Goal: Task Accomplishment & Management: Complete application form

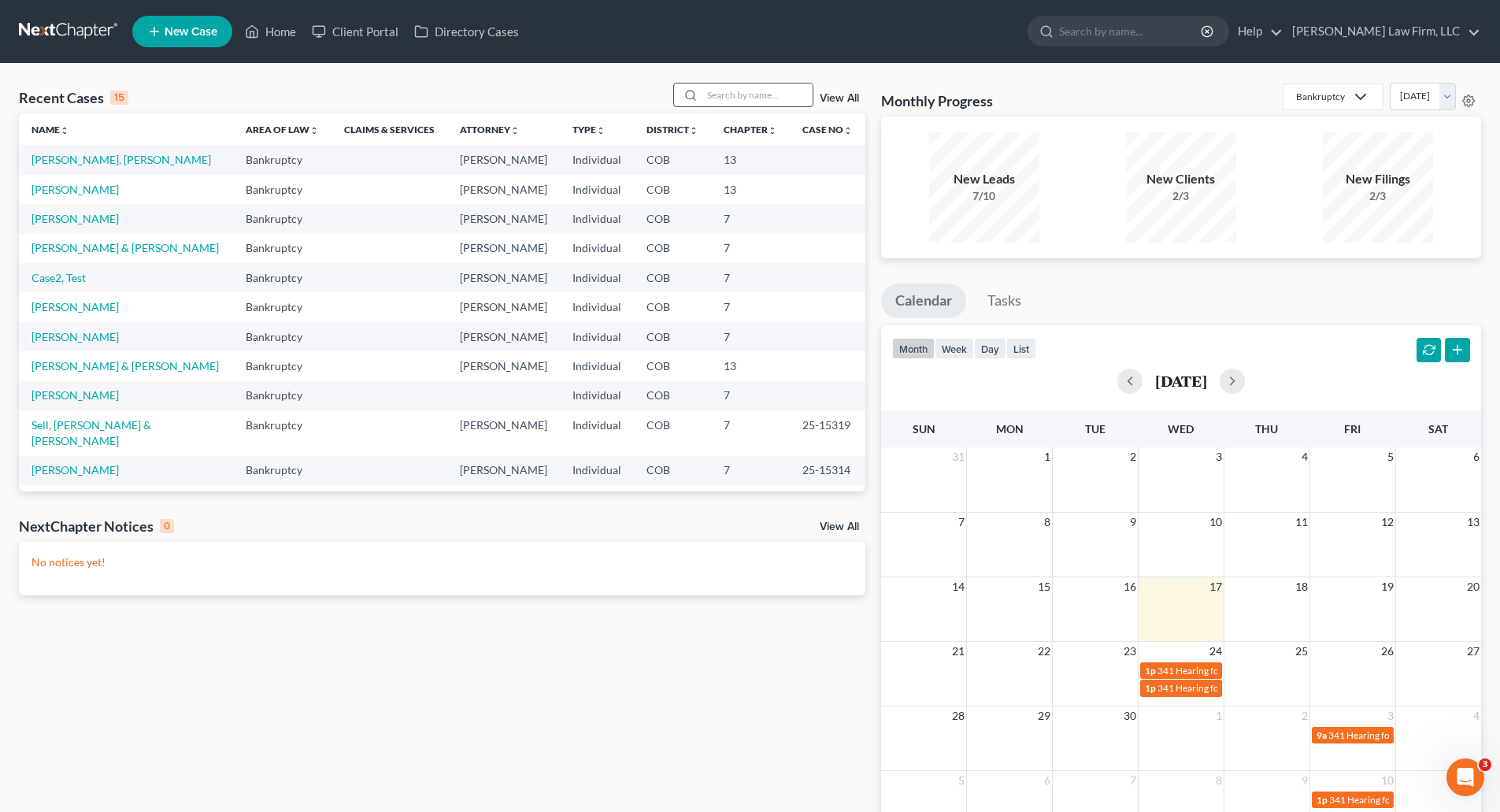
click at [734, 92] on input "search" at bounding box center [757, 94] width 110 height 23
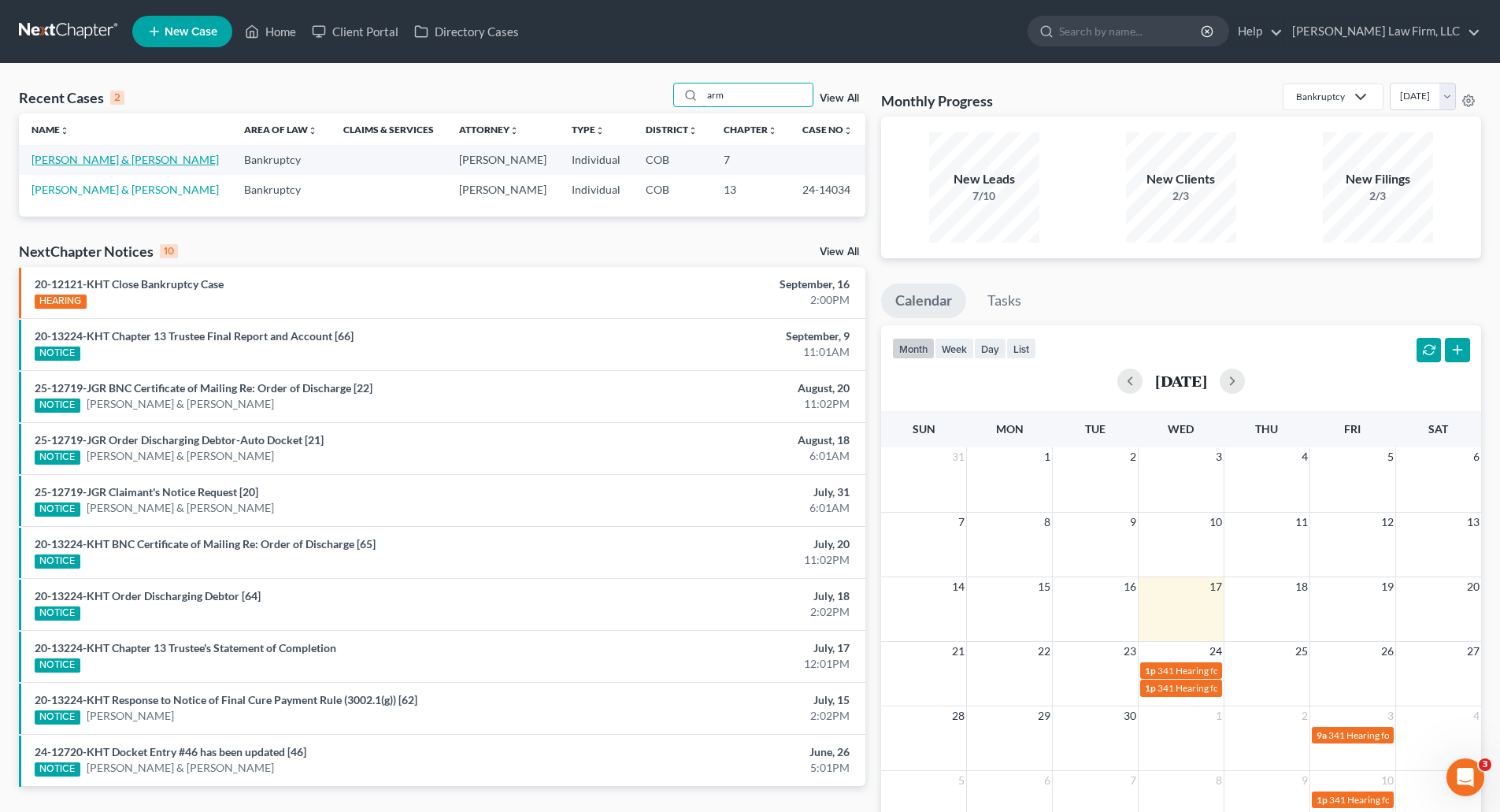
type input "arm"
click at [66, 161] on link "[PERSON_NAME] & [PERSON_NAME]" at bounding box center [125, 159] width 187 height 13
select select "4"
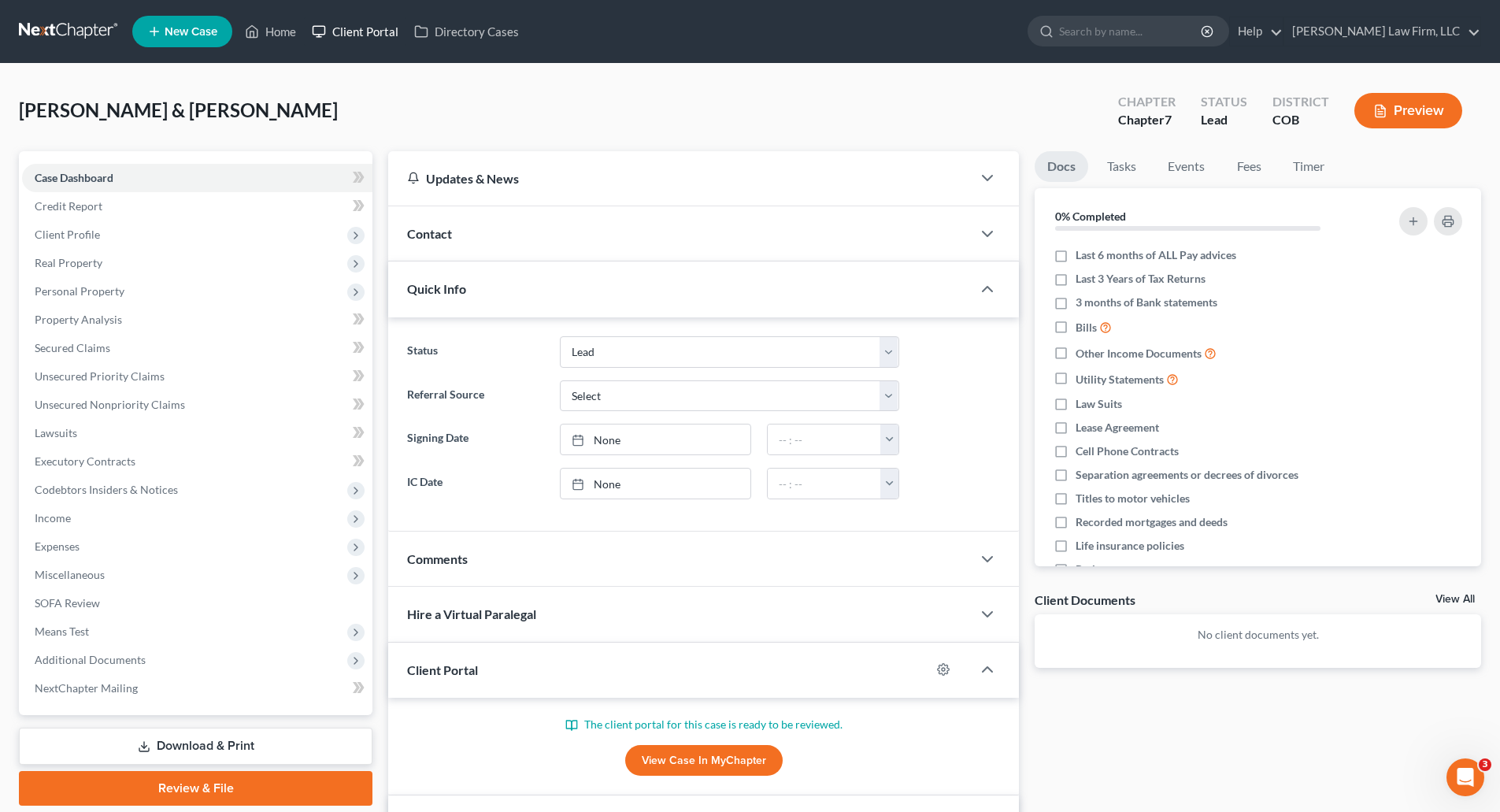
click at [379, 35] on link "Client Portal" at bounding box center [355, 32] width 102 height 29
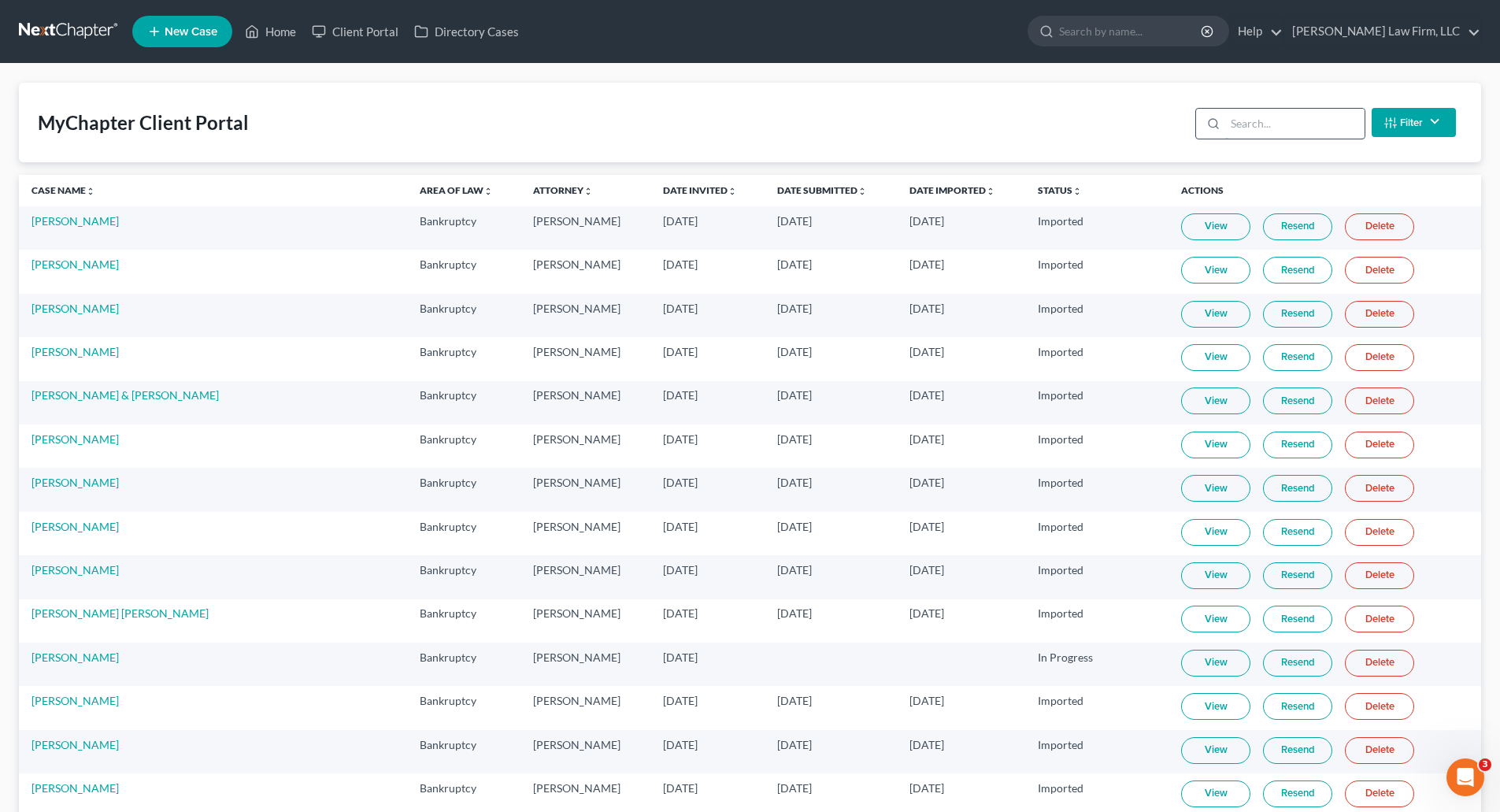
click at [1260, 116] on input "search" at bounding box center [1294, 123] width 139 height 30
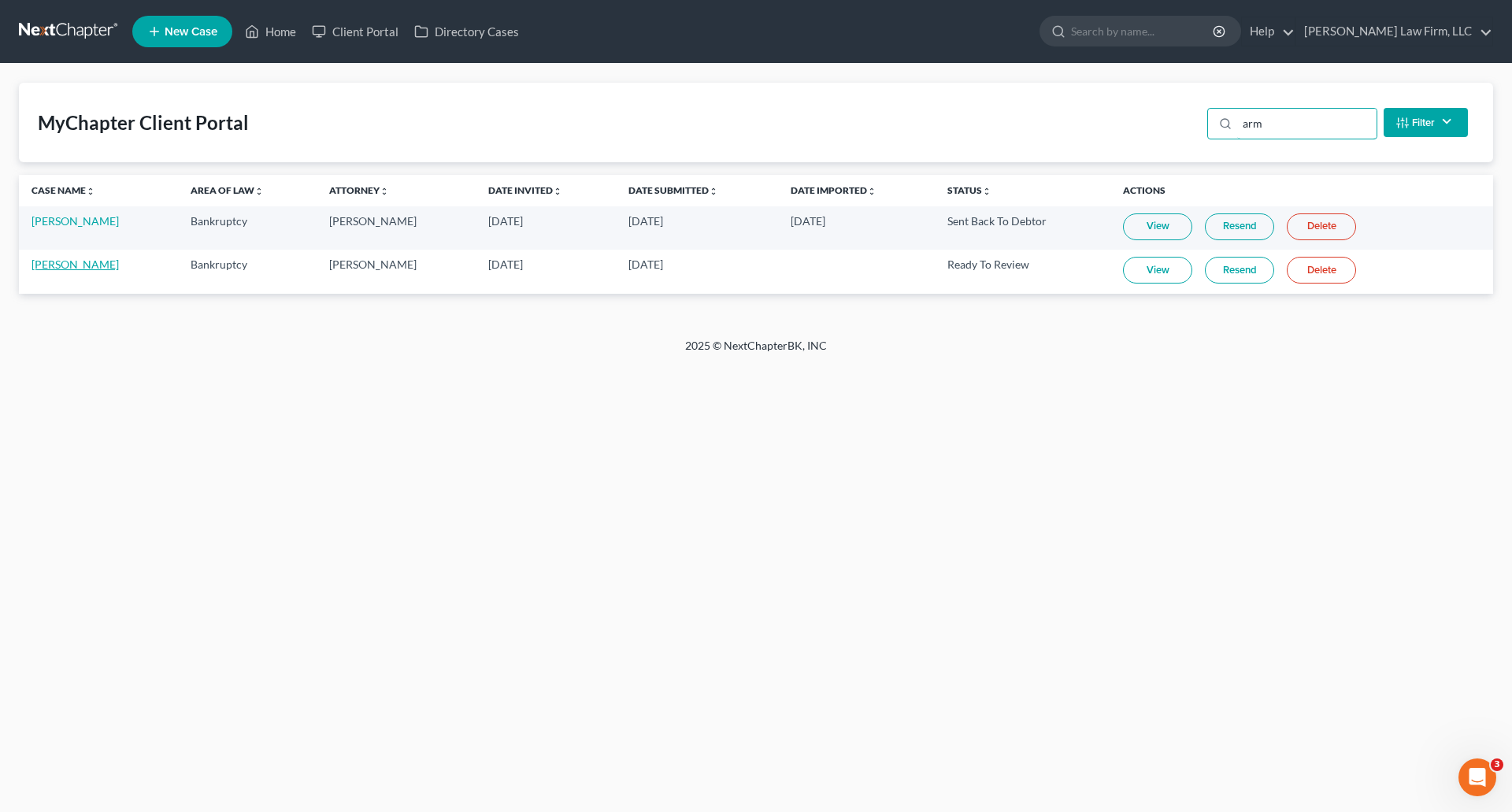
type input "arm"
click at [87, 265] on link "[PERSON_NAME]" at bounding box center [75, 264] width 88 height 13
select select "4"
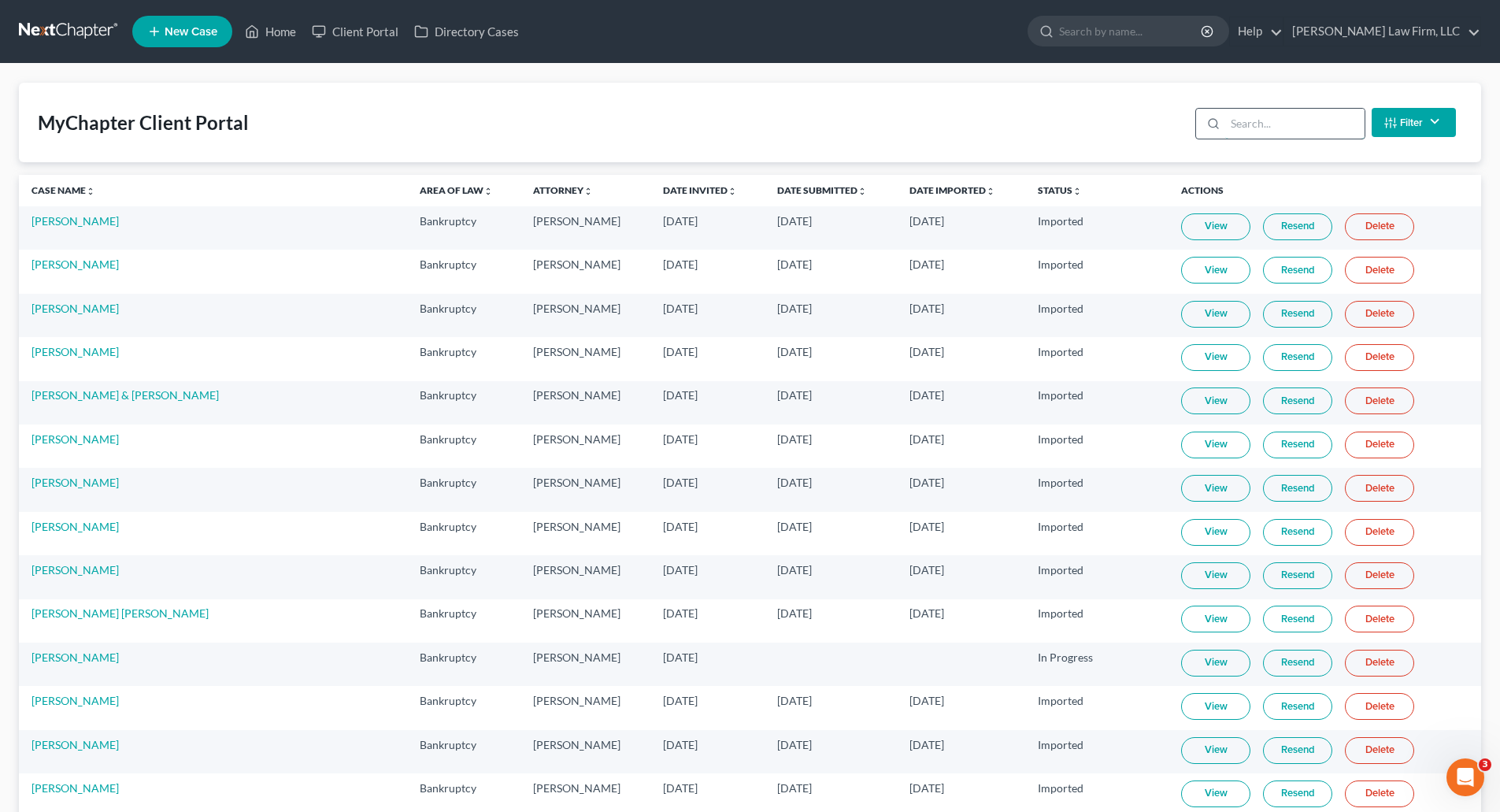
click at [1327, 118] on input "search" at bounding box center [1294, 123] width 139 height 30
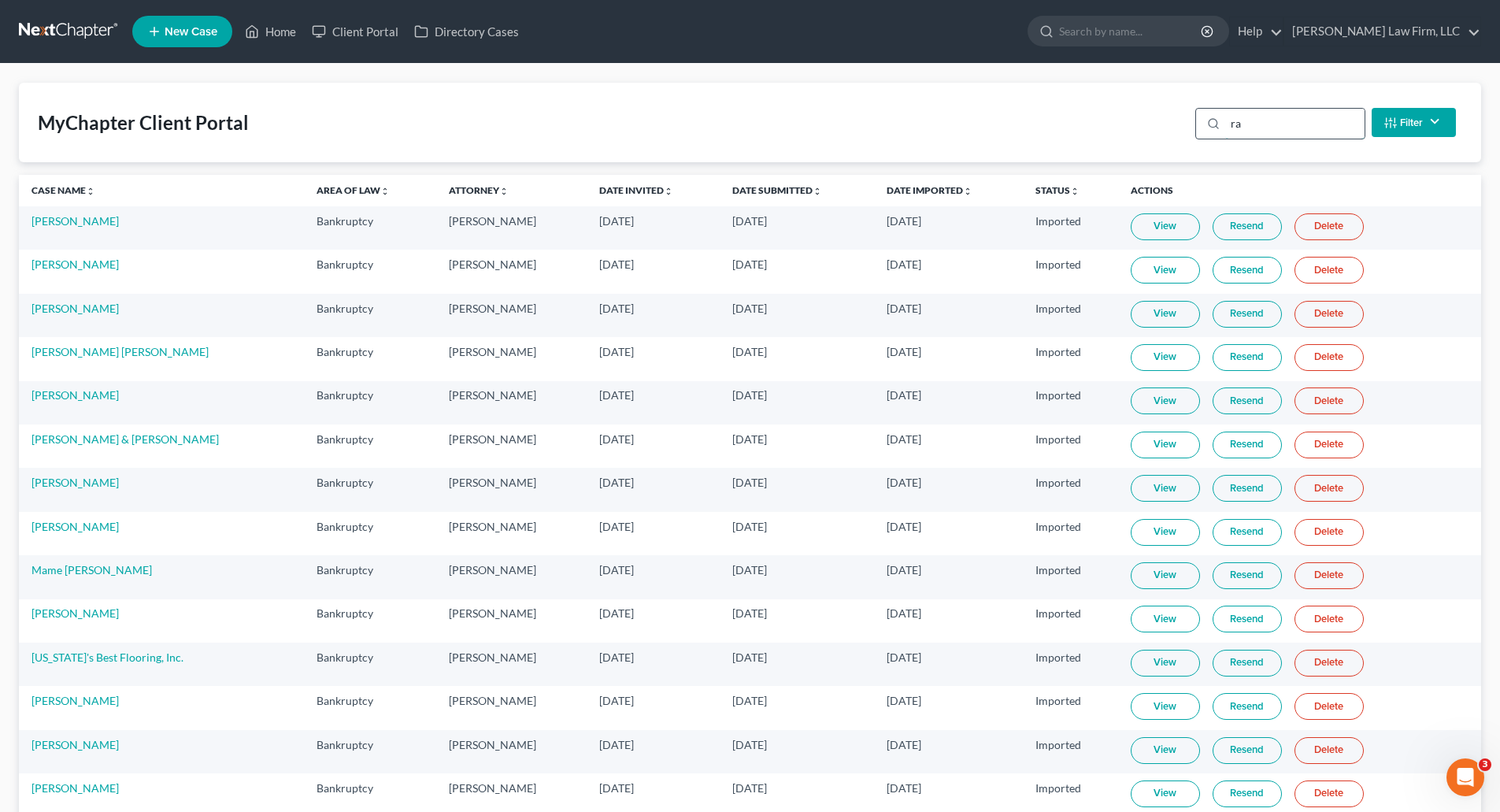
type input "r"
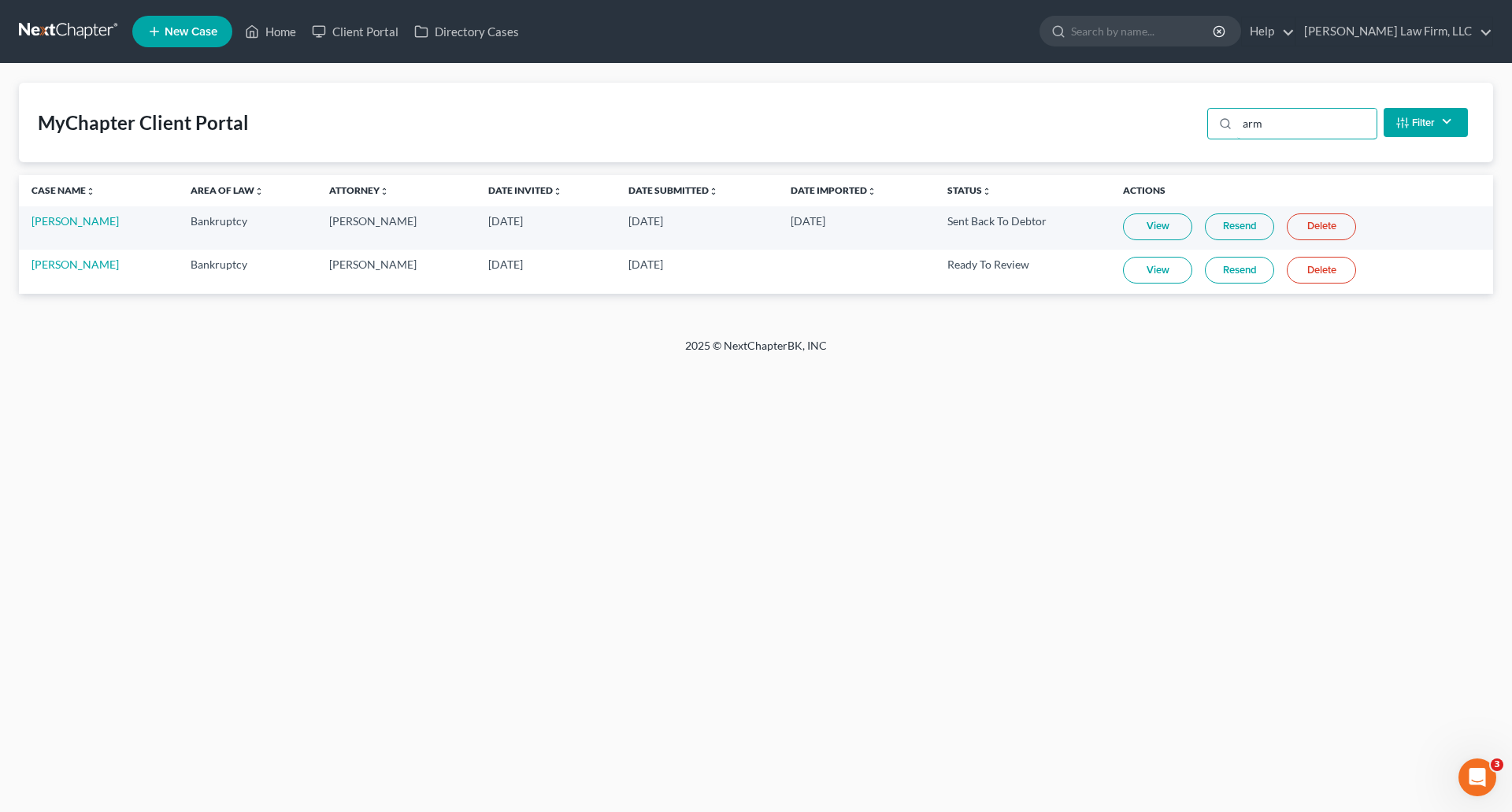
type input "arm"
click at [1153, 264] on link "View" at bounding box center [1158, 271] width 69 height 27
click at [92, 30] on link at bounding box center [69, 32] width 101 height 29
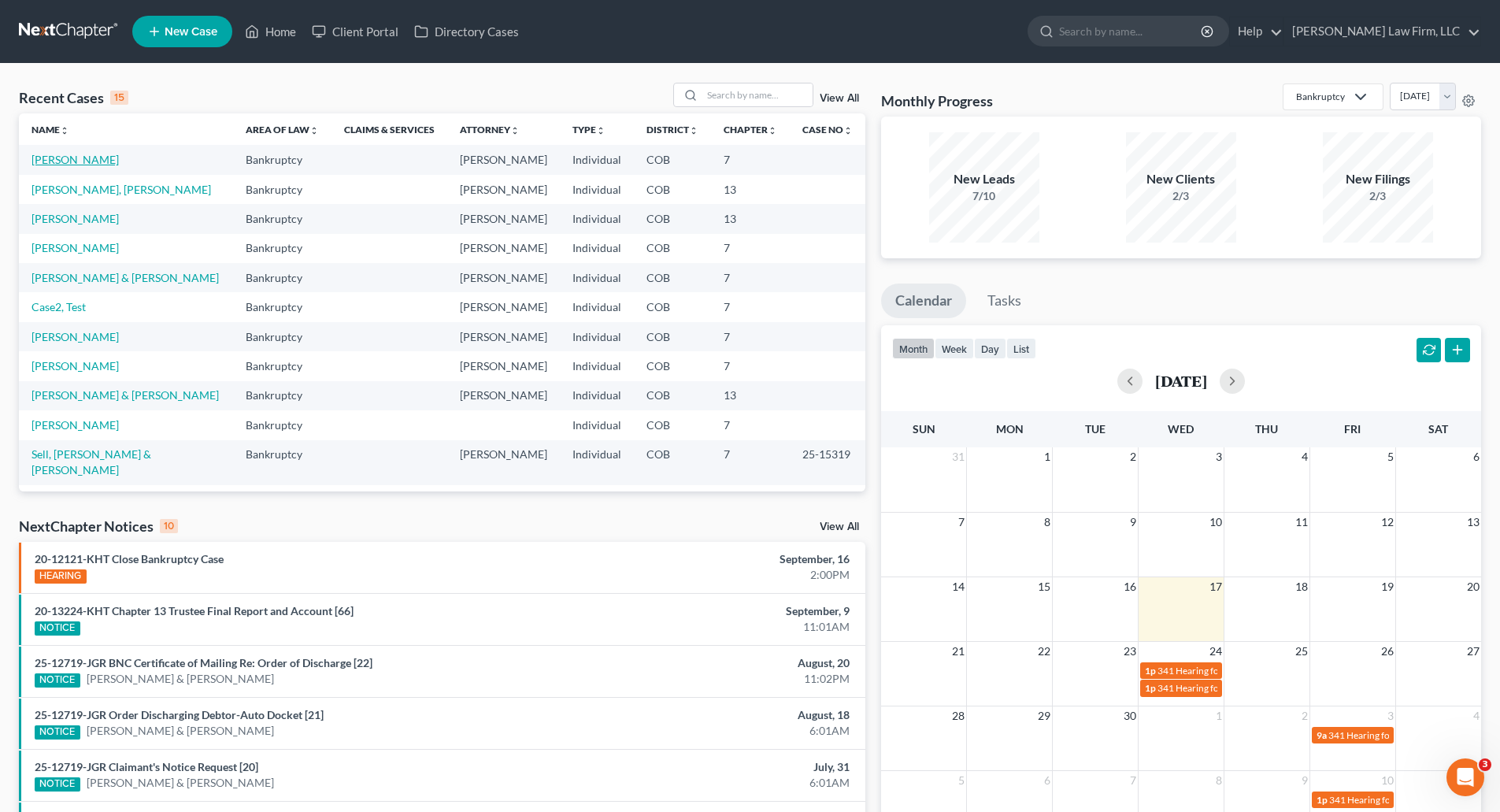
click at [64, 155] on link "[PERSON_NAME]" at bounding box center [75, 159] width 88 height 13
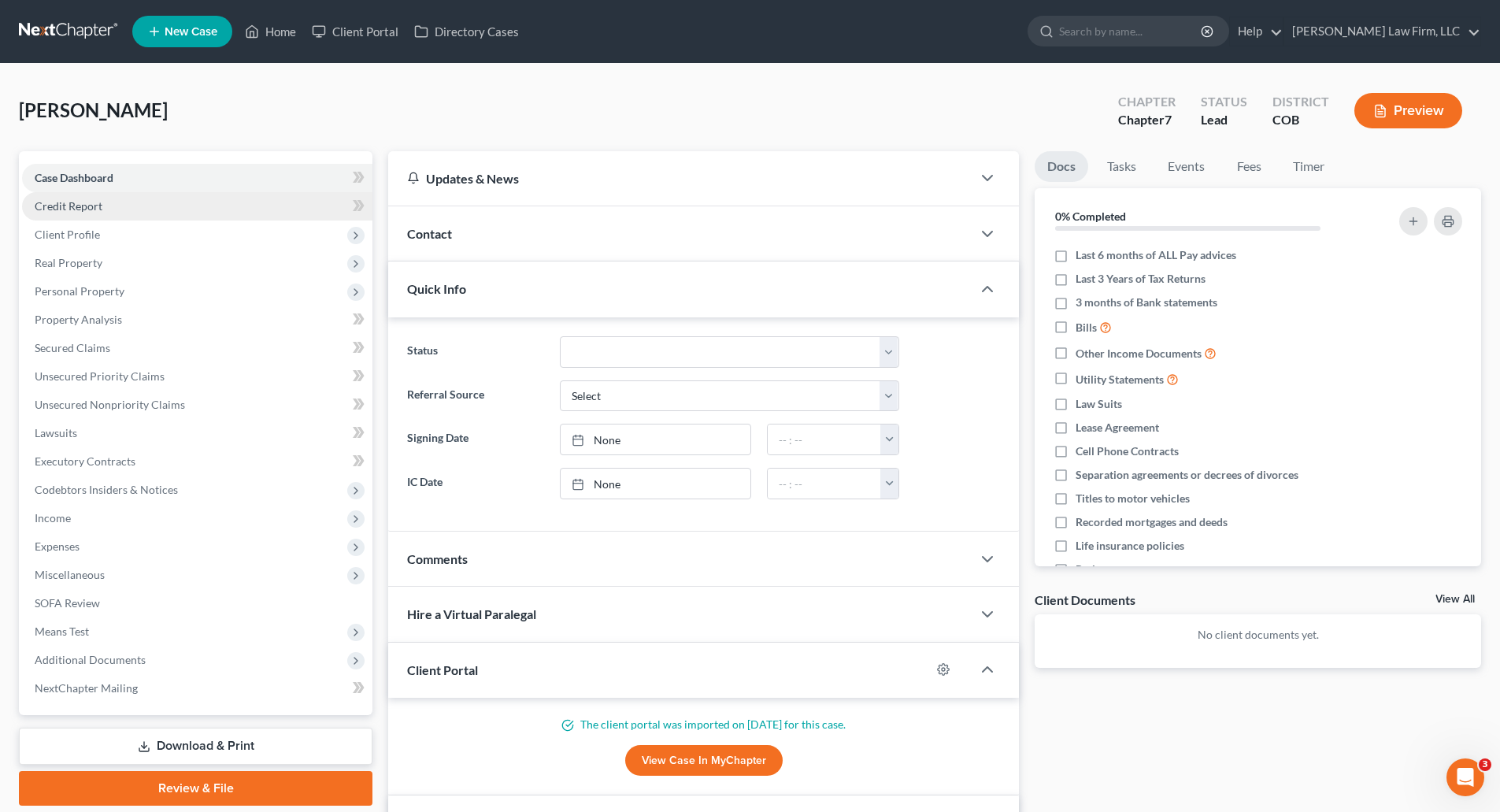
click at [82, 210] on span "Credit Report" at bounding box center [68, 206] width 67 height 13
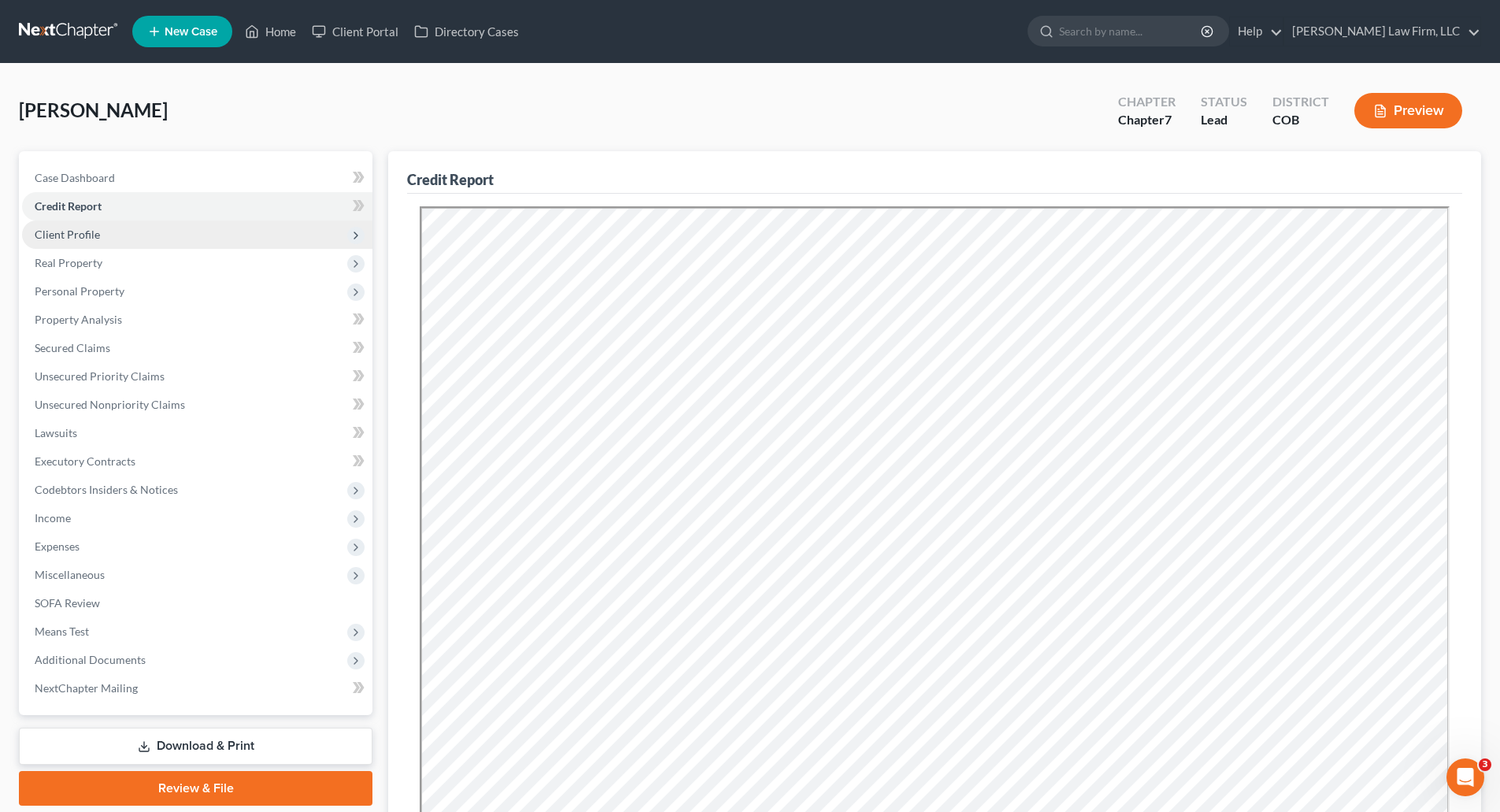
click at [53, 238] on span "Client Profile" at bounding box center [67, 234] width 66 height 13
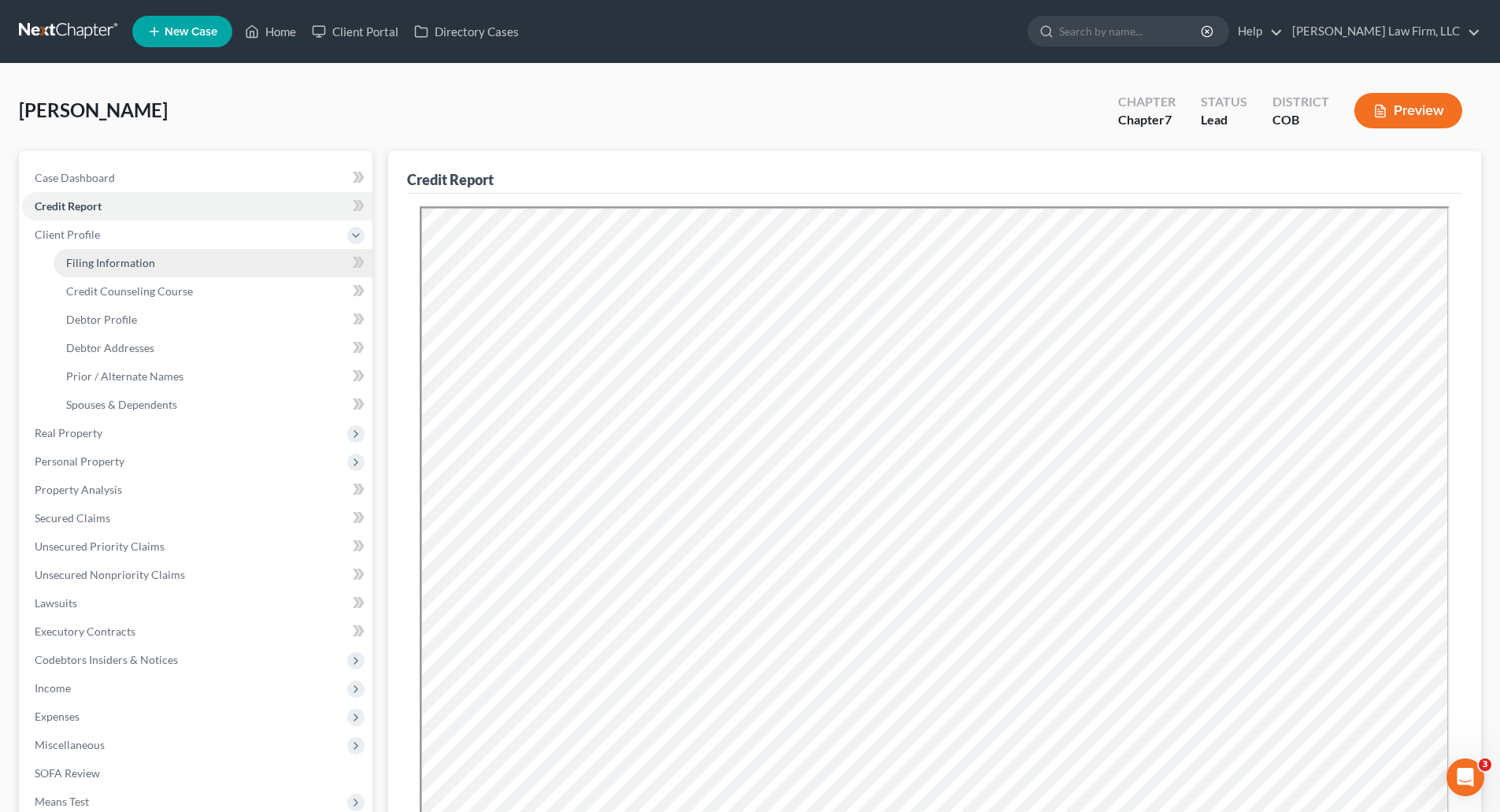
click at [87, 257] on span "Filing Information" at bounding box center [110, 263] width 89 height 13
select select "1"
select select "0"
select select "5"
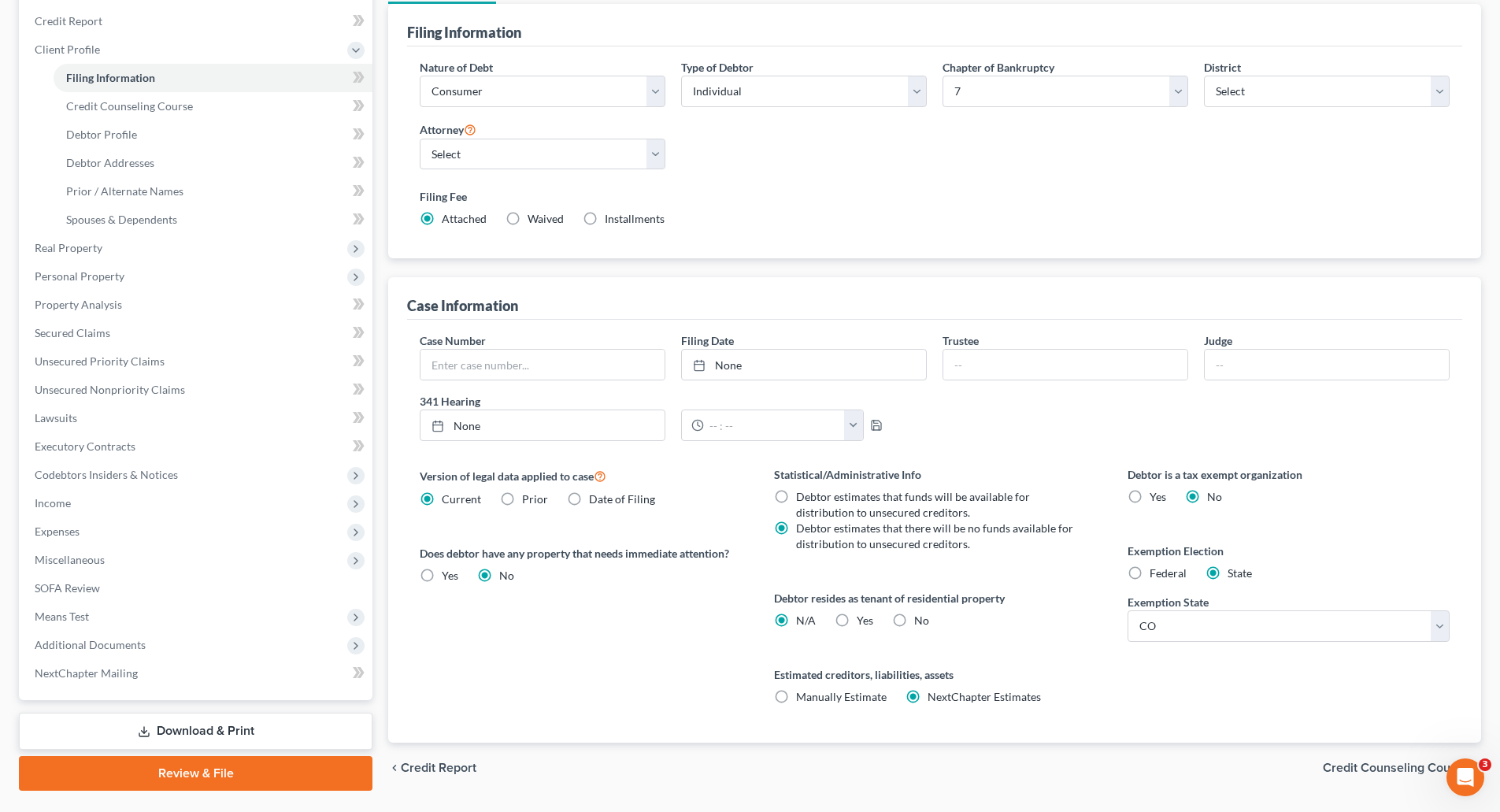
scroll to position [148, 0]
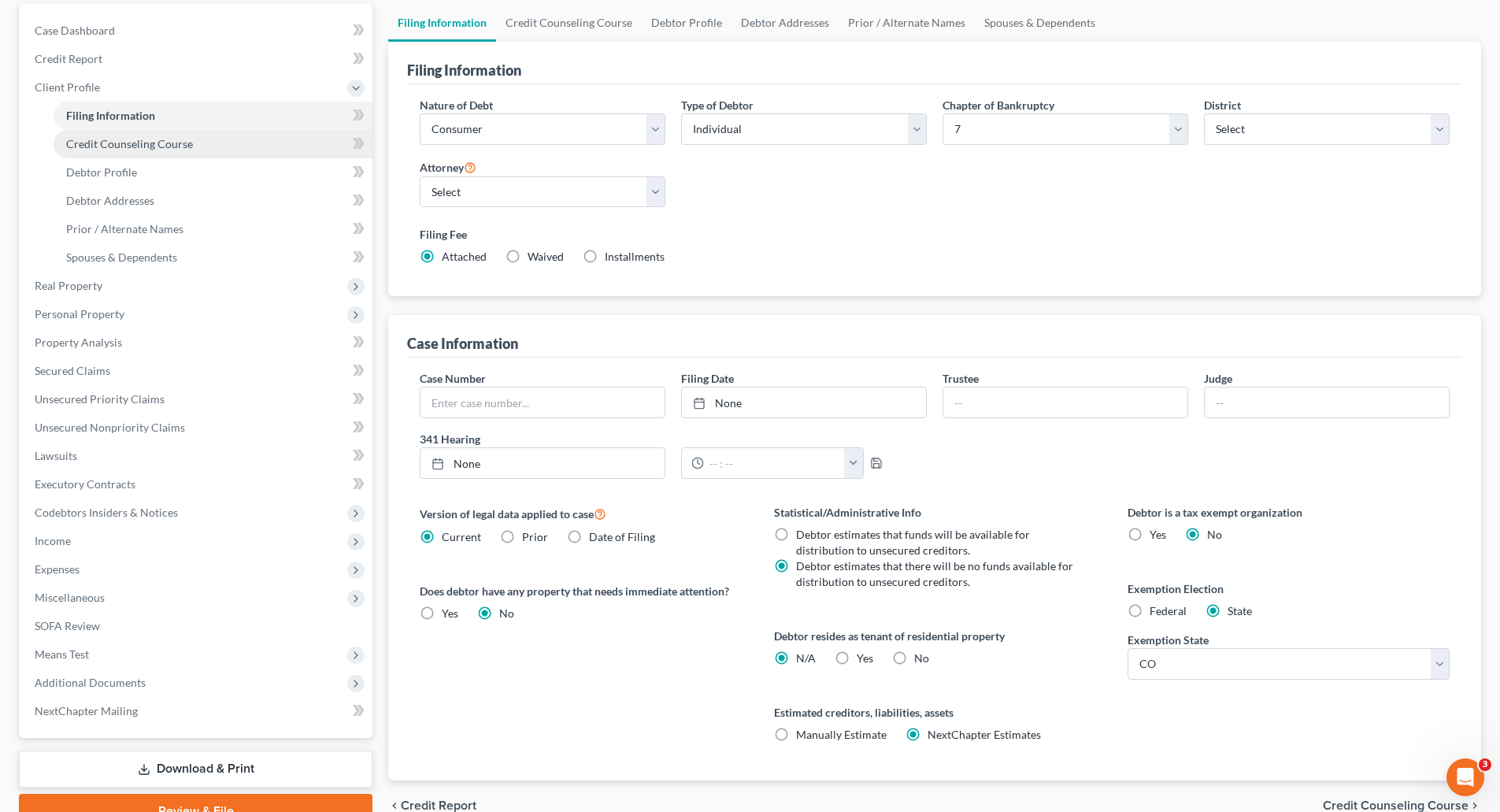
click at [137, 148] on span "Credit Counseling Course" at bounding box center [129, 144] width 126 height 13
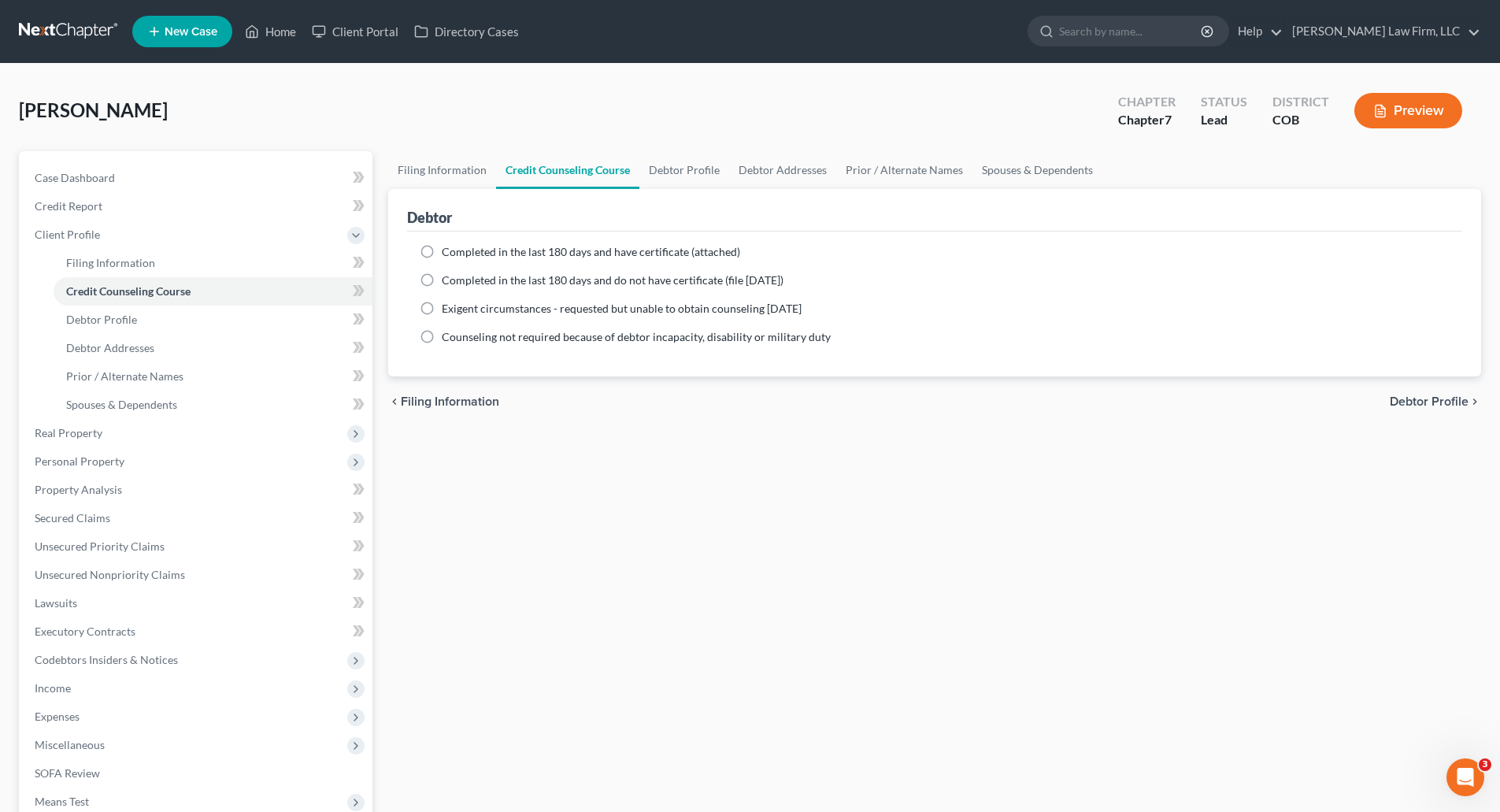
click at [463, 502] on div "Filing Information Credit Counseling Course Debtor Profile Debtor Addresses Pri…" at bounding box center [934, 563] width 1109 height 825
click at [644, 169] on link "Debtor Profile" at bounding box center [684, 169] width 89 height 38
select select "1"
select select "4"
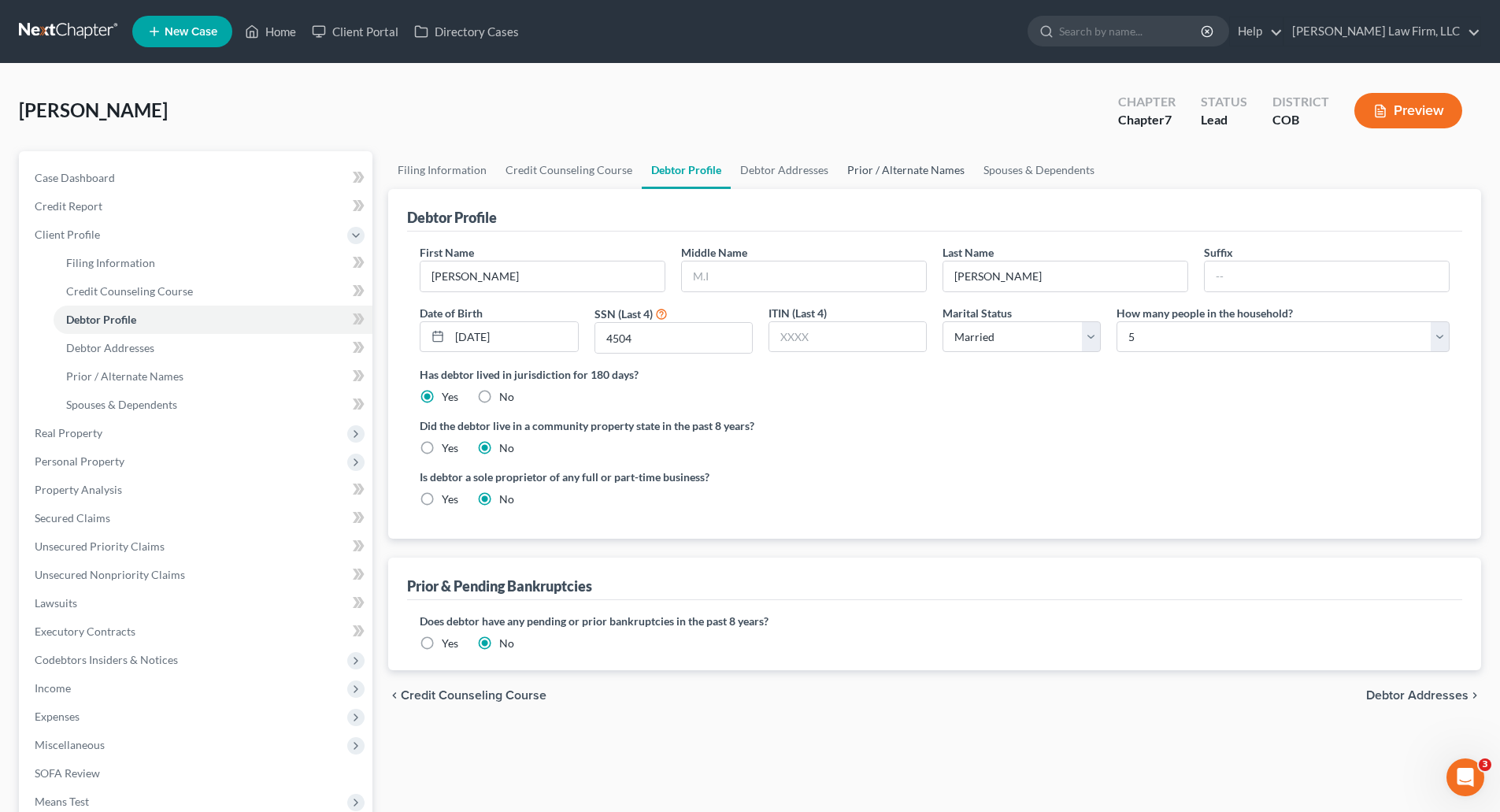
click at [866, 169] on link "Prior / Alternate Names" at bounding box center [906, 169] width 137 height 38
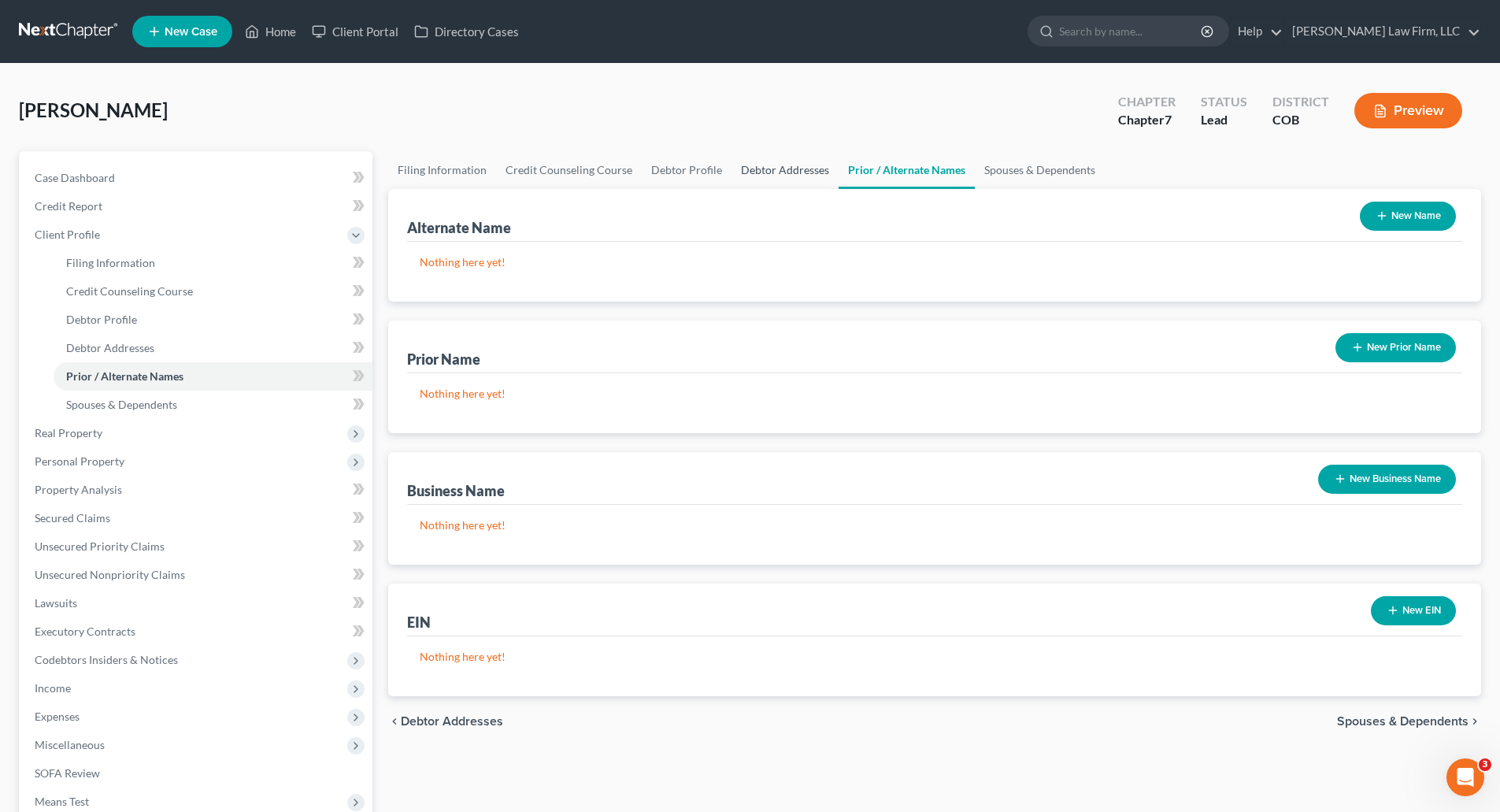
click at [779, 175] on link "Debtor Addresses" at bounding box center [785, 169] width 107 height 38
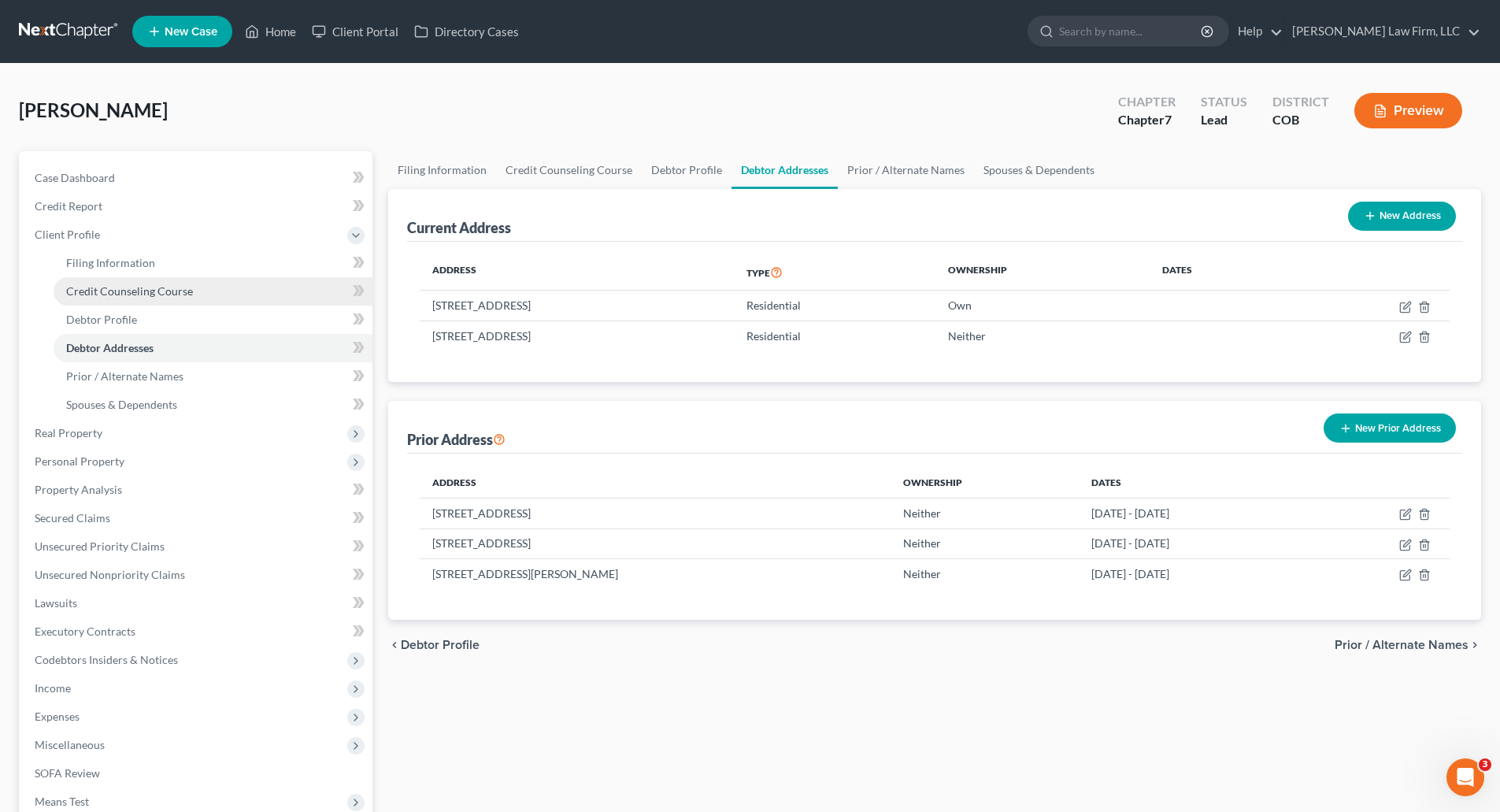
click at [91, 282] on link "Credit Counseling Course" at bounding box center [213, 292] width 319 height 29
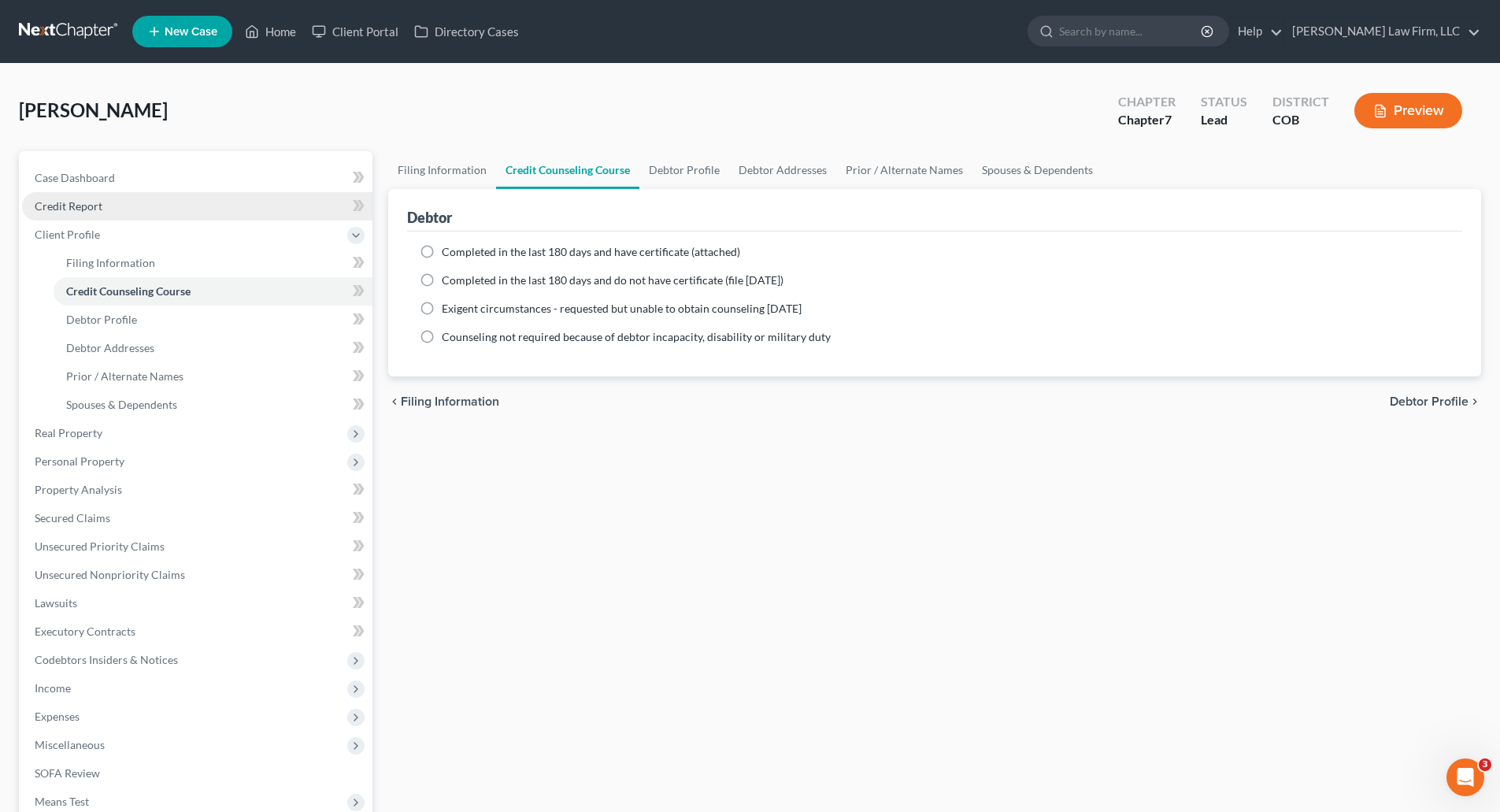
click at [83, 207] on span "Credit Report" at bounding box center [68, 206] width 67 height 13
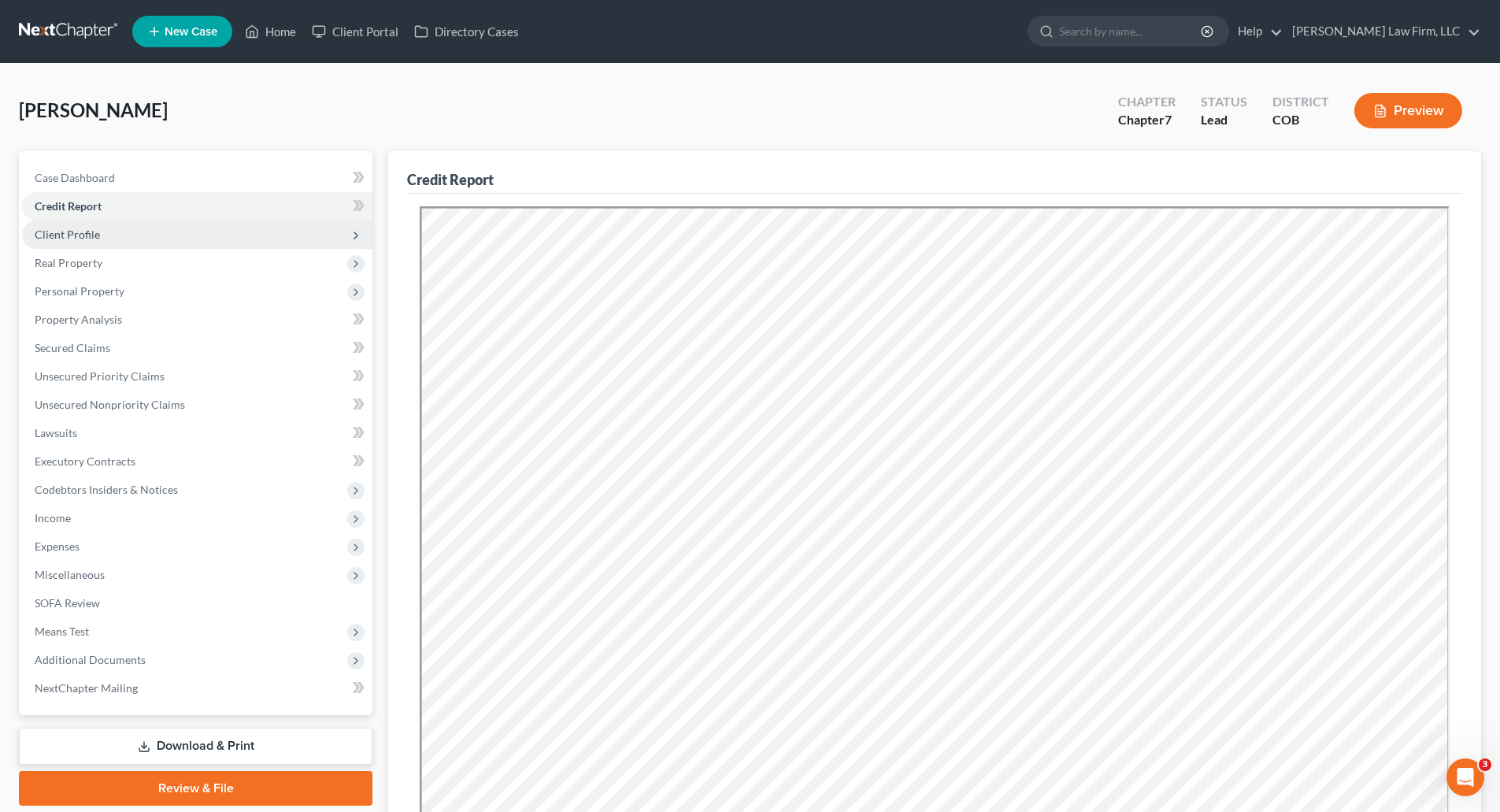
click at [83, 233] on span "Client Profile" at bounding box center [67, 234] width 66 height 13
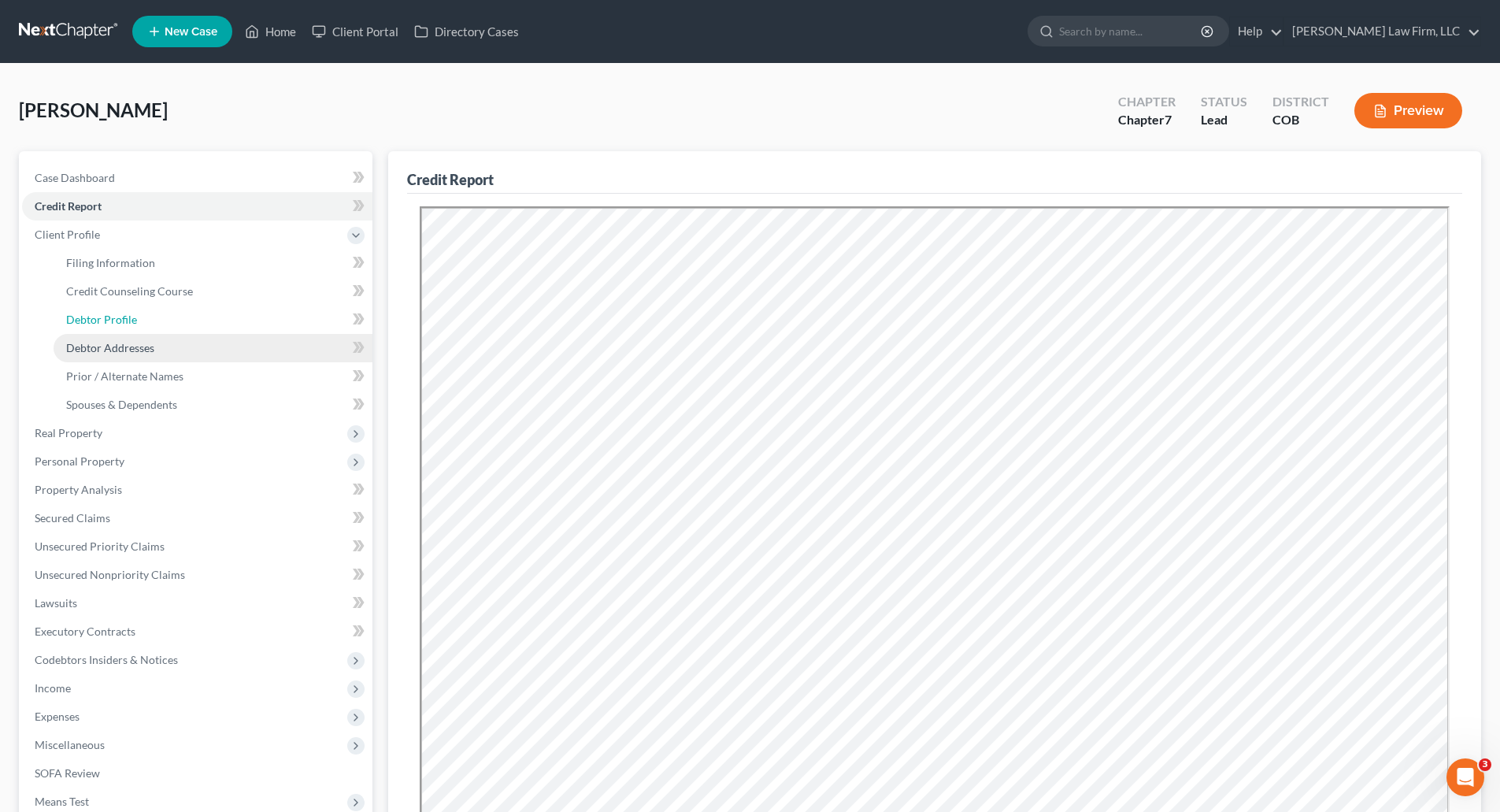
drag, startPoint x: 114, startPoint y: 321, endPoint x: 121, endPoint y: 344, distance: 24.0
click at [115, 321] on span "Debtor Profile" at bounding box center [101, 320] width 71 height 13
select select "1"
select select "4"
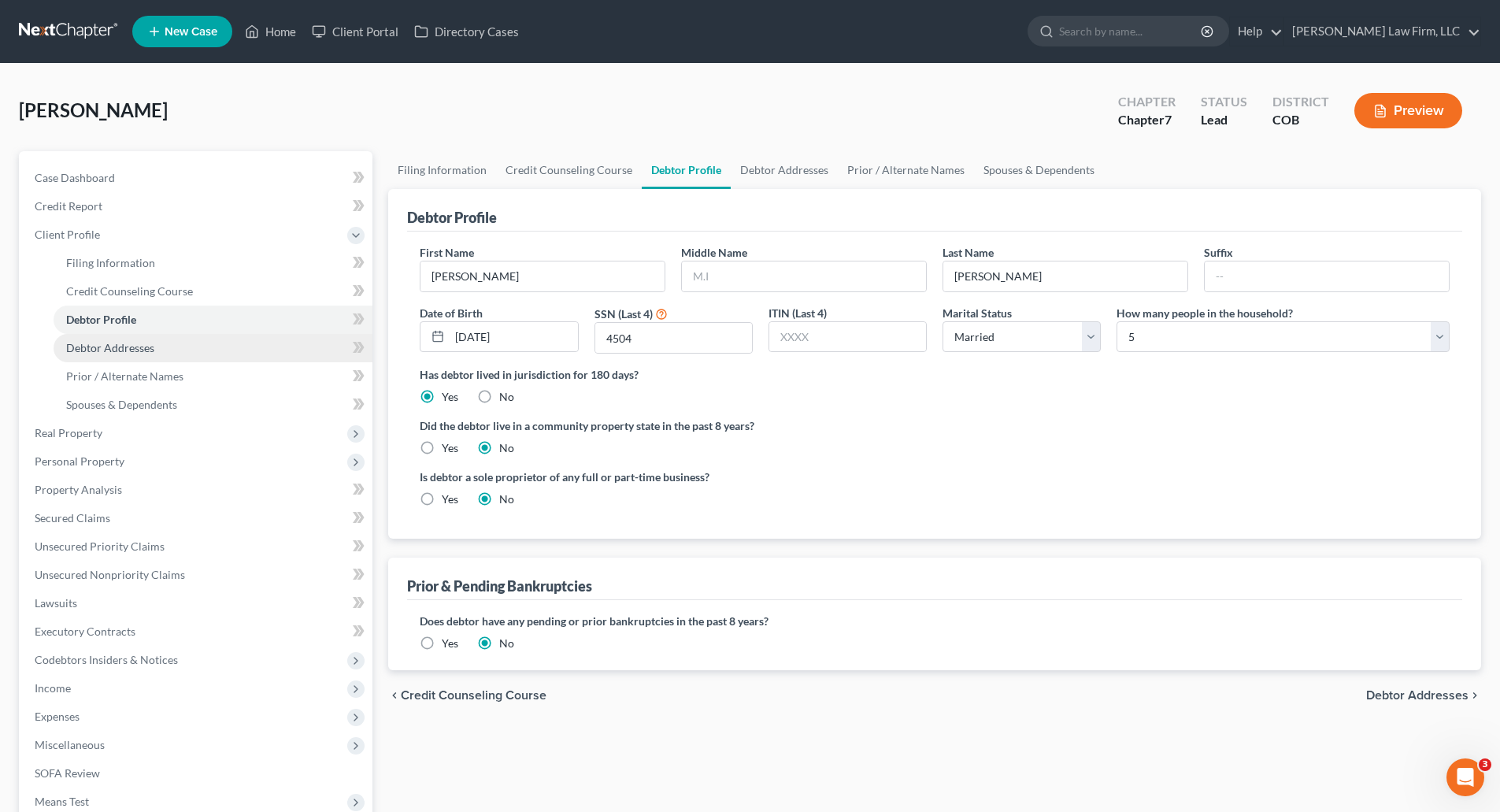
click at [128, 349] on span "Debtor Addresses" at bounding box center [110, 347] width 89 height 13
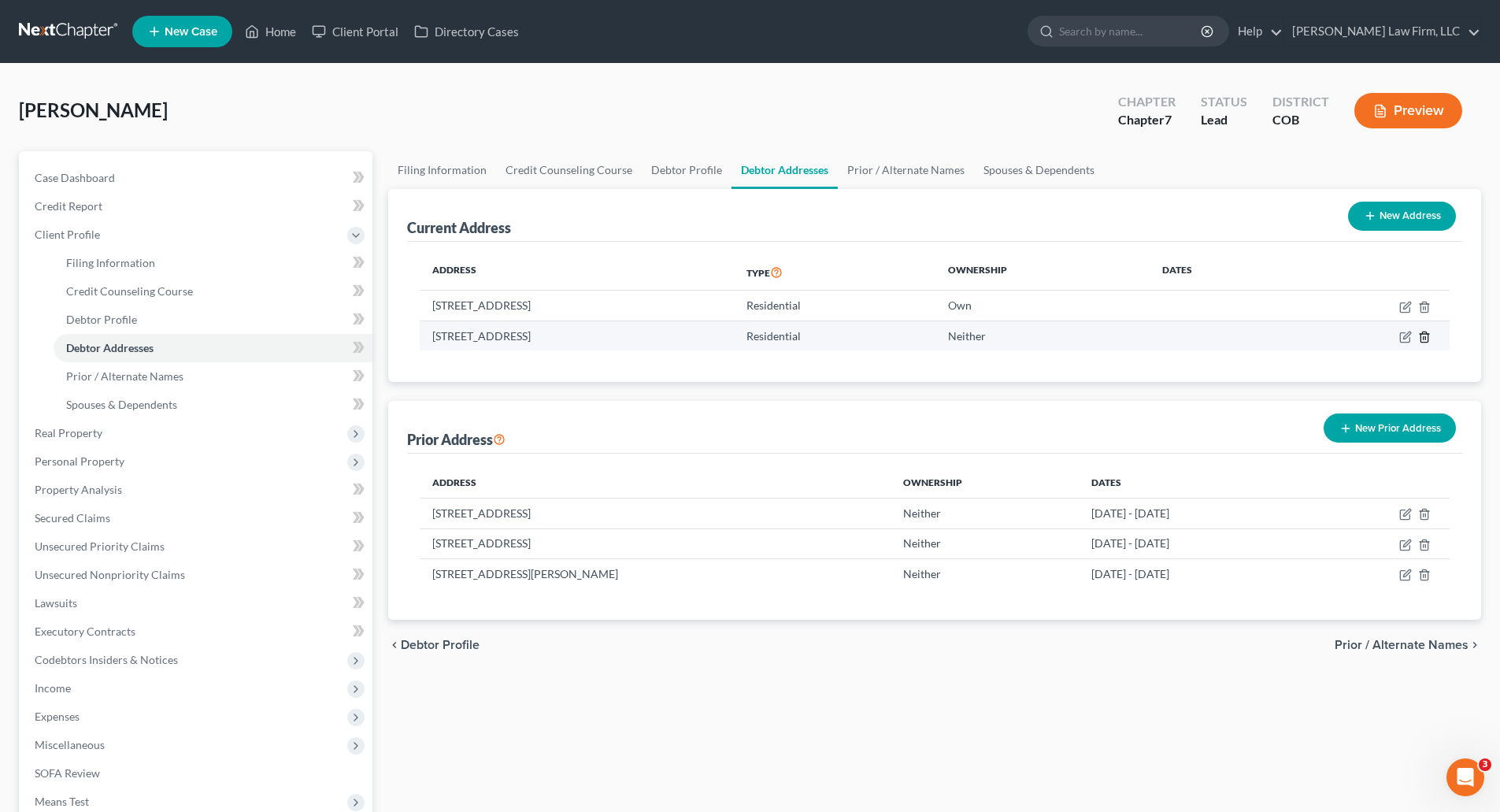
click at [1427, 338] on icon "button" at bounding box center [1424, 336] width 7 height 10
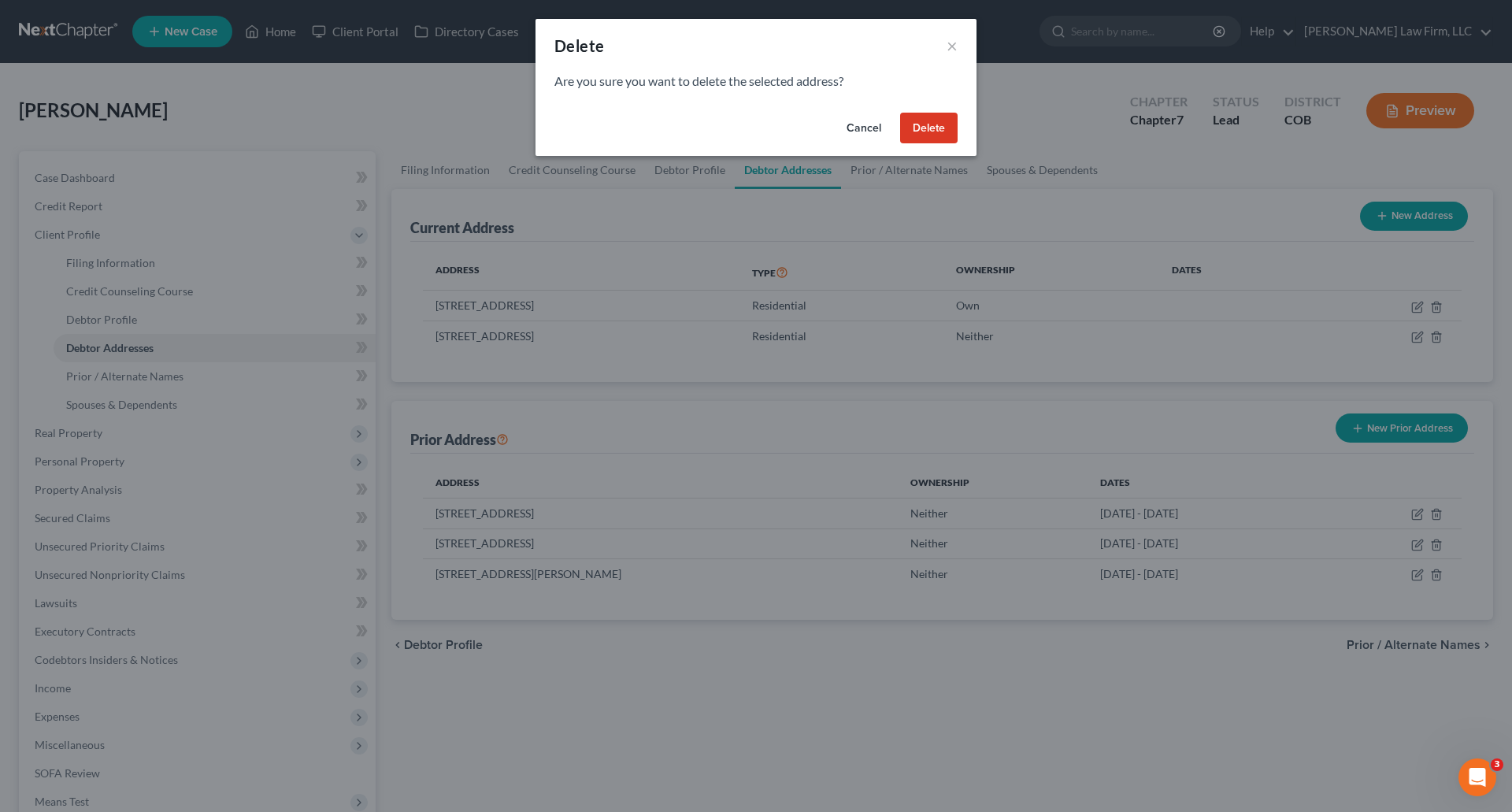
click at [951, 137] on button "Delete" at bounding box center [929, 128] width 57 height 31
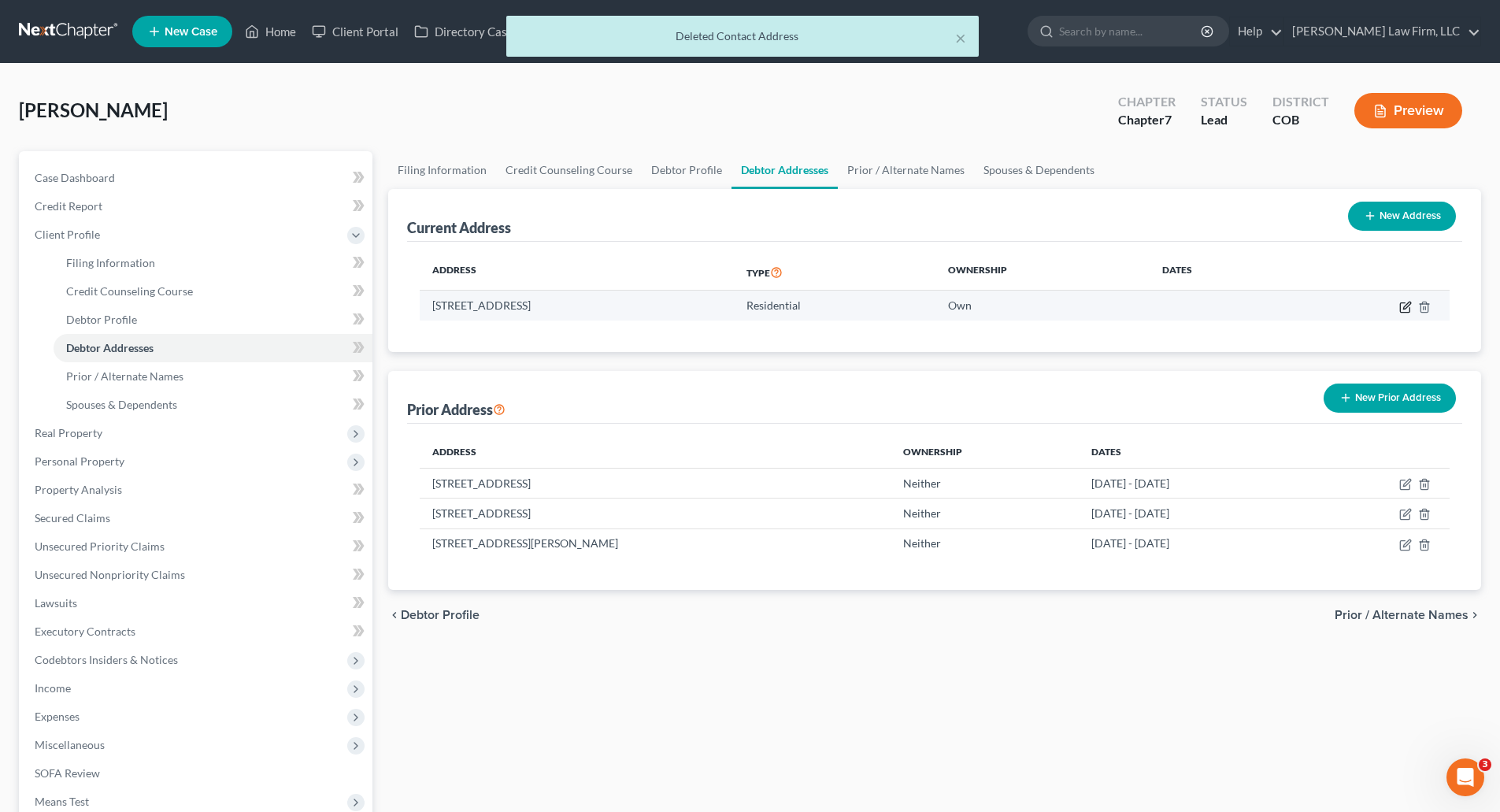
click at [1404, 305] on icon "button" at bounding box center [1406, 307] width 13 height 13
select select "5"
select select "0"
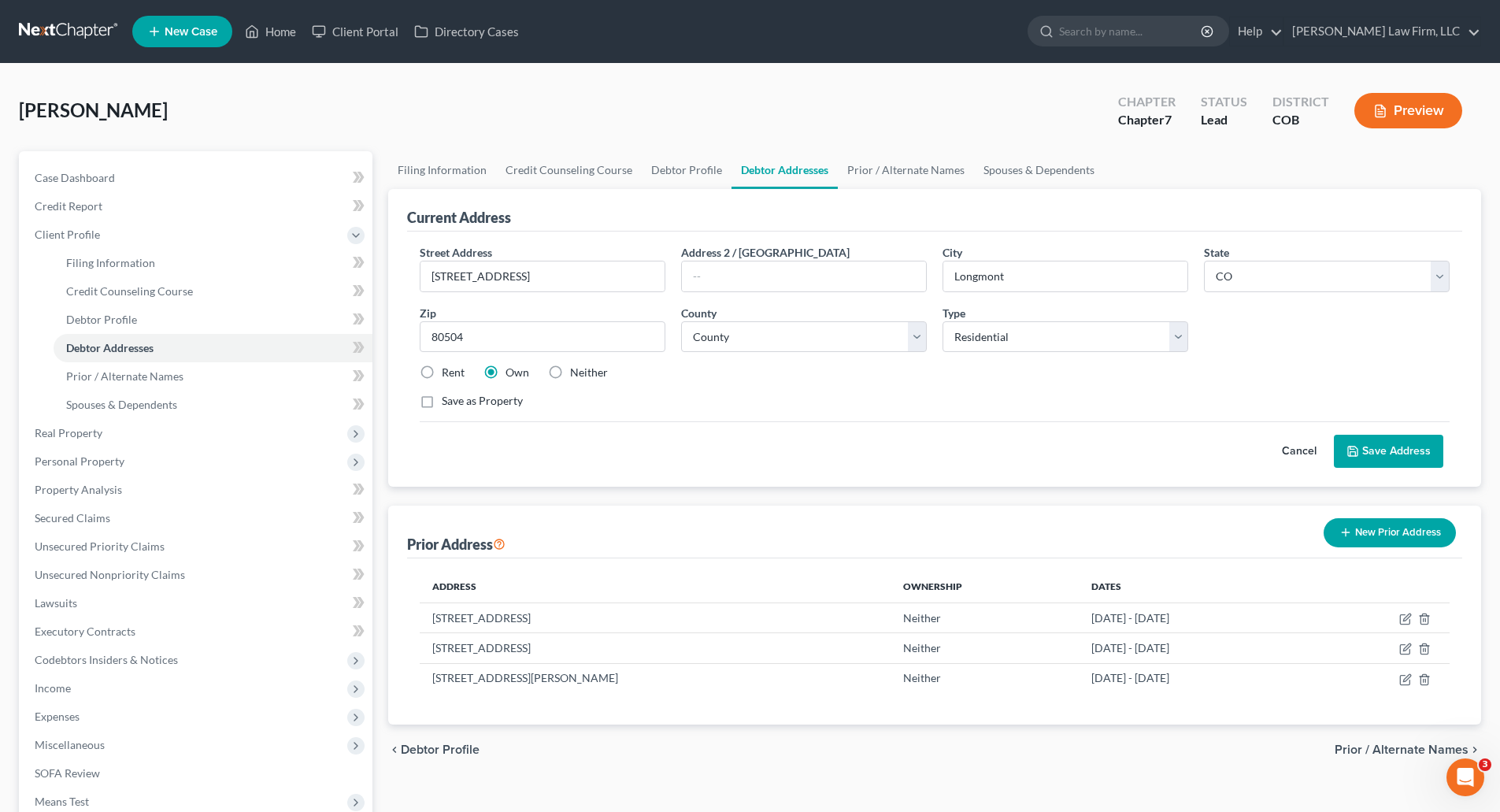
click at [1374, 449] on button "Save Address" at bounding box center [1389, 451] width 110 height 33
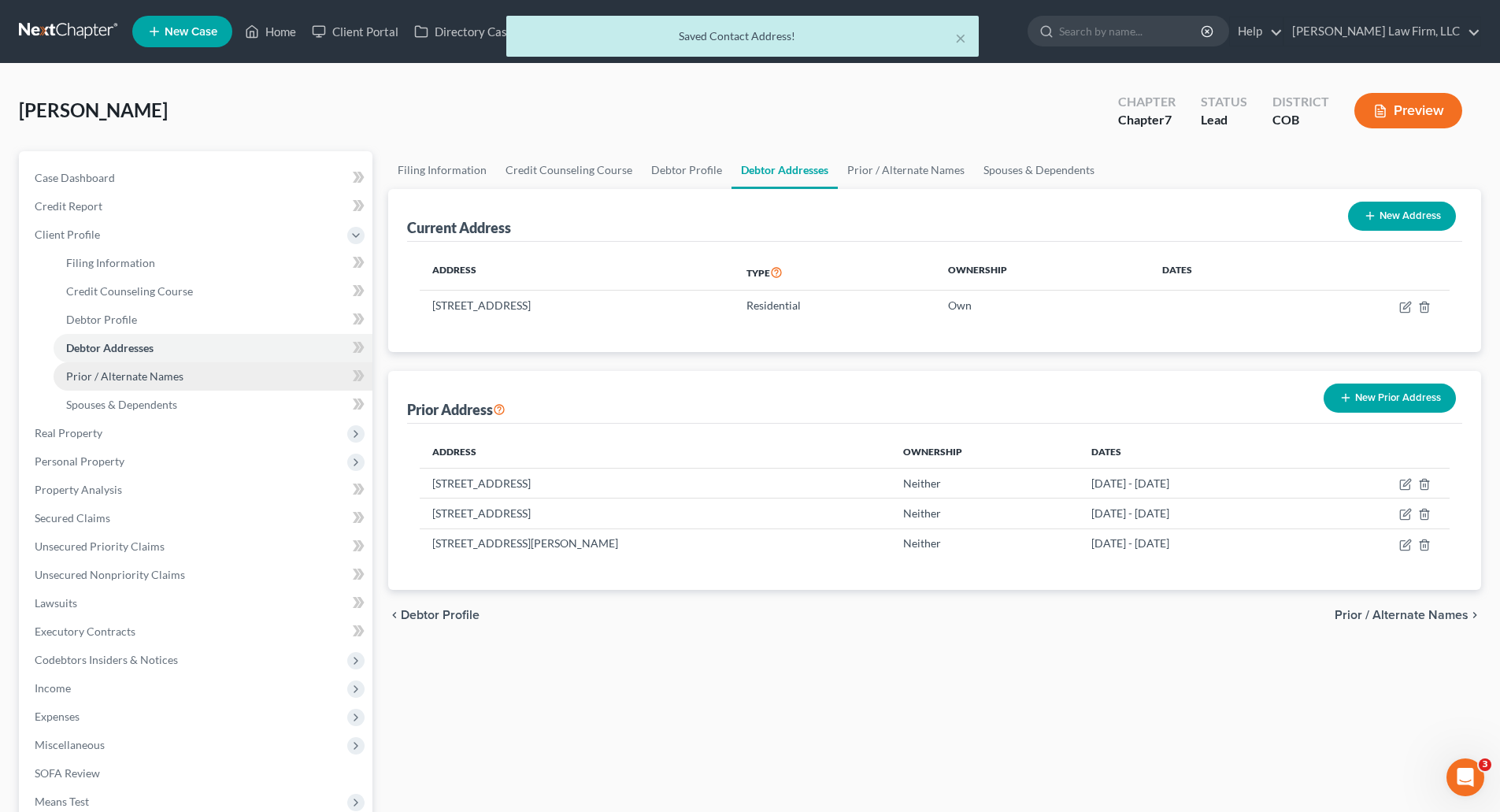
click at [140, 381] on span "Prior / Alternate Names" at bounding box center [124, 376] width 117 height 13
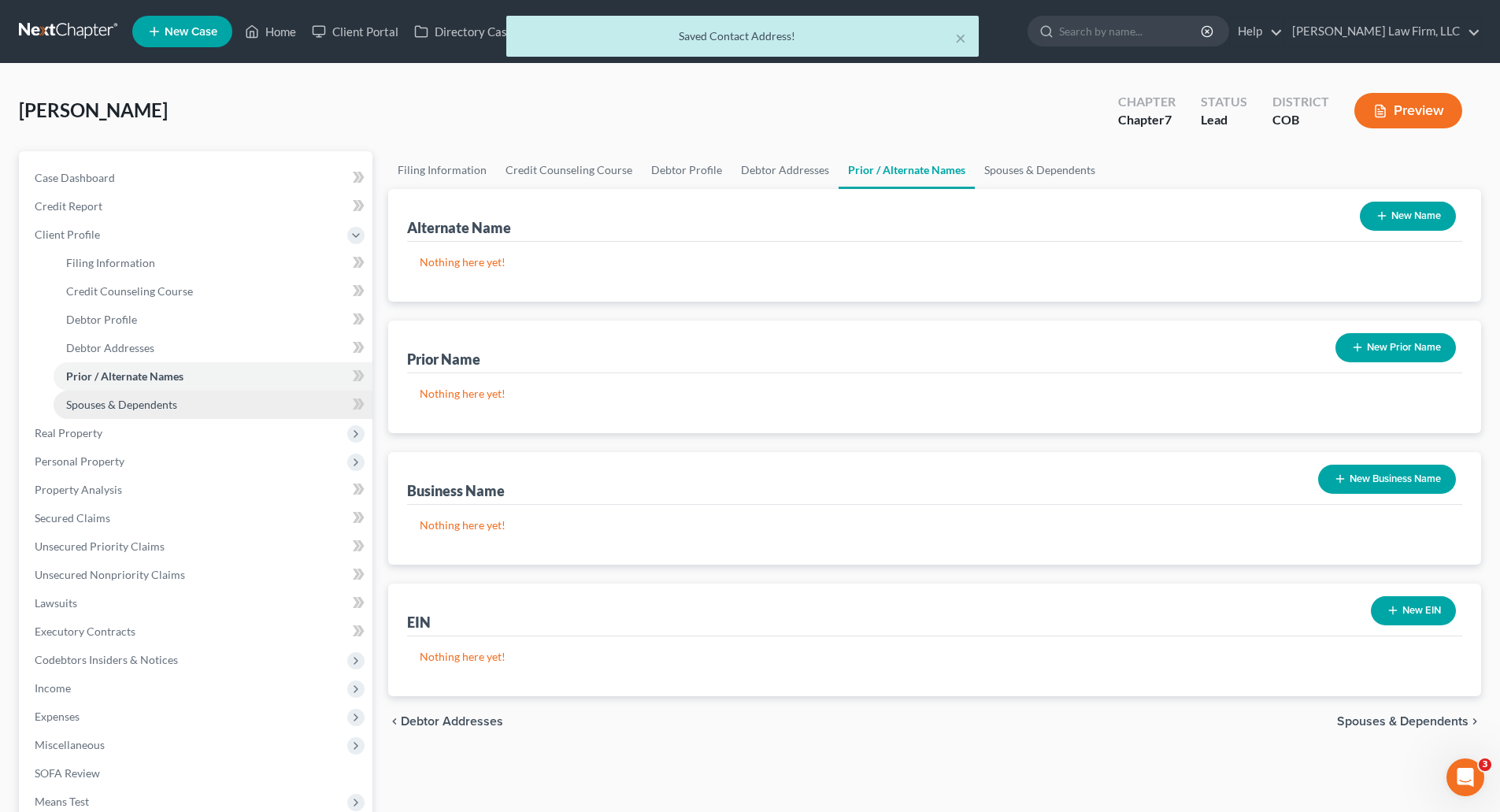
click at [163, 401] on span "Spouses & Dependents" at bounding box center [121, 405] width 111 height 13
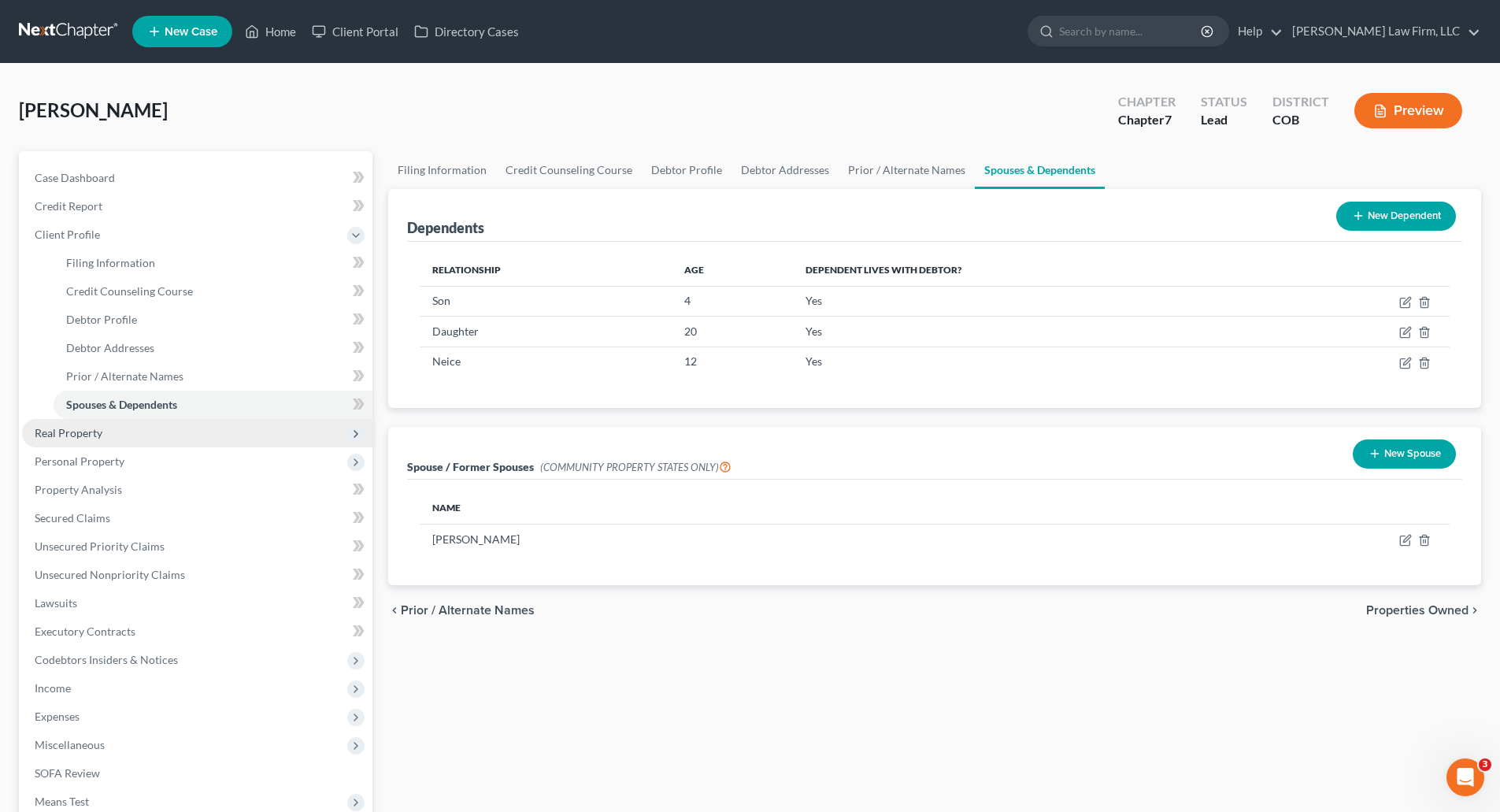
click at [68, 441] on span "Real Property" at bounding box center [197, 433] width 351 height 29
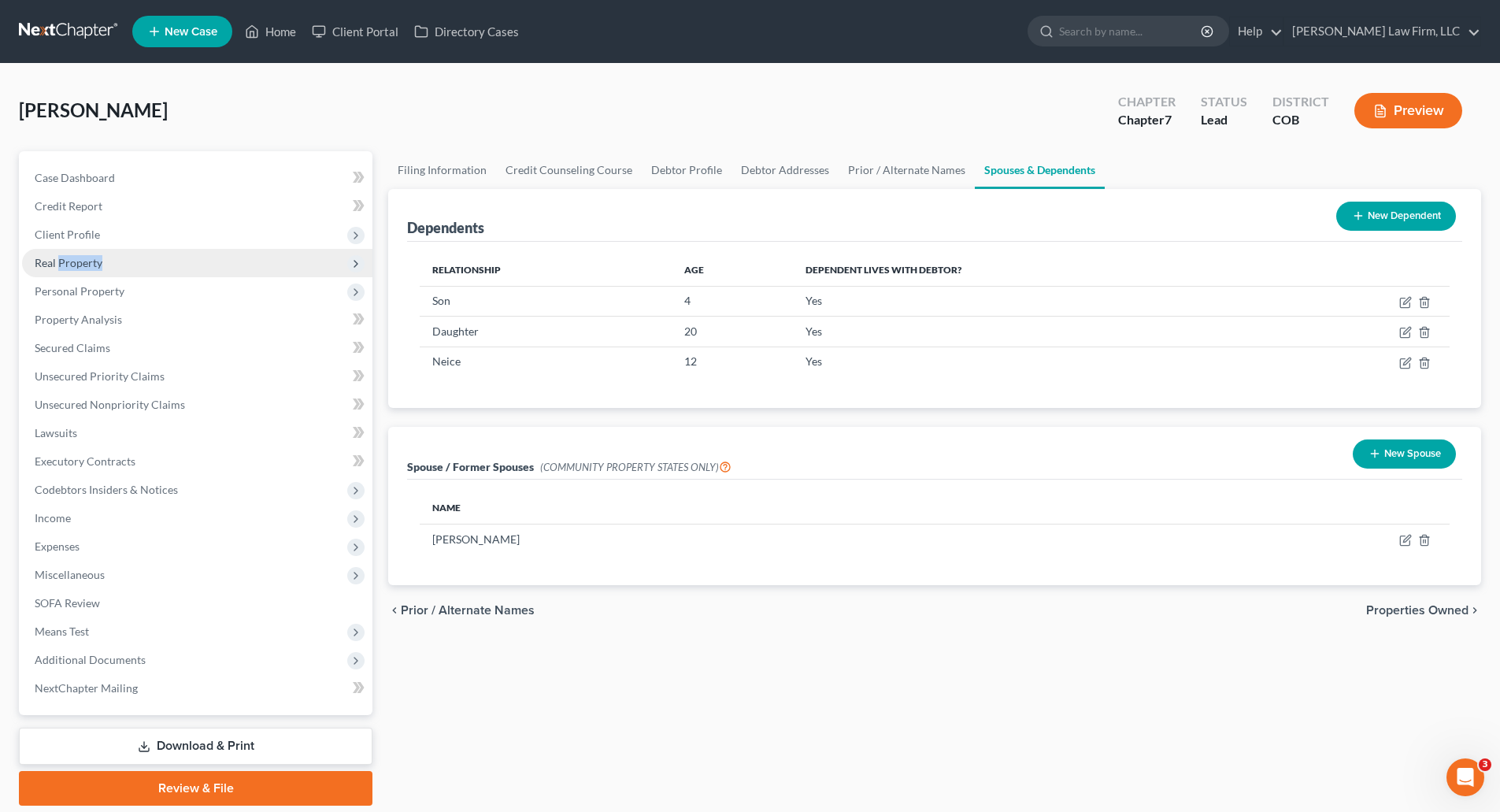
click at [68, 269] on span "Real Property" at bounding box center [68, 263] width 67 height 13
click at [54, 282] on span "Personal Property" at bounding box center [197, 292] width 351 height 29
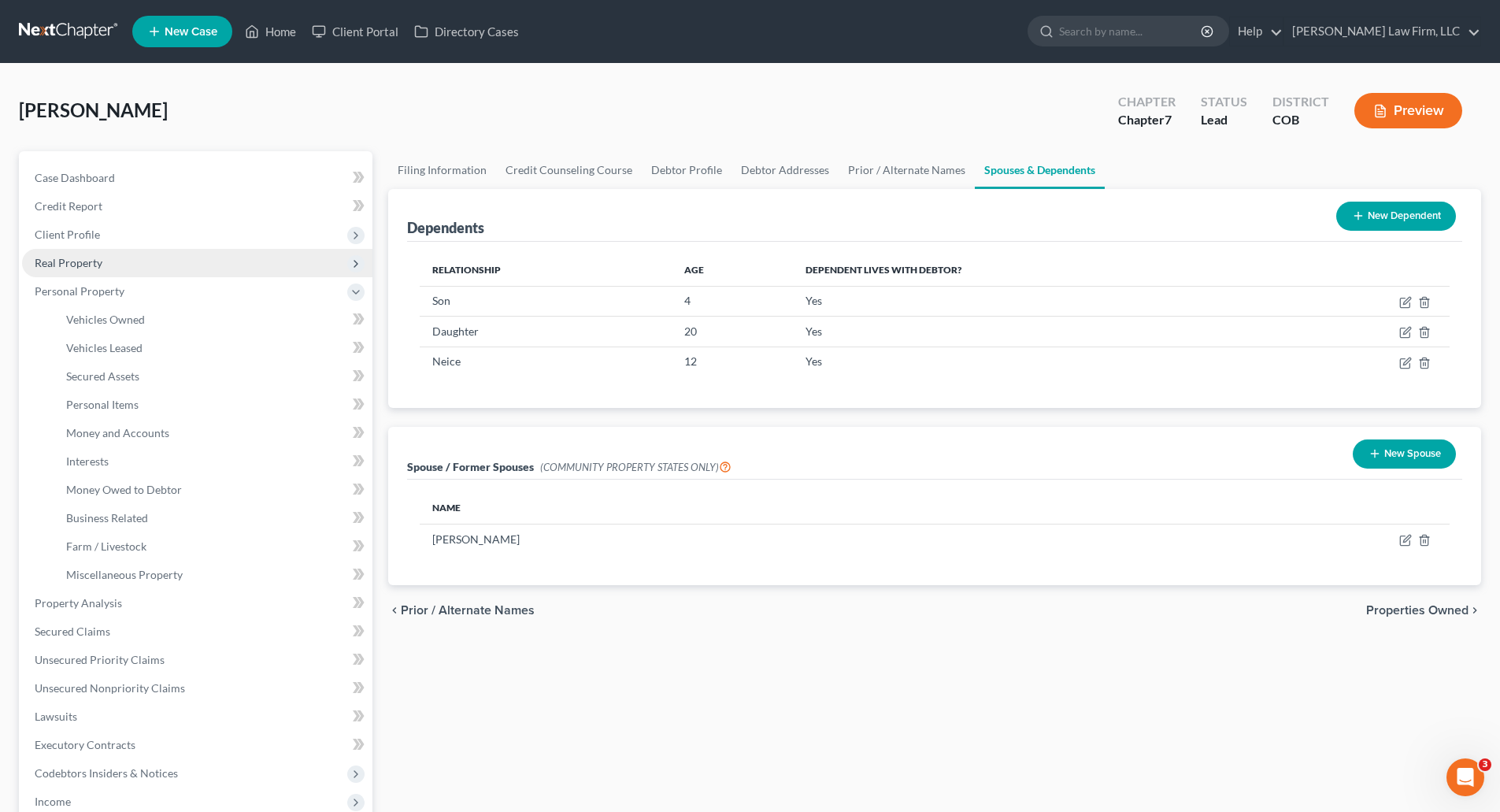
click at [65, 262] on span "Real Property" at bounding box center [68, 263] width 67 height 13
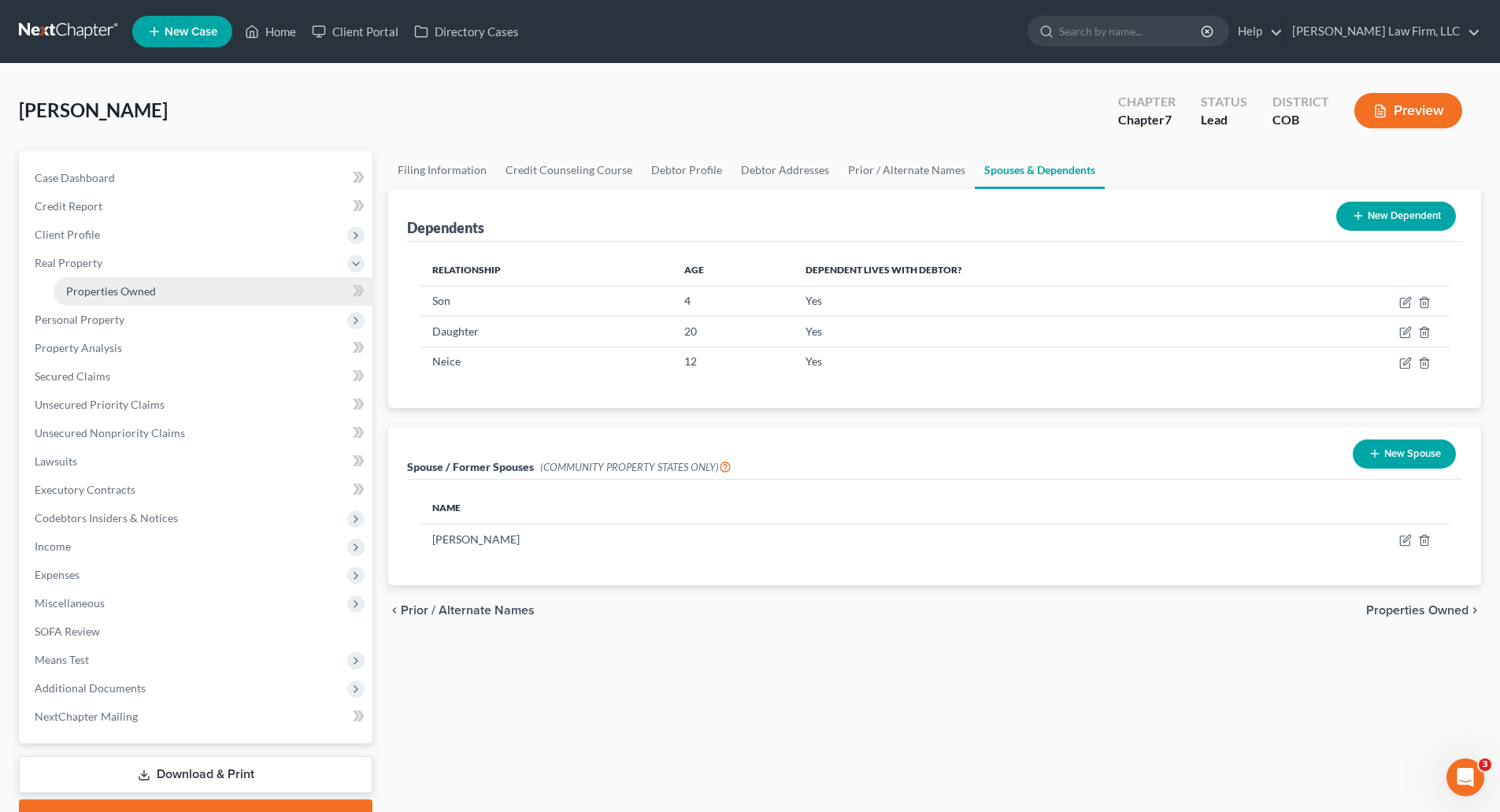
click at [103, 282] on link "Properties Owned" at bounding box center [213, 292] width 319 height 29
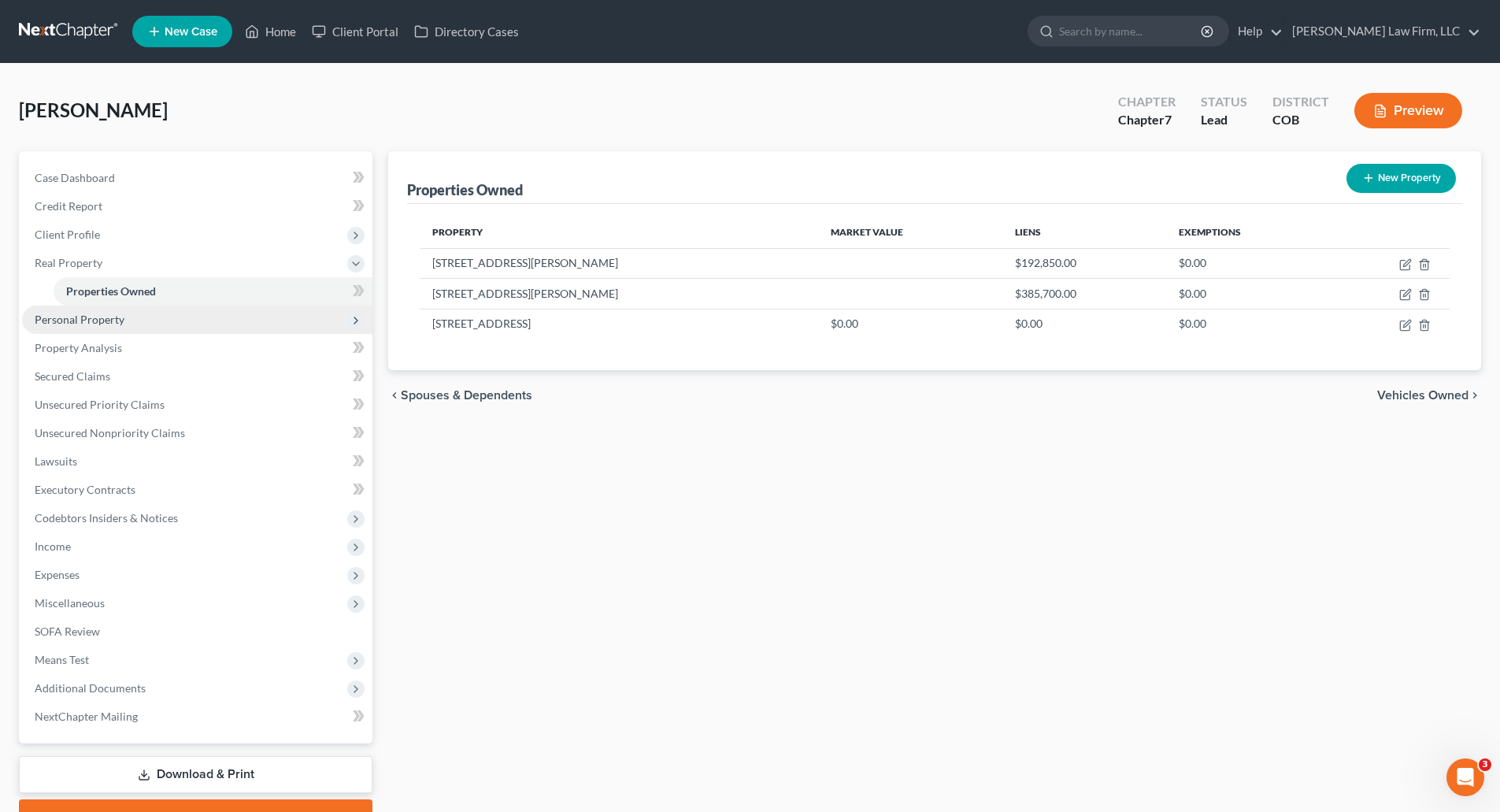
click at [75, 309] on span "Personal Property" at bounding box center [197, 320] width 351 height 29
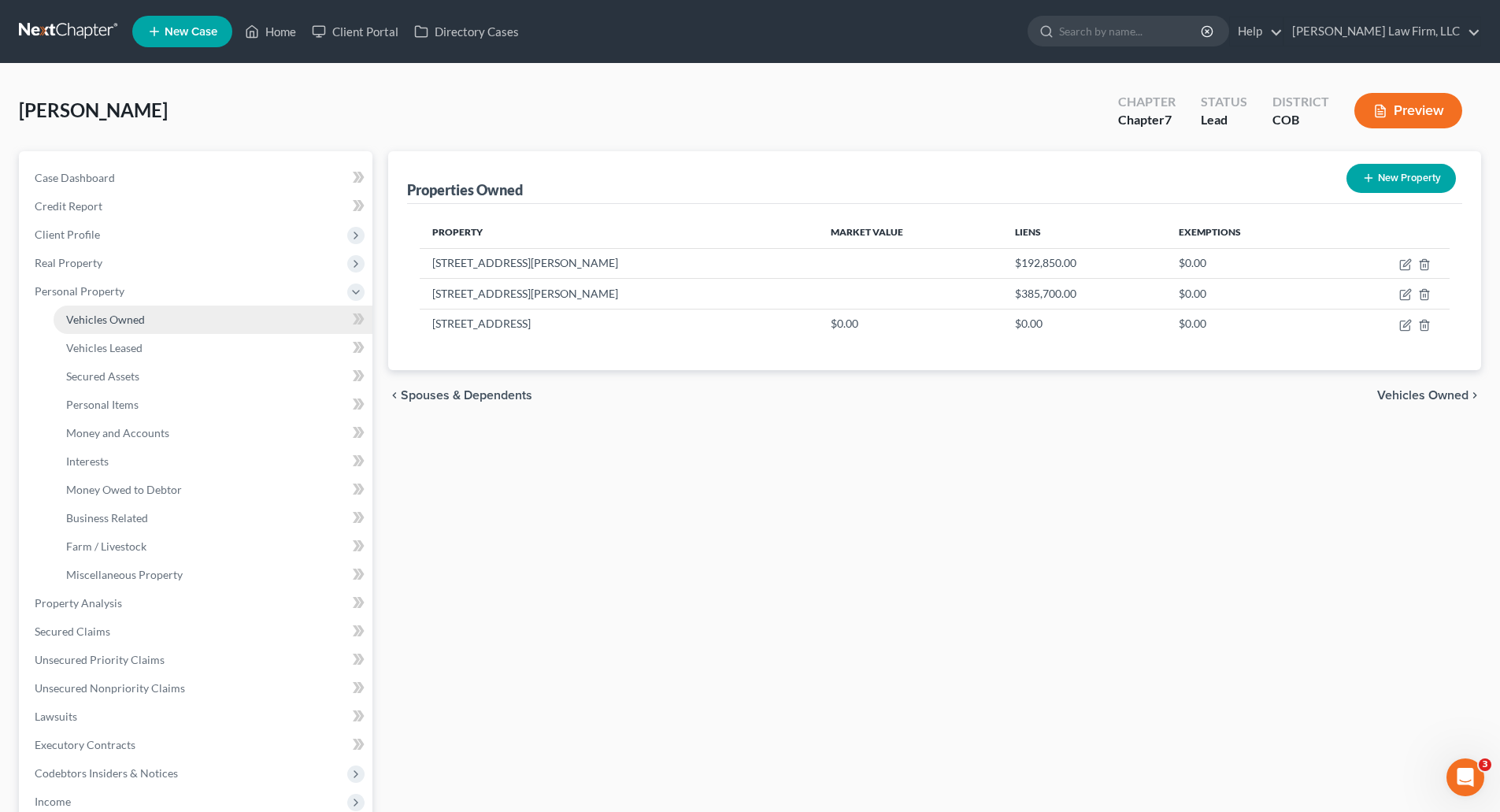
click at [106, 320] on span "Vehicles Owned" at bounding box center [105, 320] width 78 height 13
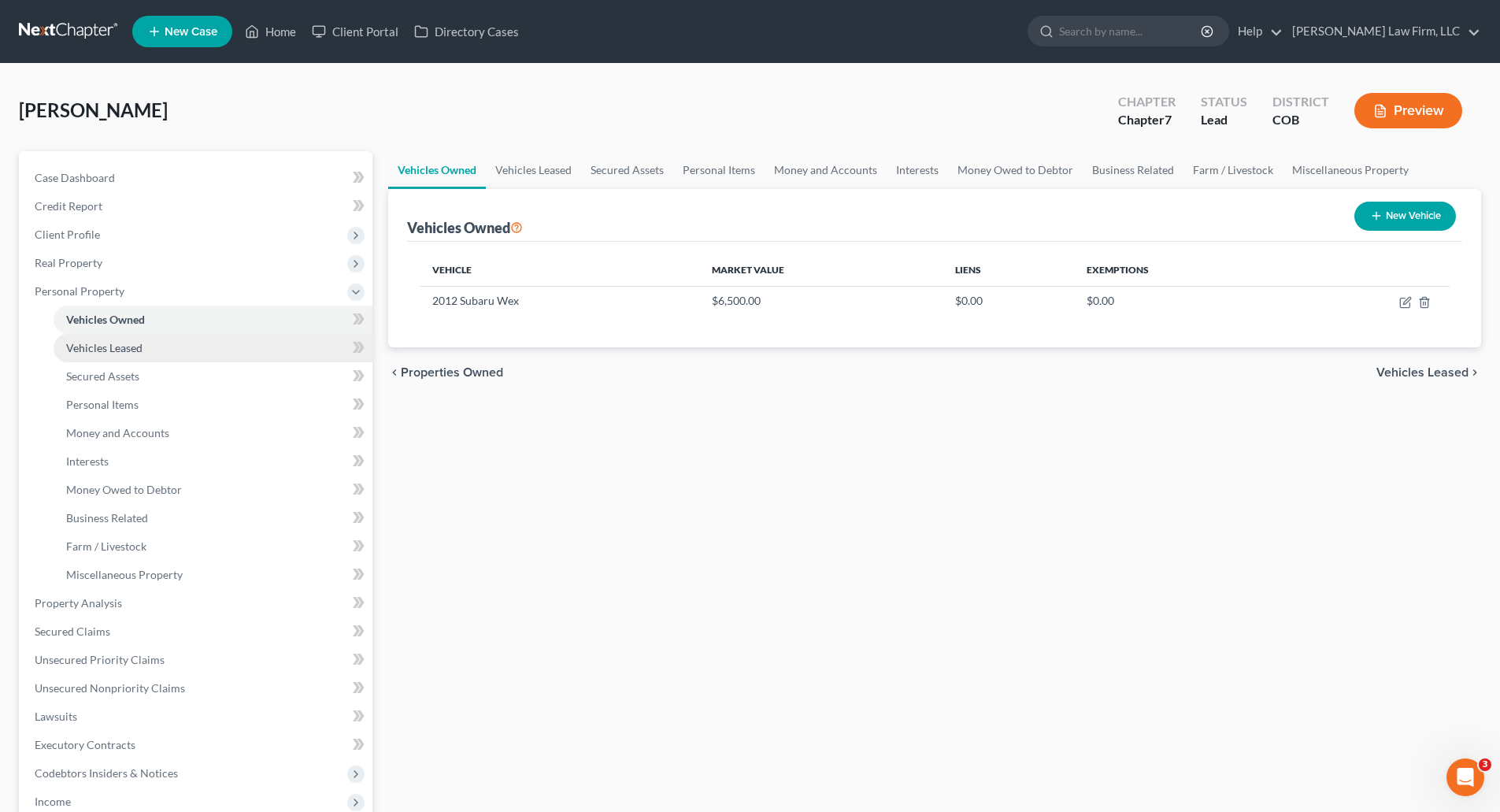
click at [115, 352] on span "Vehicles Leased" at bounding box center [104, 347] width 77 height 13
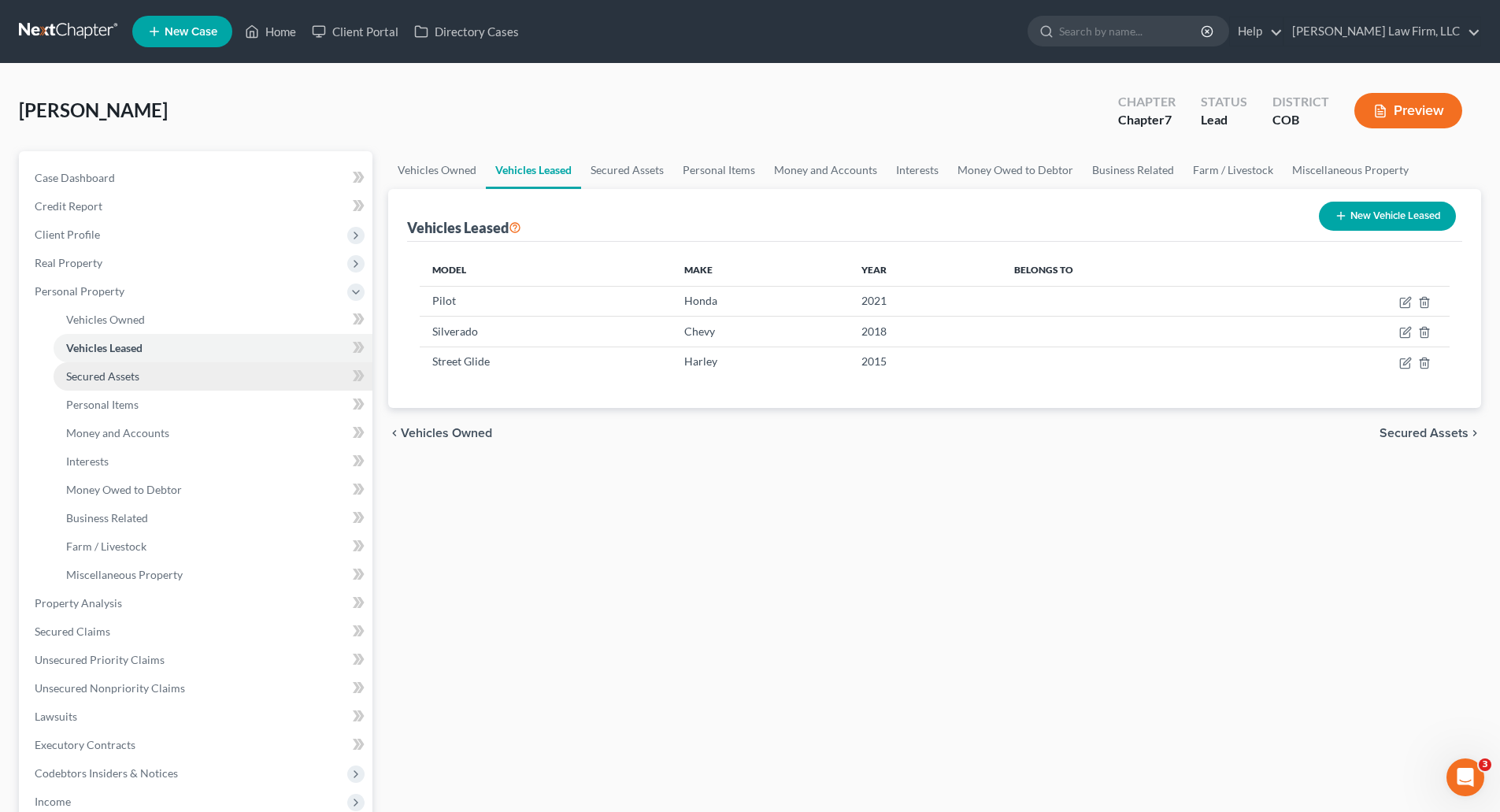
click at [116, 388] on link "Secured Assets" at bounding box center [213, 377] width 319 height 29
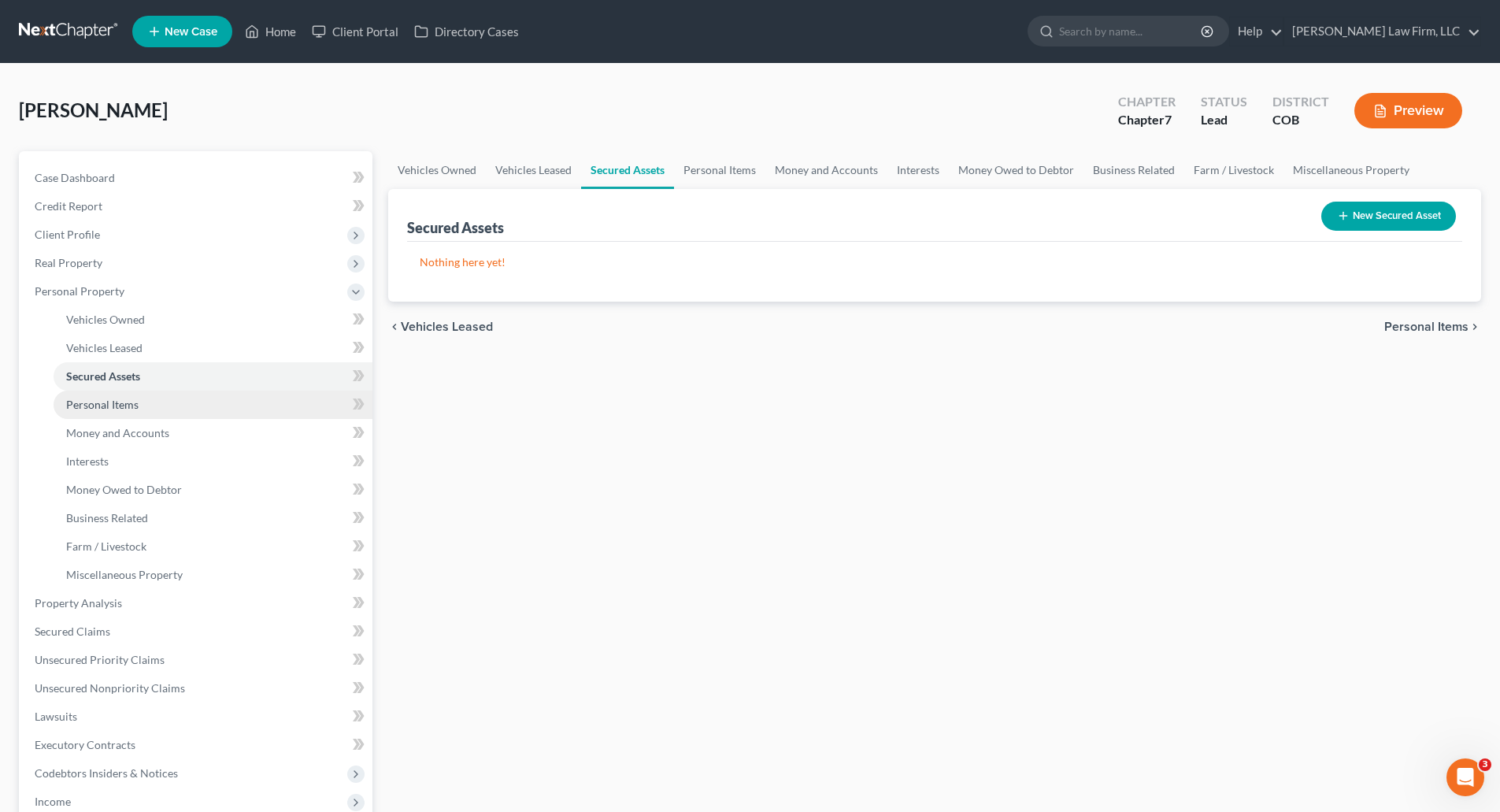
click at [113, 417] on link "Personal Items" at bounding box center [213, 405] width 319 height 29
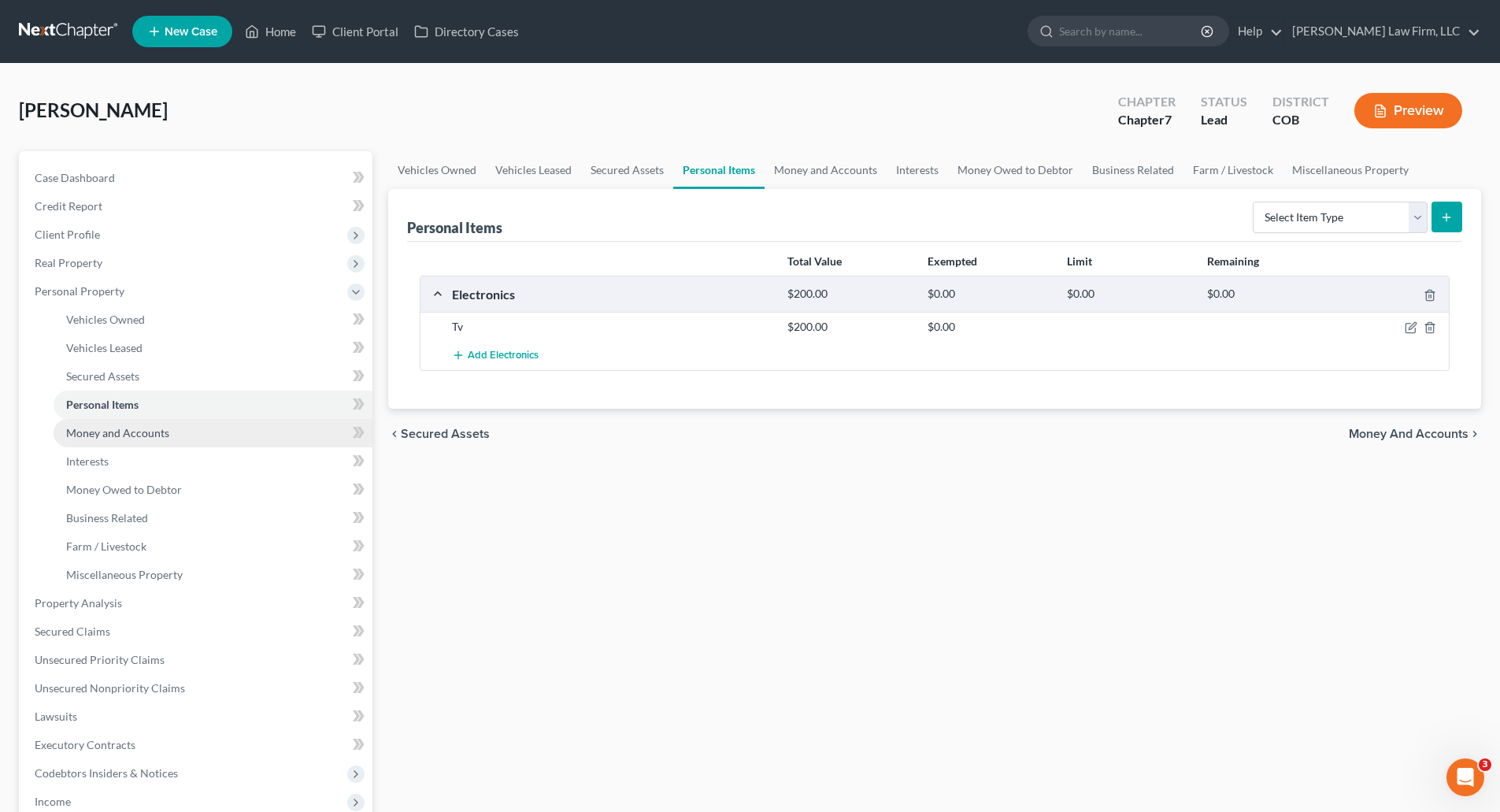
click at [110, 430] on span "Money and Accounts" at bounding box center [117, 433] width 103 height 13
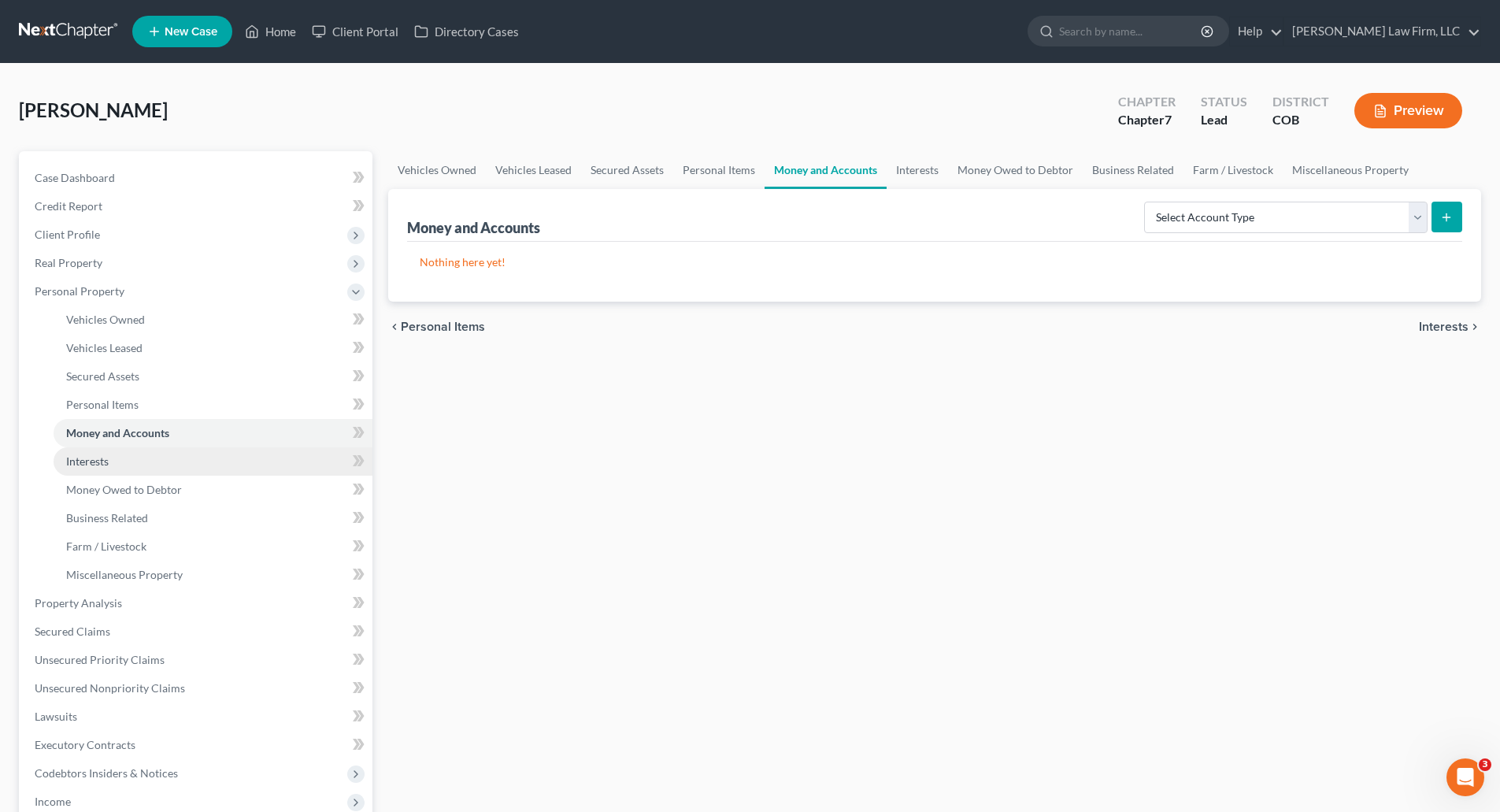
click at [100, 453] on link "Interests" at bounding box center [213, 462] width 319 height 29
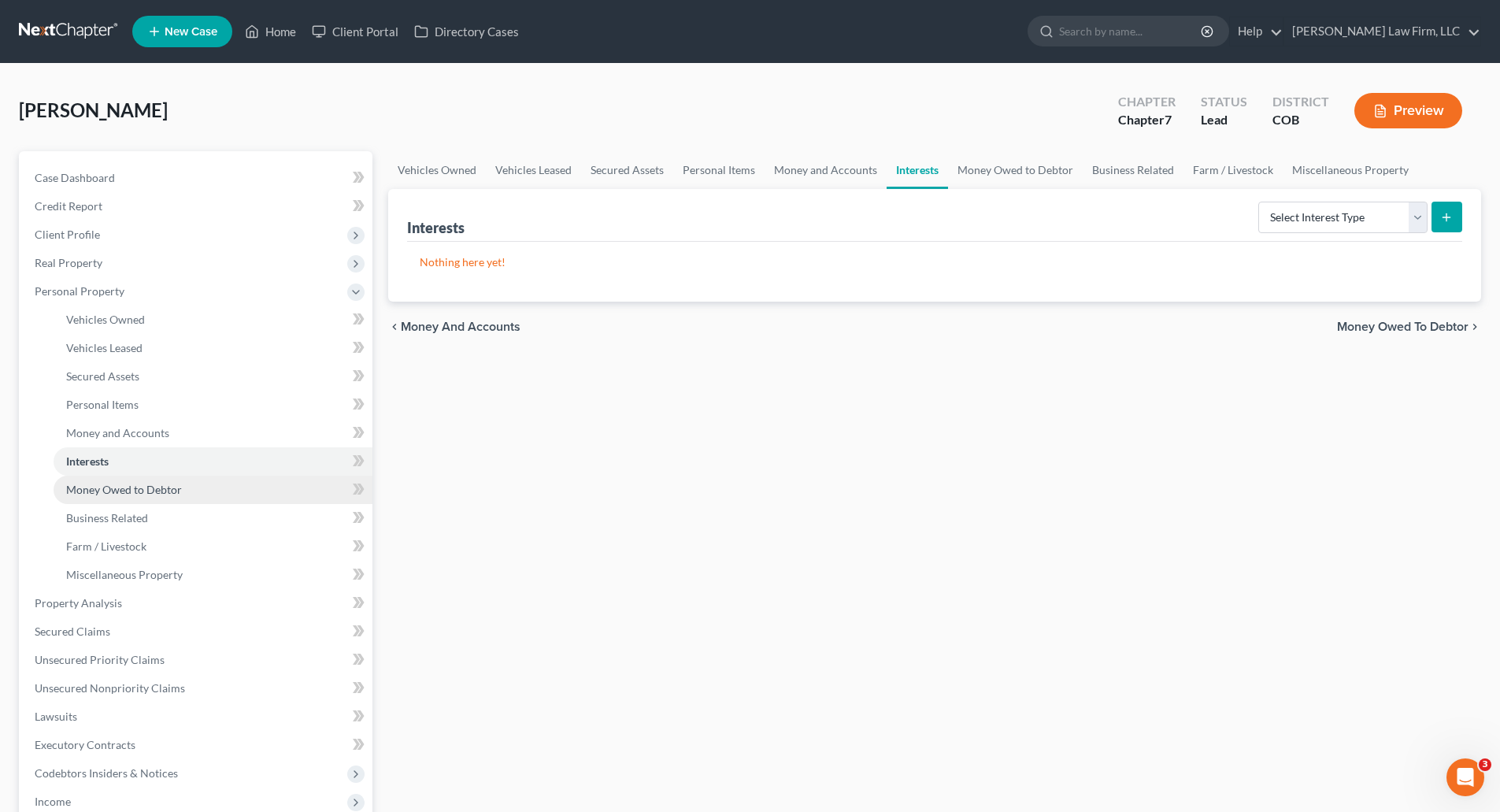
click at [99, 497] on link "Money Owed to Debtor" at bounding box center [213, 490] width 319 height 29
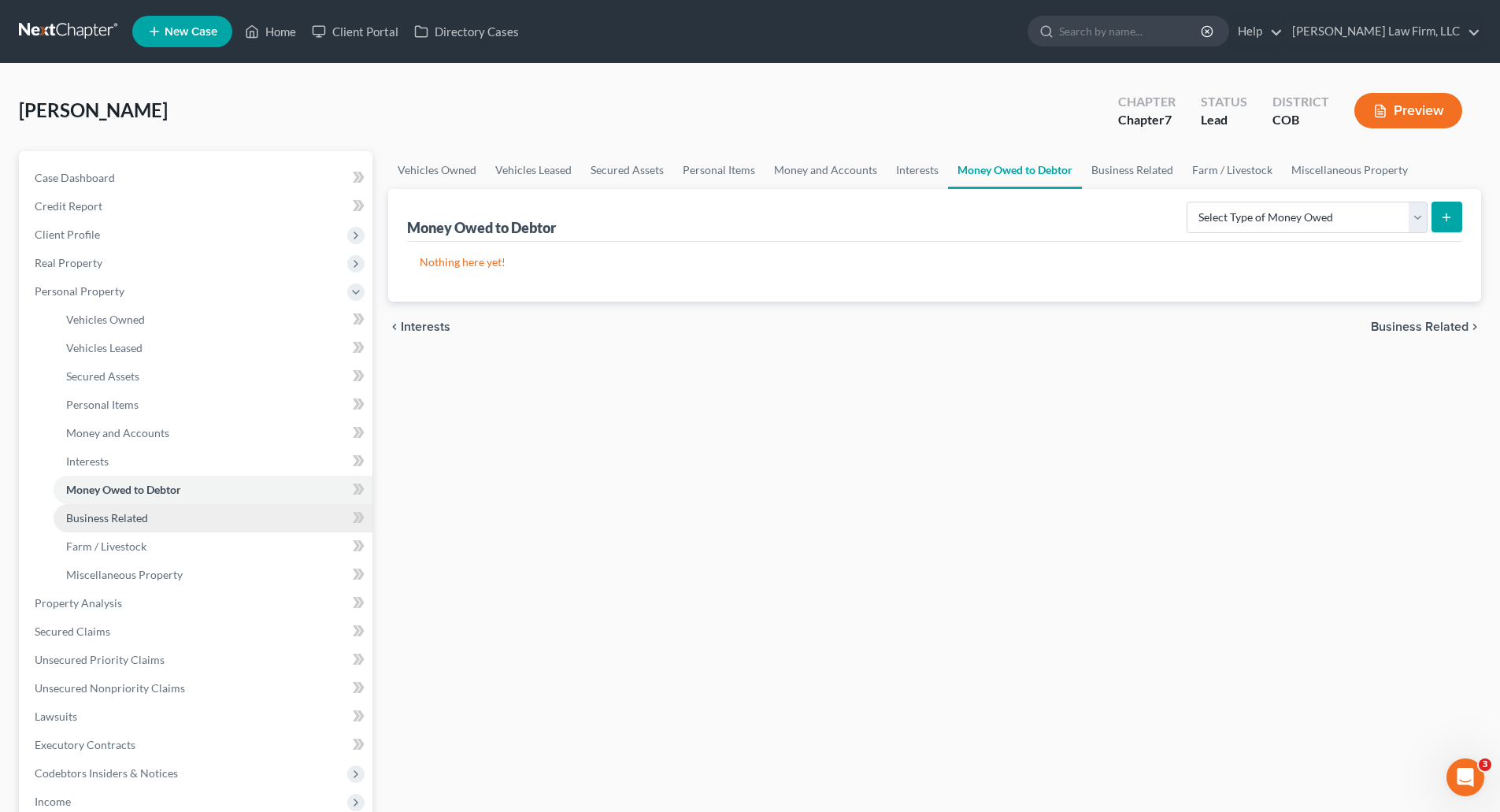
click at [116, 519] on span "Business Related" at bounding box center [106, 518] width 82 height 13
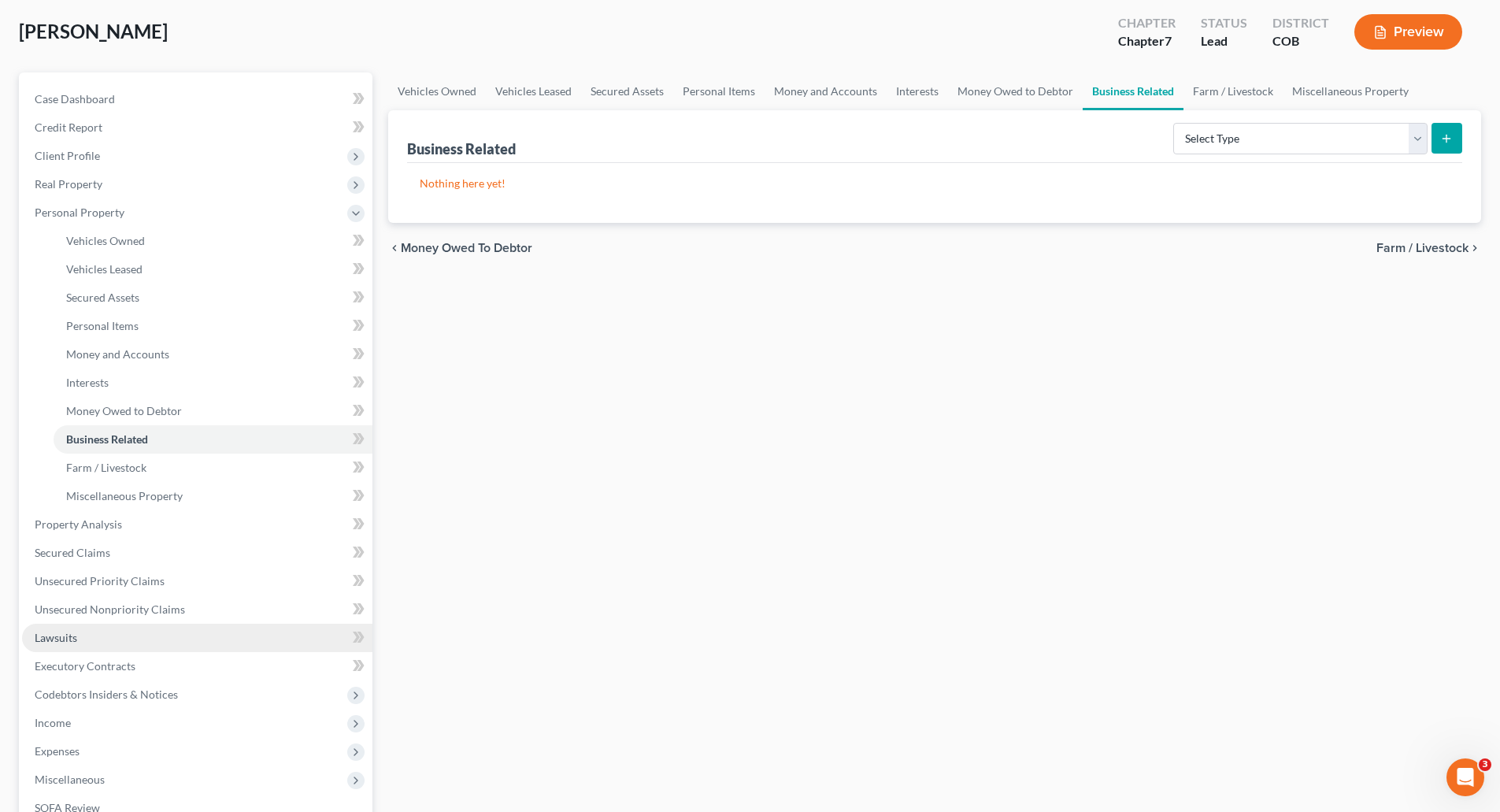
scroll to position [158, 0]
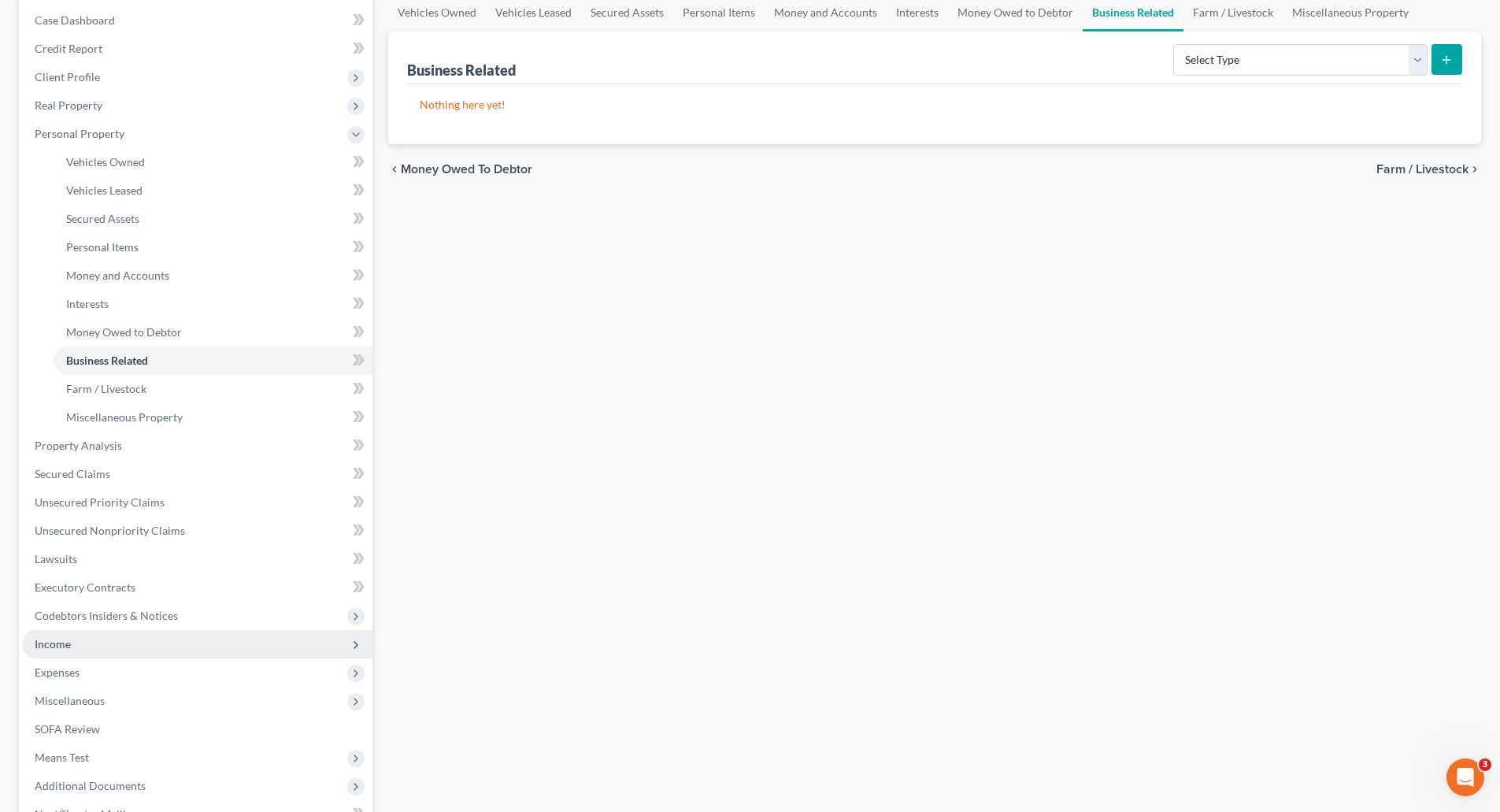
drag, startPoint x: 51, startPoint y: 640, endPoint x: 67, endPoint y: 635, distance: 16.8
click at [51, 640] on span "Income" at bounding box center [52, 644] width 36 height 13
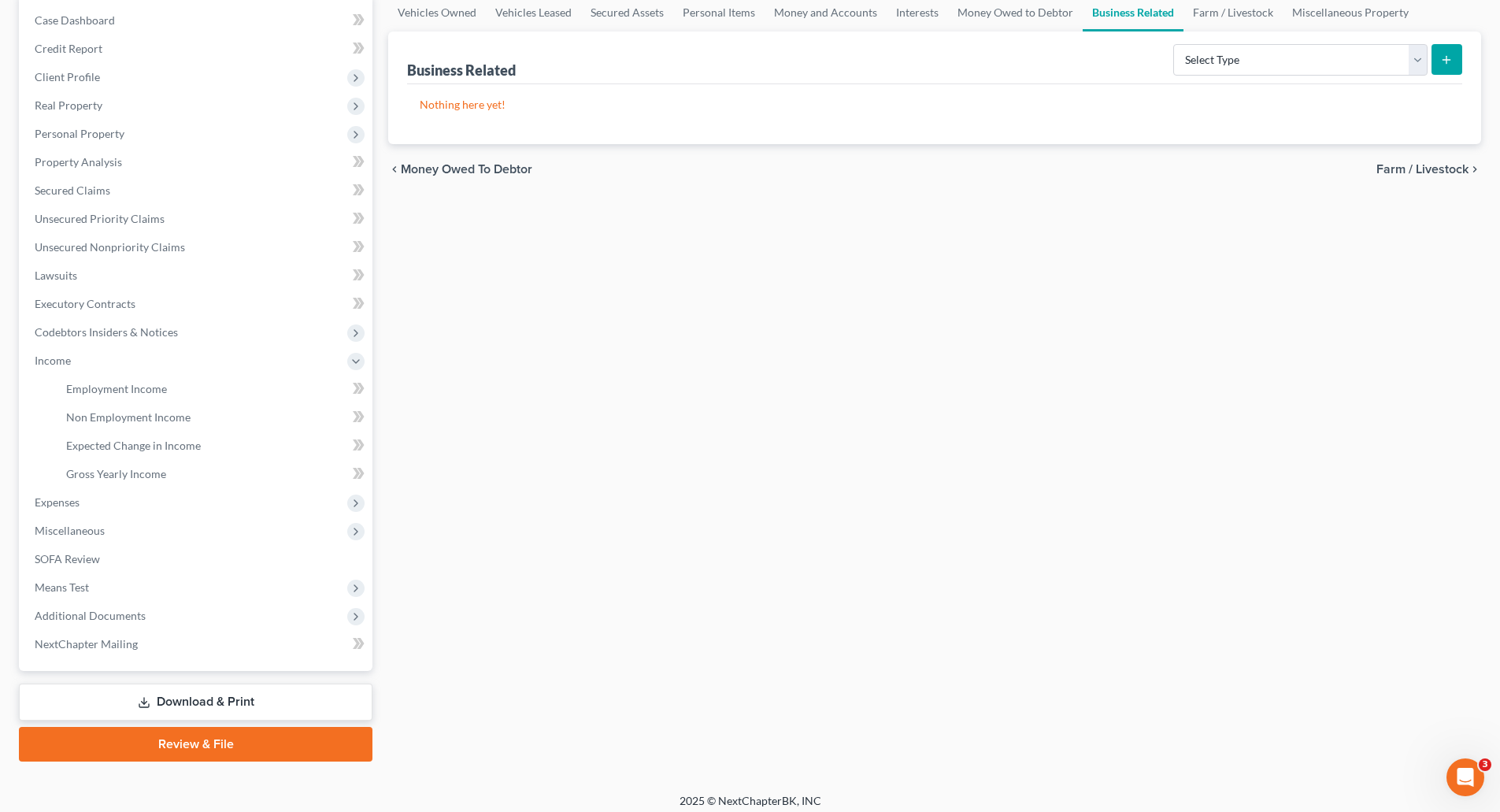
drag, startPoint x: 1498, startPoint y: 293, endPoint x: 1503, endPoint y: 247, distance: 46.3
click at [1500, 247] on html "Home New Case Client Portal Directory Cases [PERSON_NAME] Law Firm, LLC [EMAIL_…" at bounding box center [750, 331] width 1500 height 979
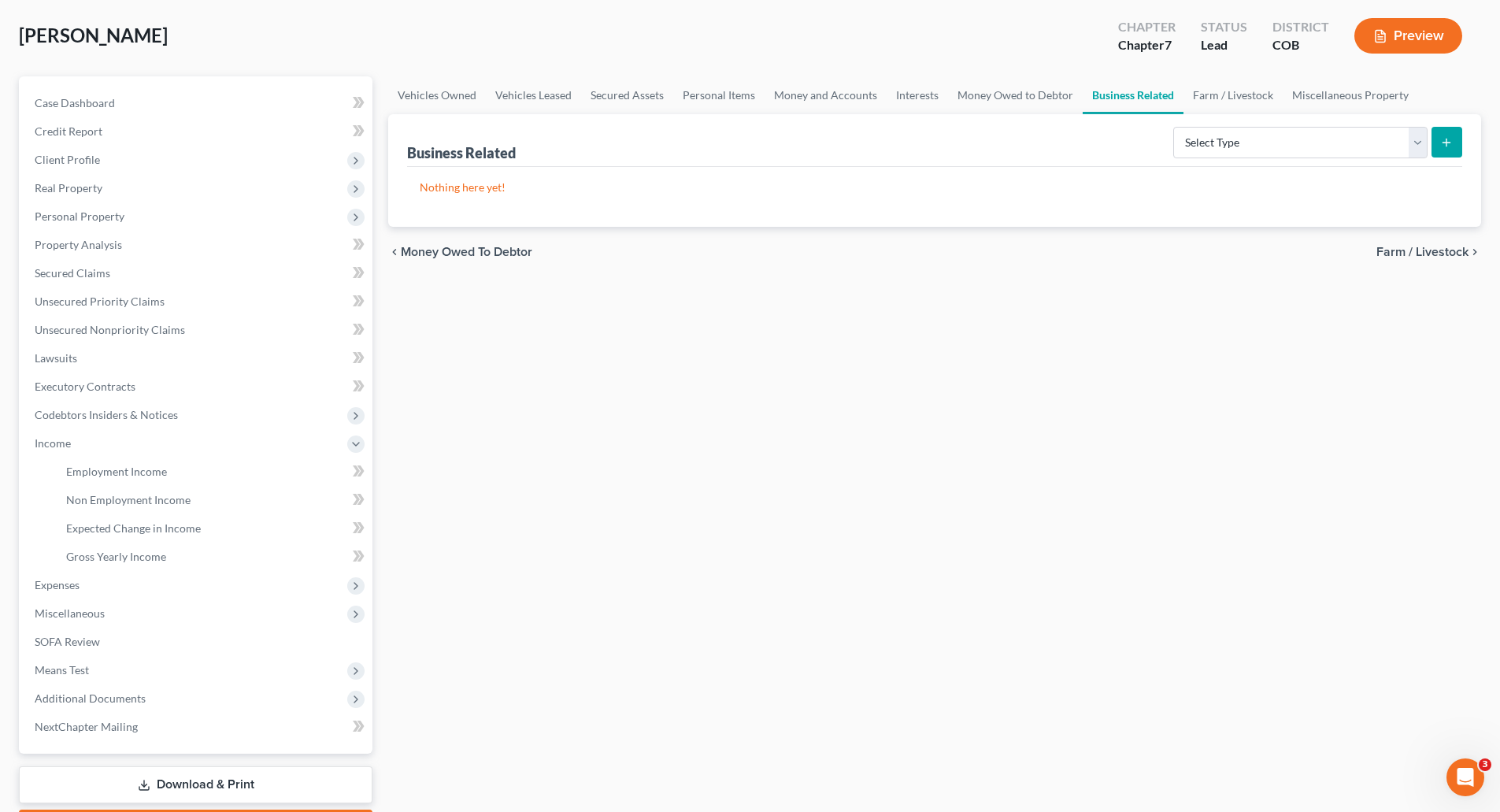
scroll to position [50, 0]
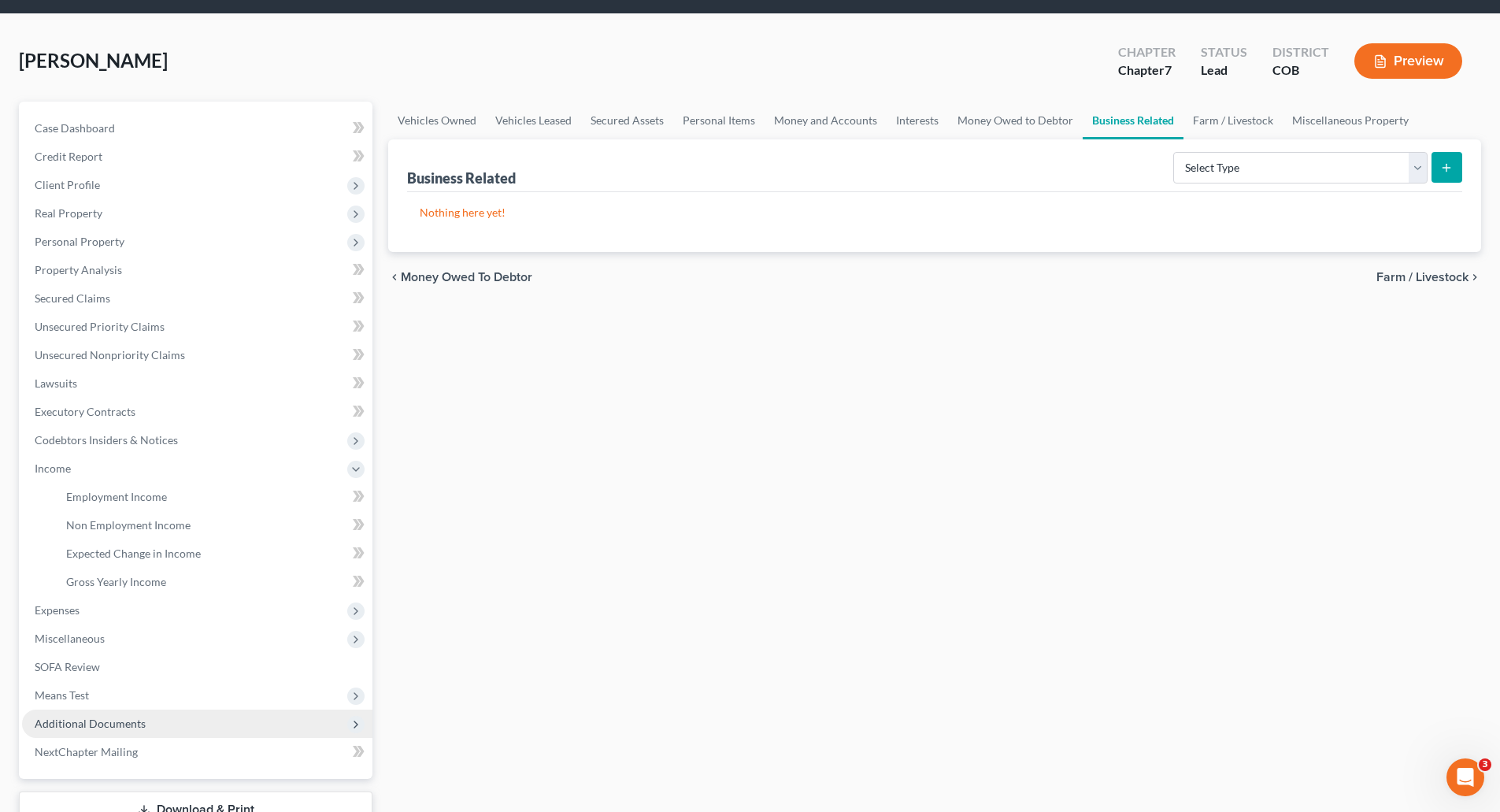
click at [86, 723] on span "Additional Documents" at bounding box center [90, 723] width 111 height 13
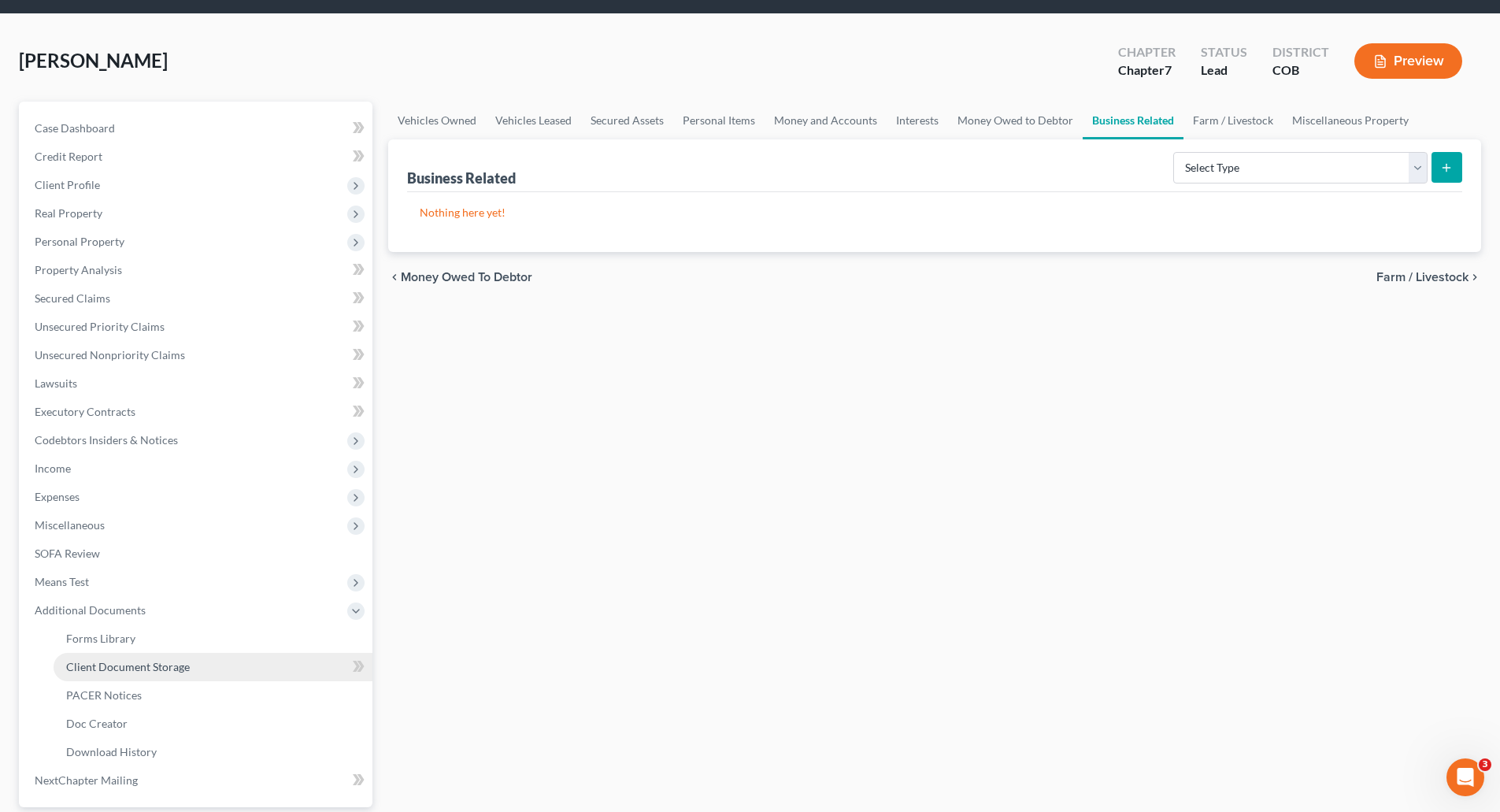
click at [140, 666] on span "Client Document Storage" at bounding box center [127, 667] width 124 height 13
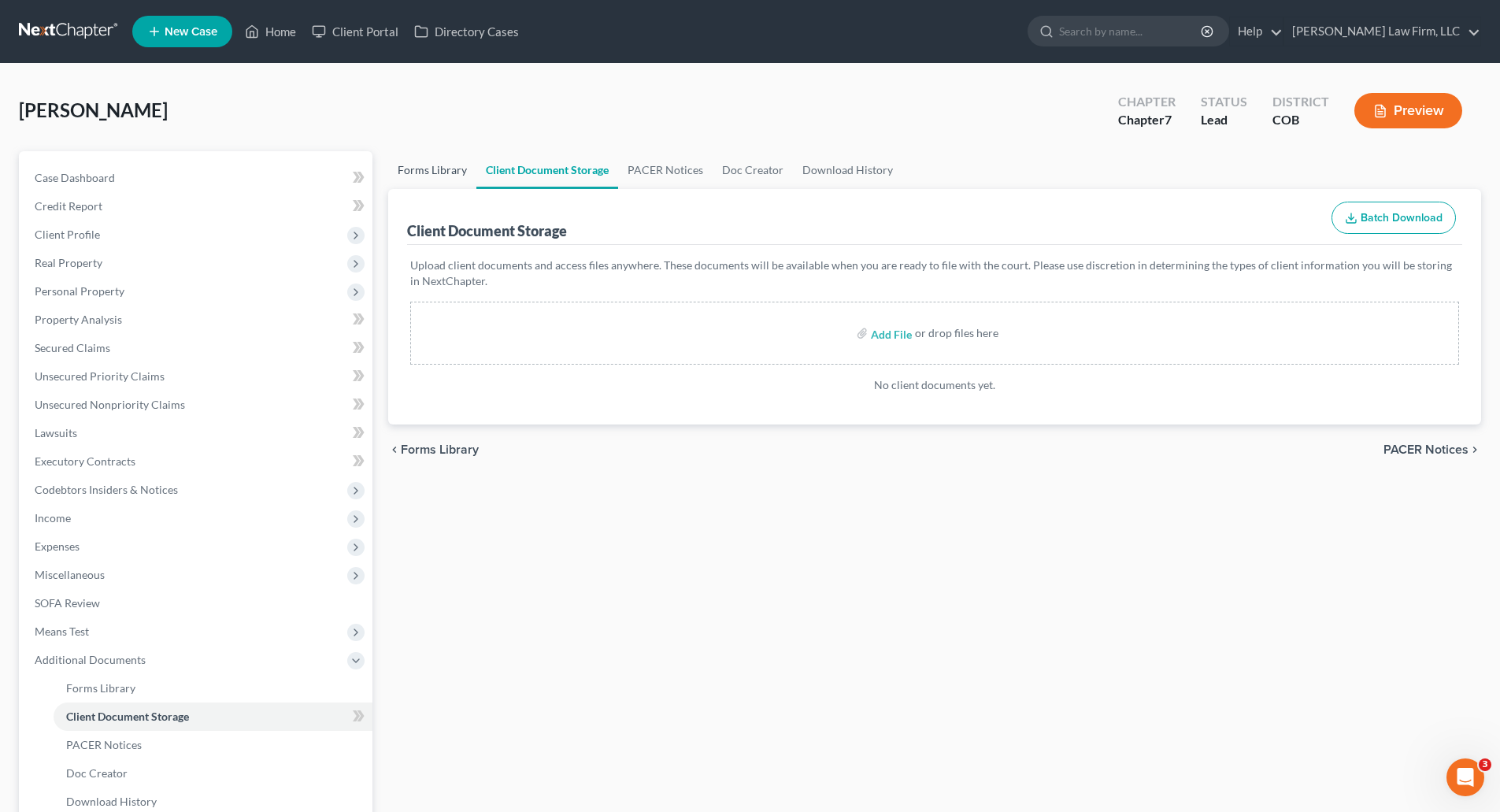
click at [415, 173] on link "Forms Library" at bounding box center [432, 169] width 89 height 38
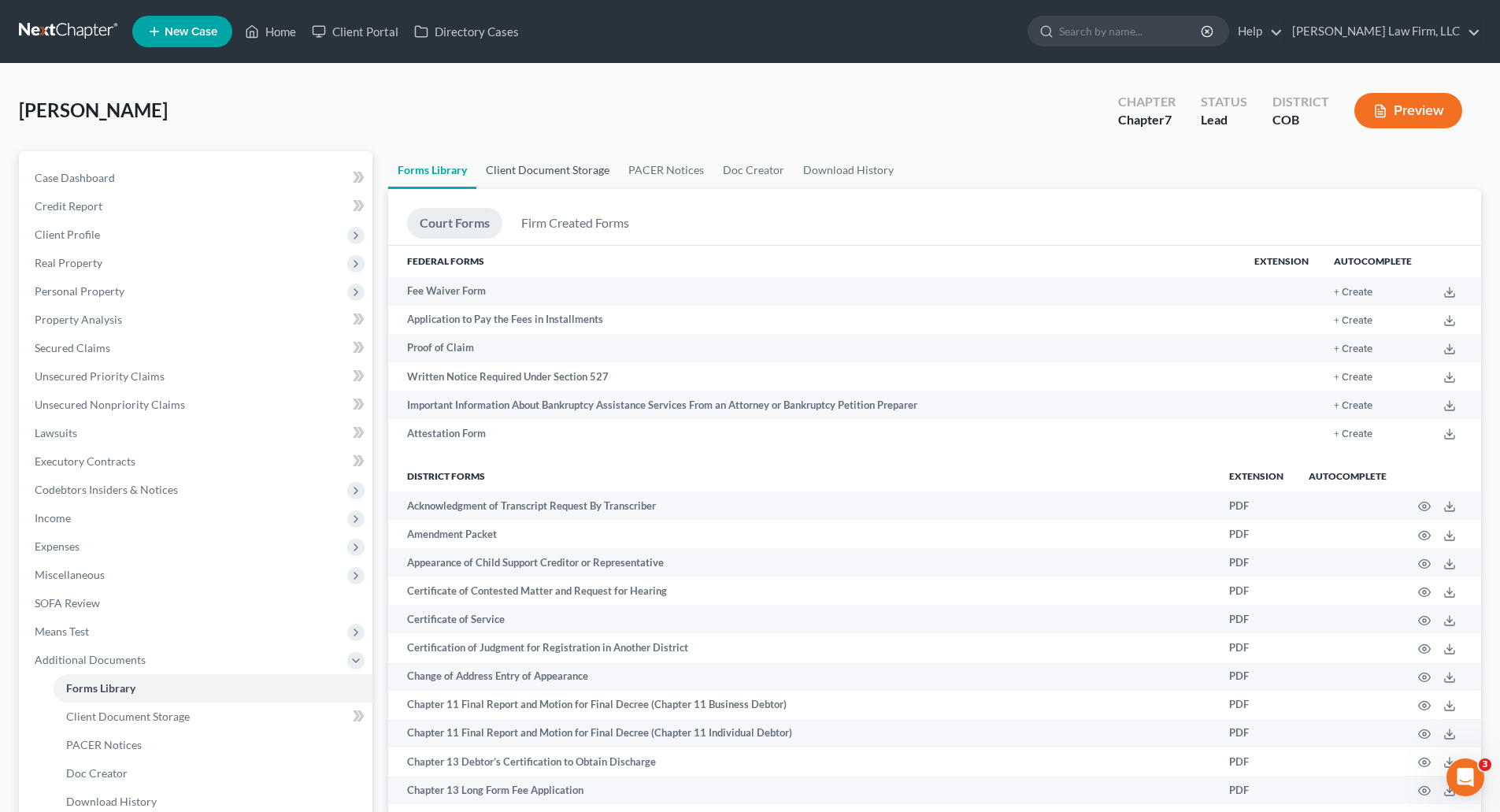
click at [590, 172] on link "Client Document Storage" at bounding box center [547, 169] width 142 height 38
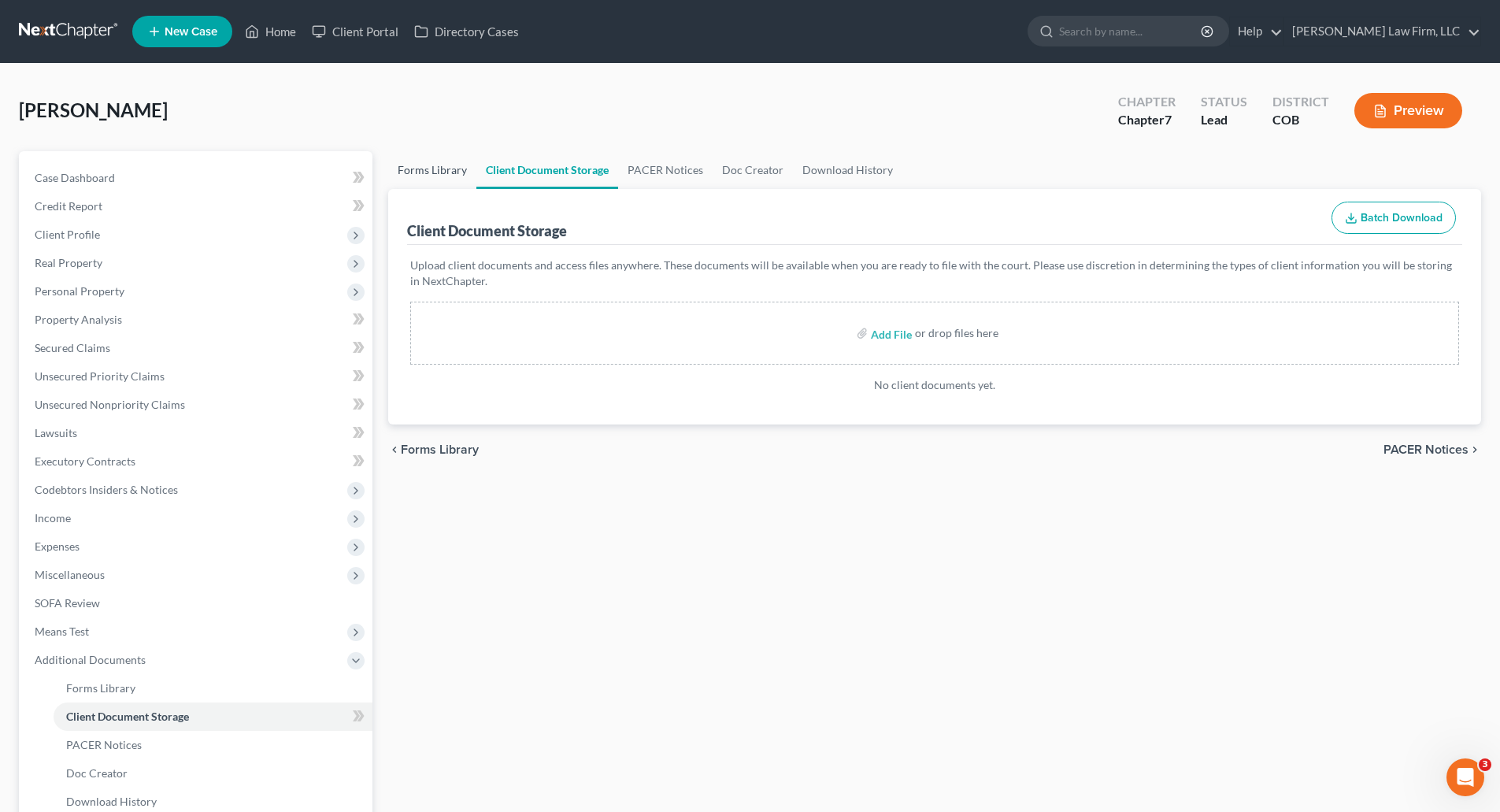
click at [412, 179] on link "Forms Library" at bounding box center [432, 169] width 89 height 38
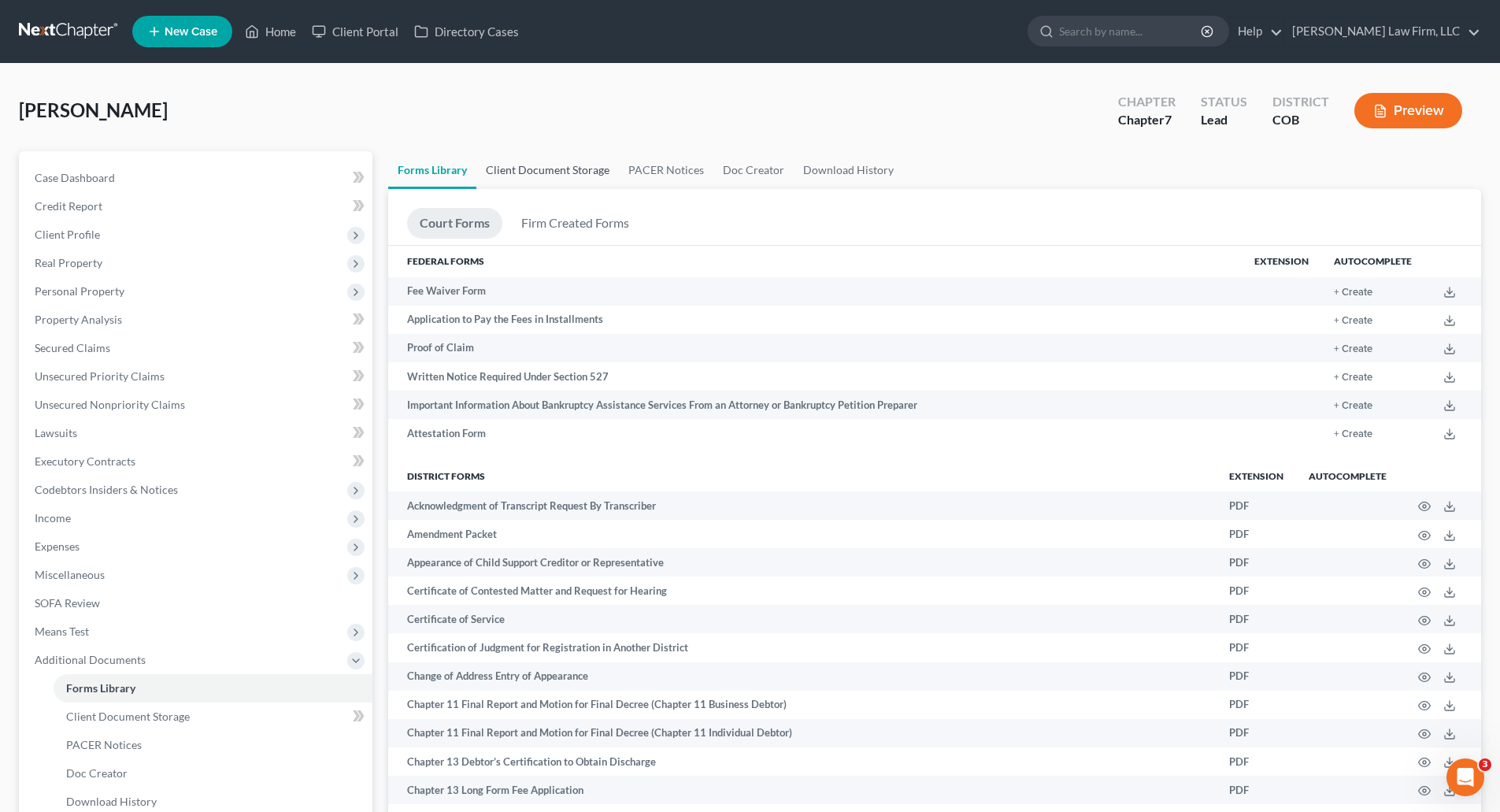
click at [547, 176] on link "Client Document Storage" at bounding box center [547, 169] width 142 height 38
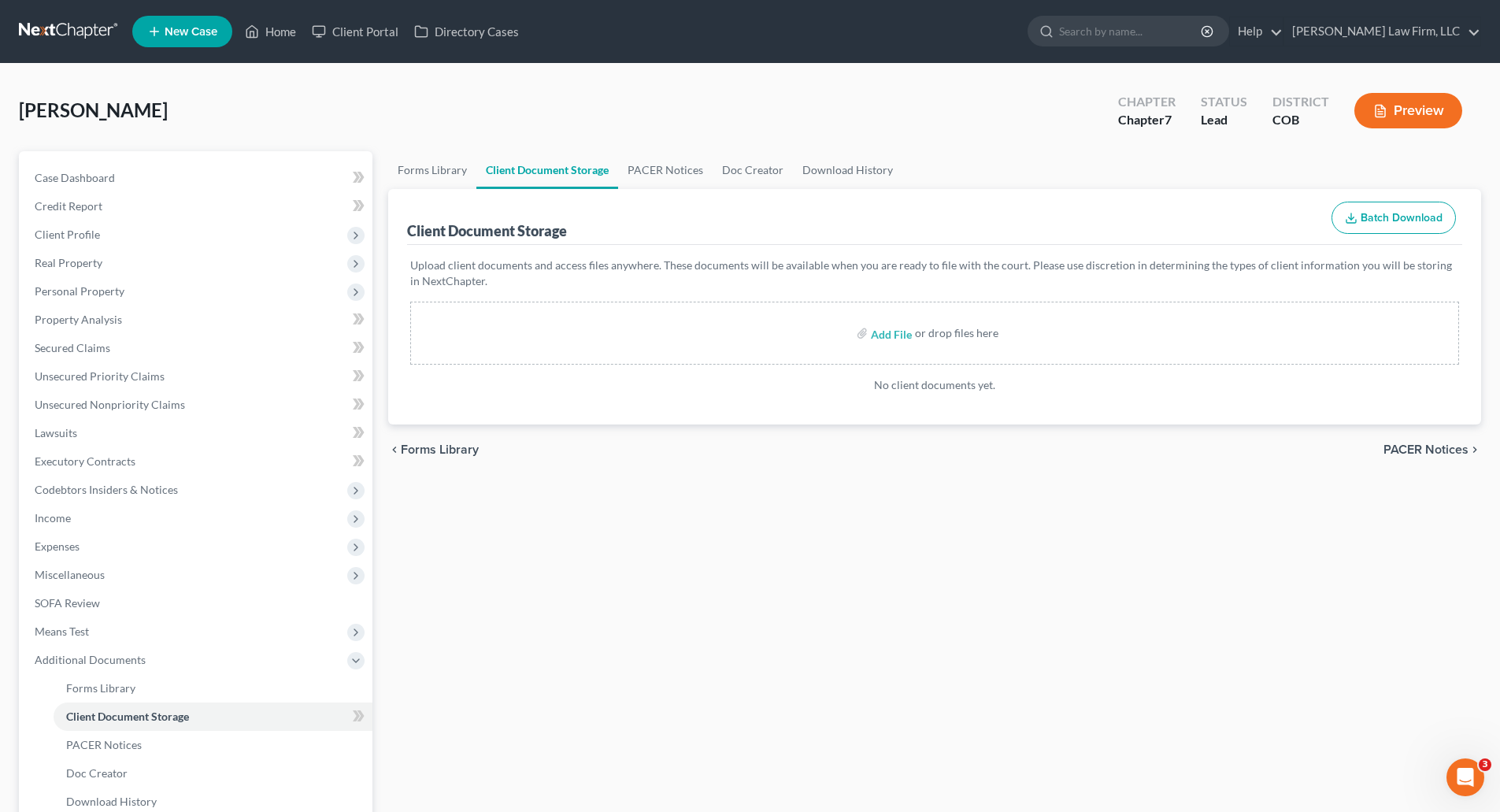
click at [98, 24] on link at bounding box center [69, 32] width 101 height 29
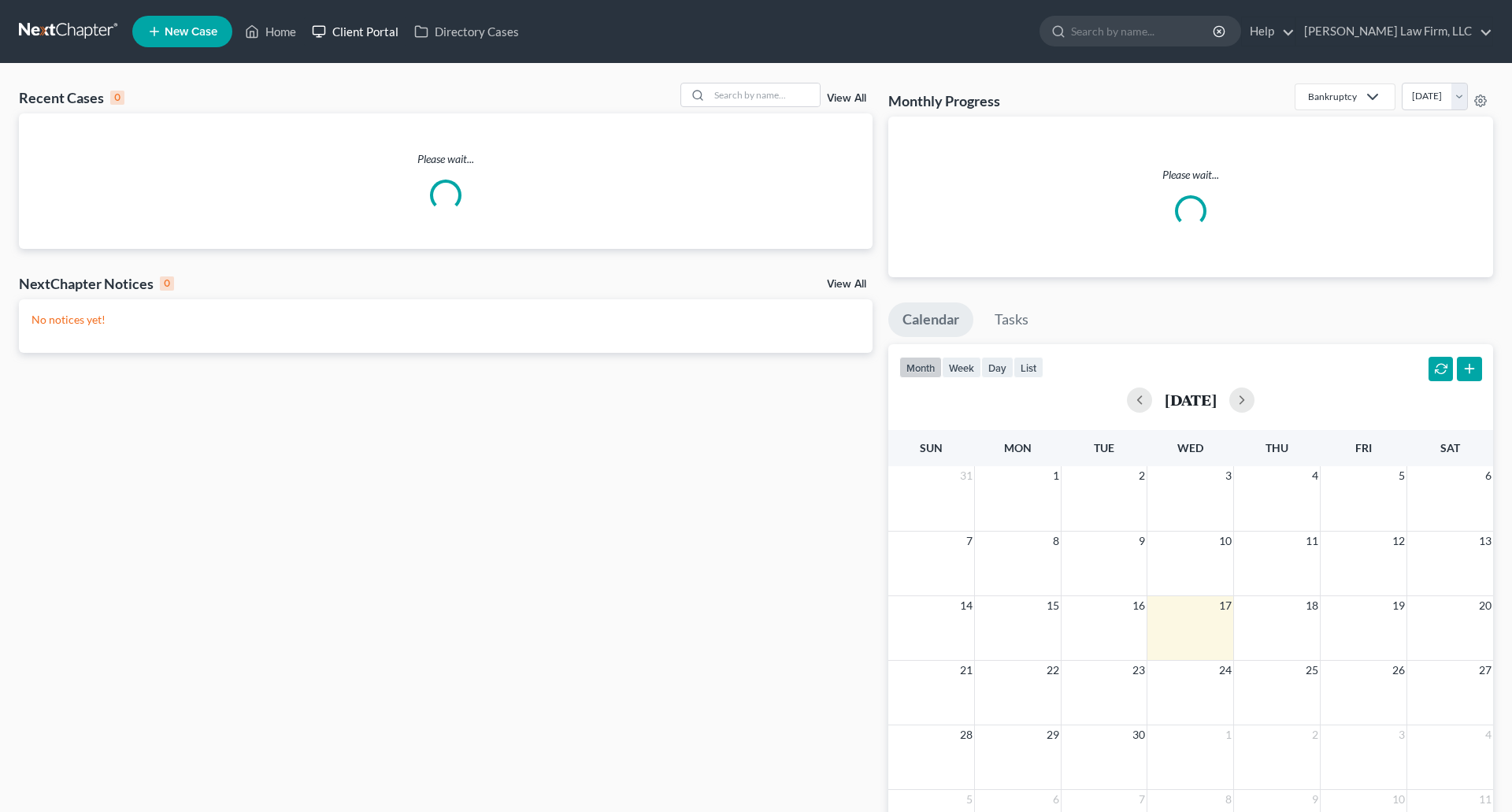
click at [351, 28] on link "Client Portal" at bounding box center [355, 32] width 102 height 29
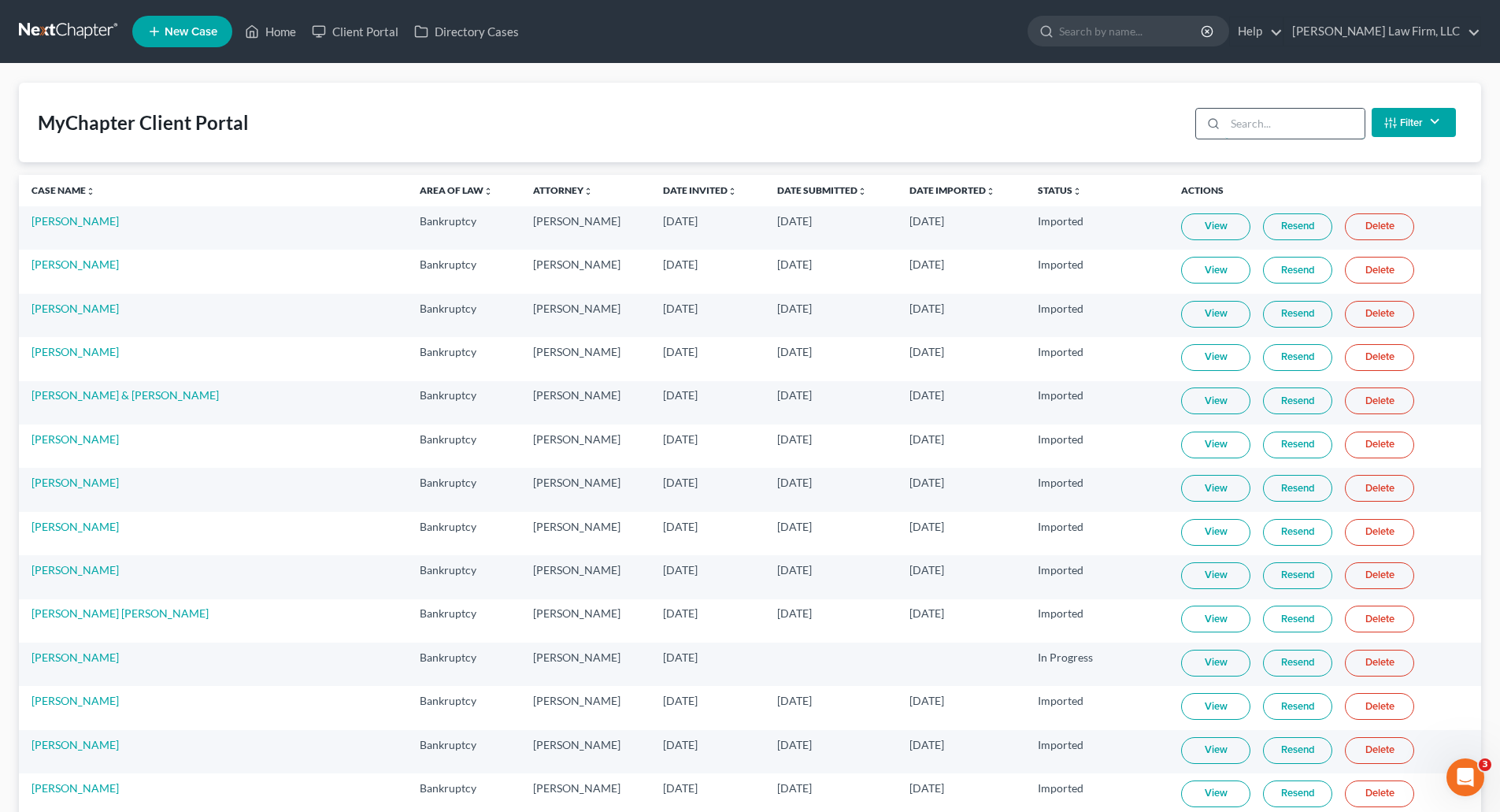
click at [1274, 128] on input "search" at bounding box center [1294, 123] width 139 height 30
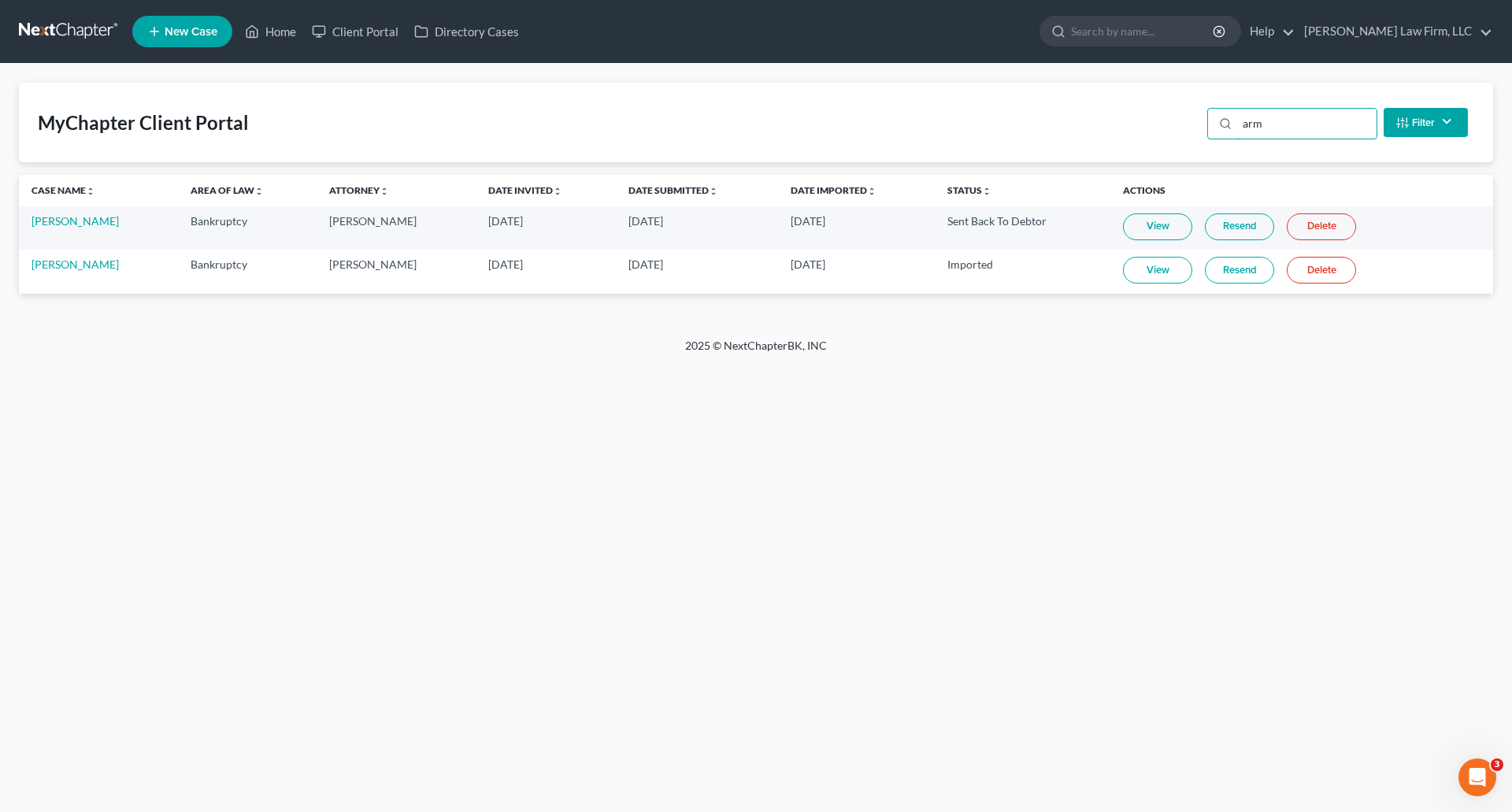
type input "arm"
click at [1141, 272] on link "View" at bounding box center [1158, 271] width 69 height 27
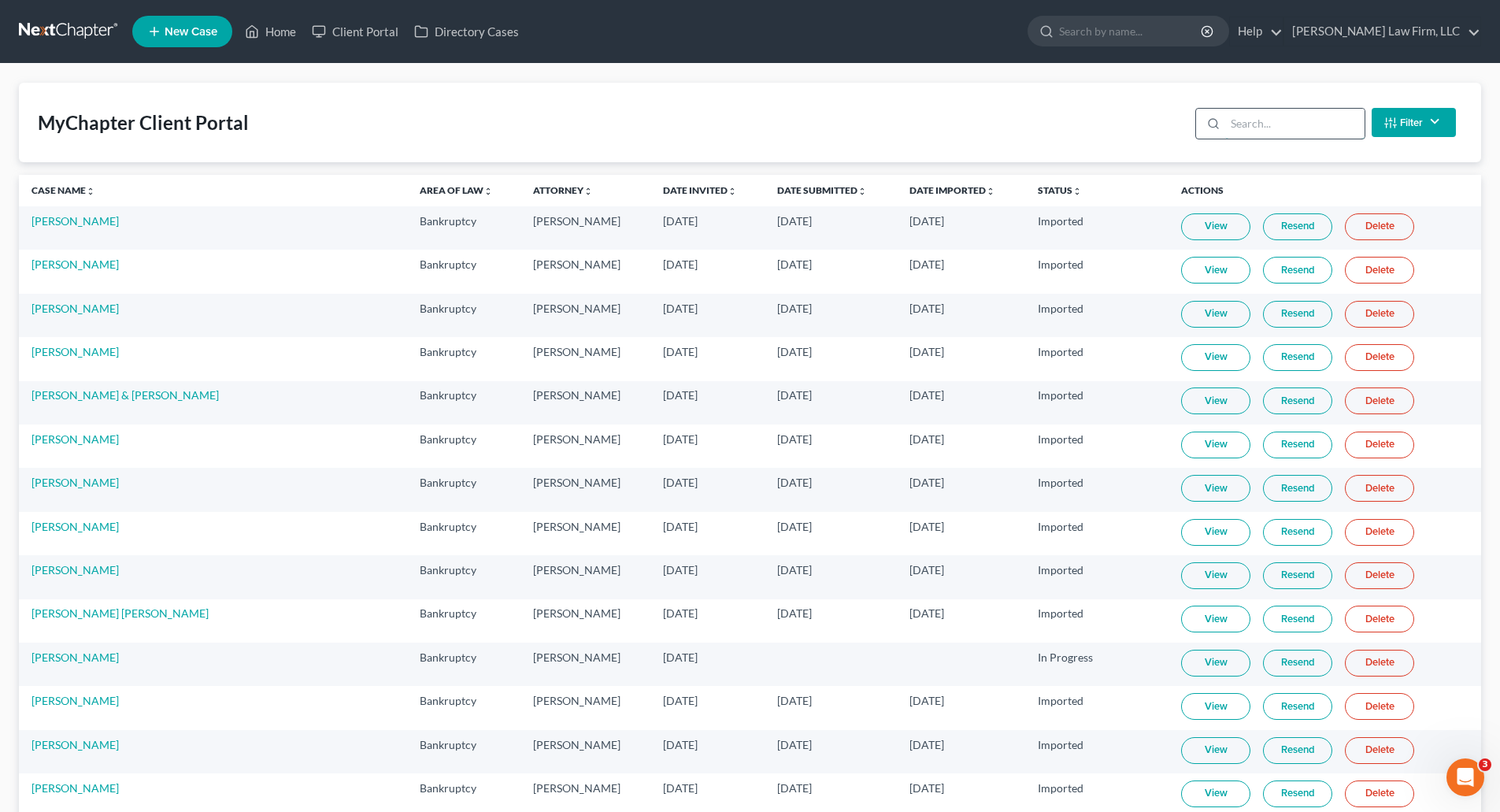
click at [1274, 120] on input "search" at bounding box center [1294, 123] width 139 height 30
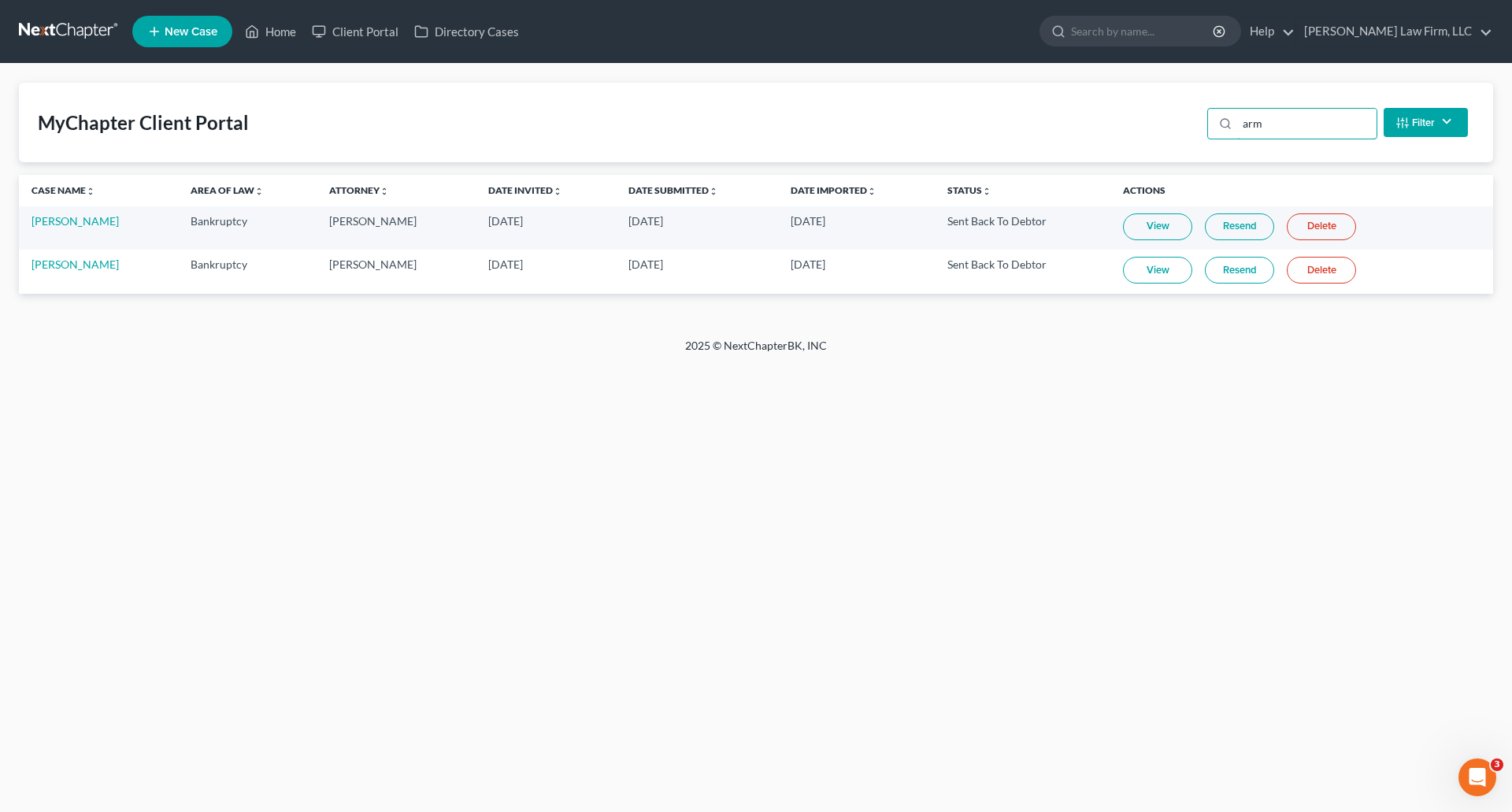
type input "arm"
click at [275, 24] on link "Home" at bounding box center [270, 32] width 67 height 29
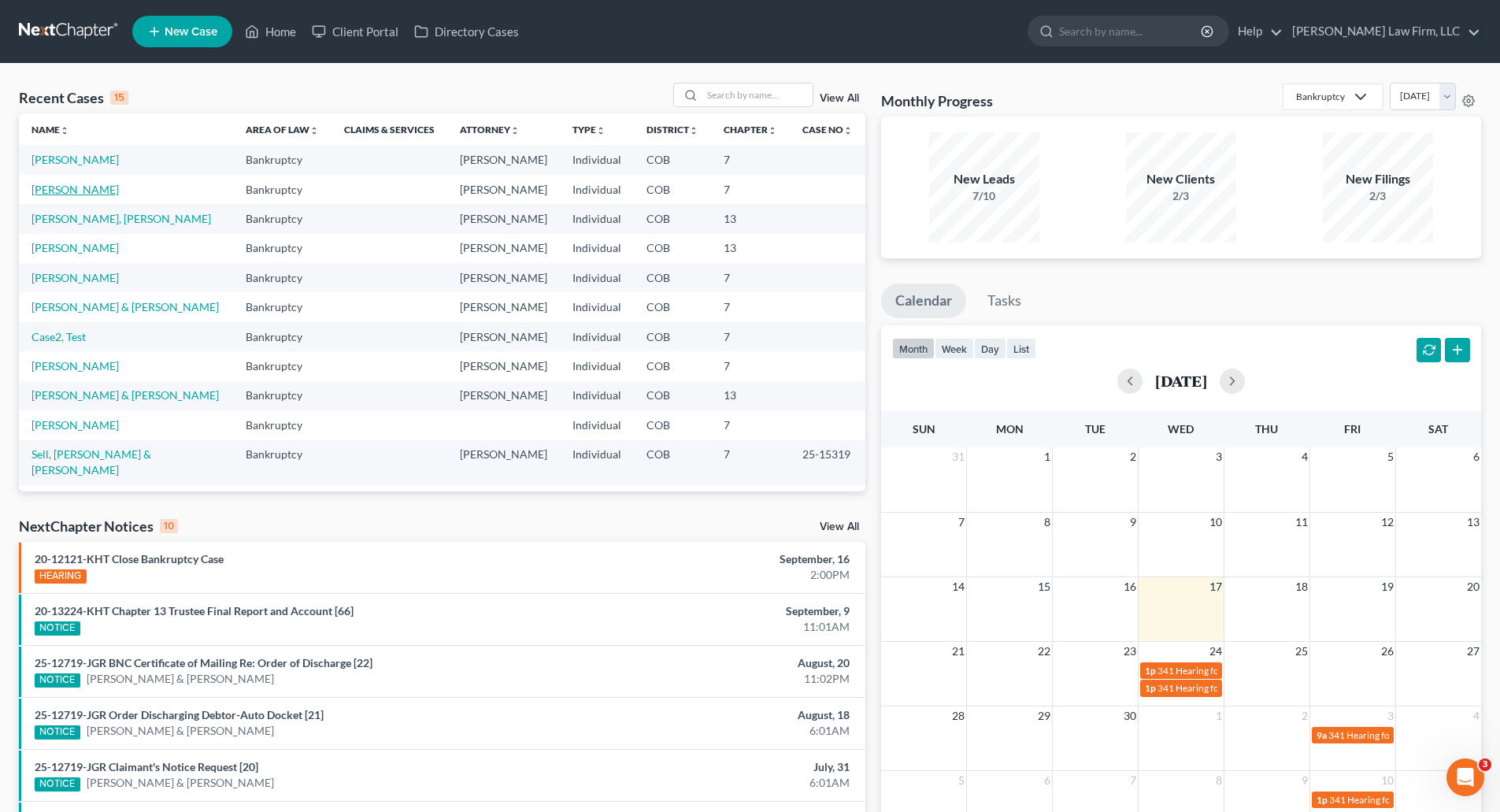
click at [83, 186] on link "Armanino, Christal" at bounding box center [75, 190] width 88 height 13
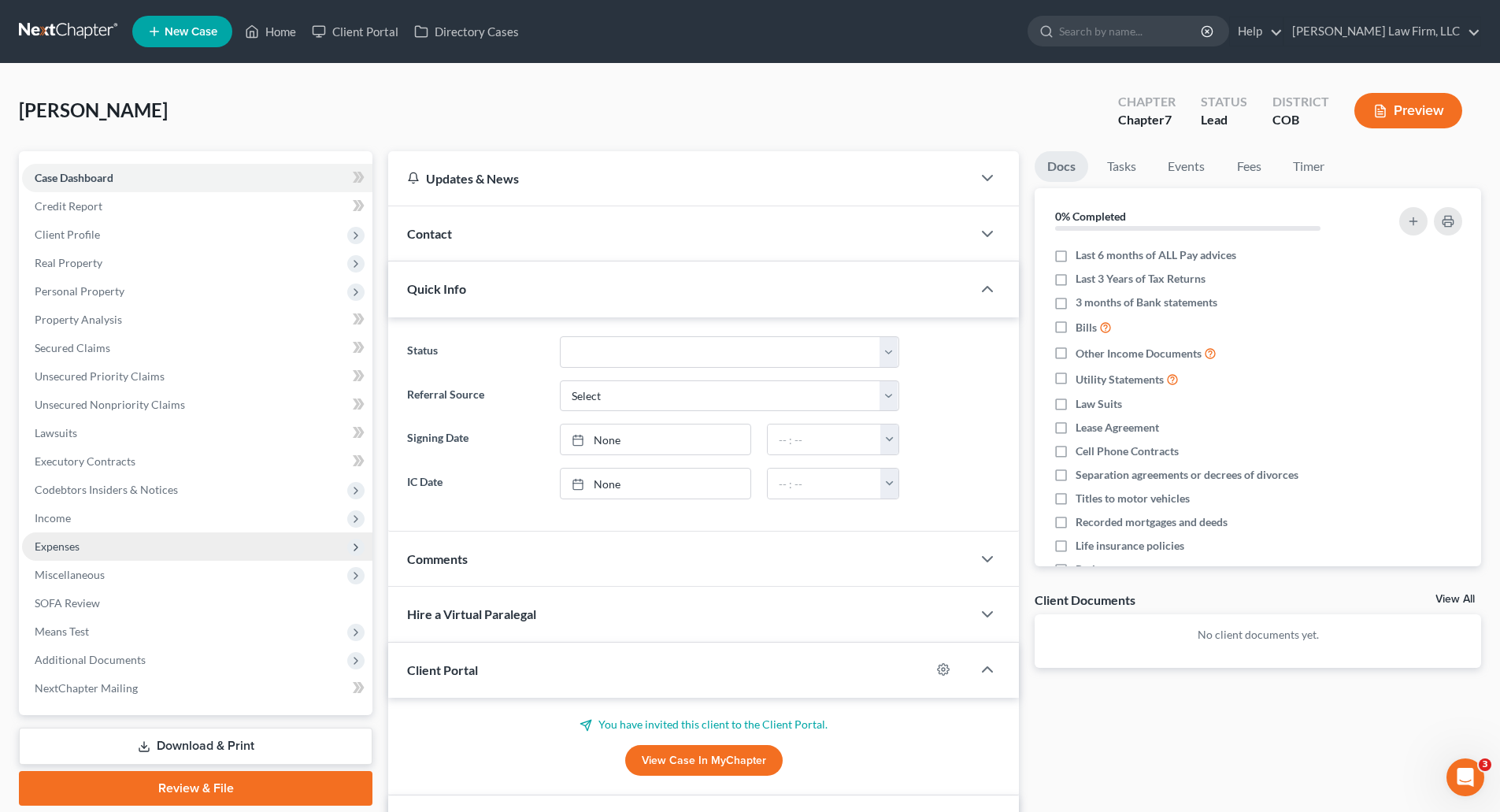
click at [46, 540] on span "Expenses" at bounding box center [56, 546] width 45 height 13
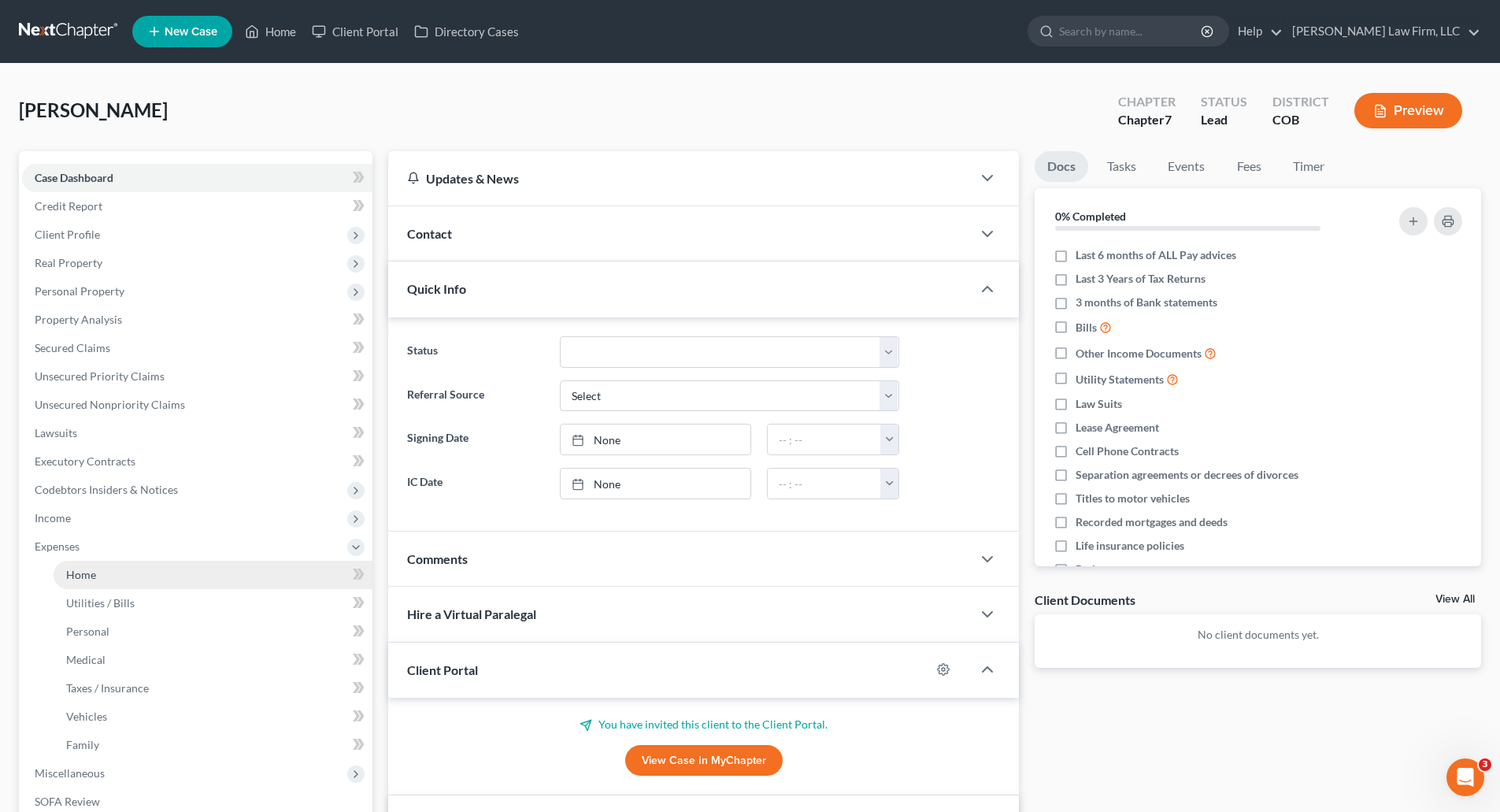
click at [91, 583] on link "Home" at bounding box center [213, 575] width 319 height 29
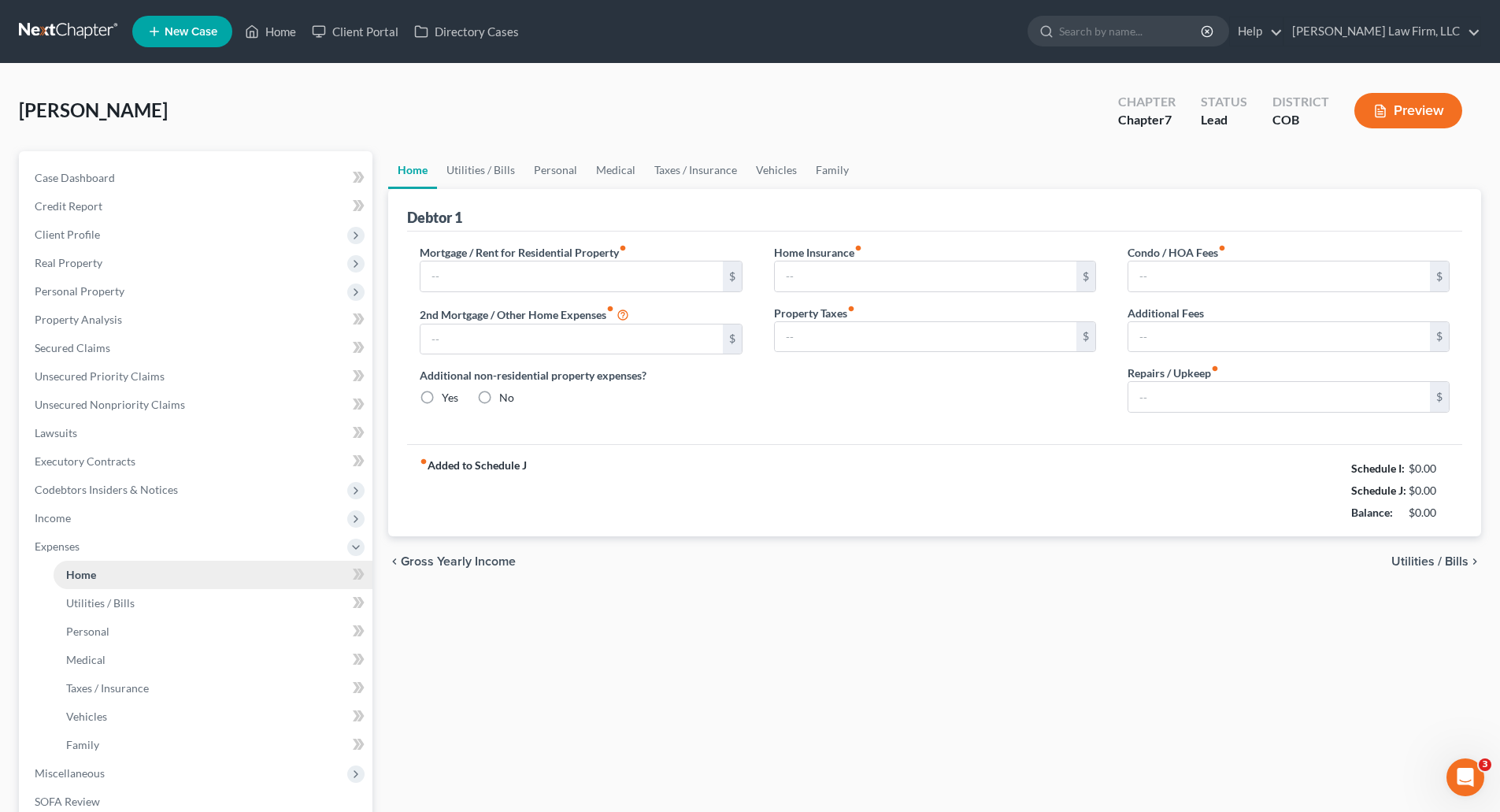
type input "1,800.00"
type input "3,900.00"
radio input "true"
type input "25.00"
type input "5,000.00"
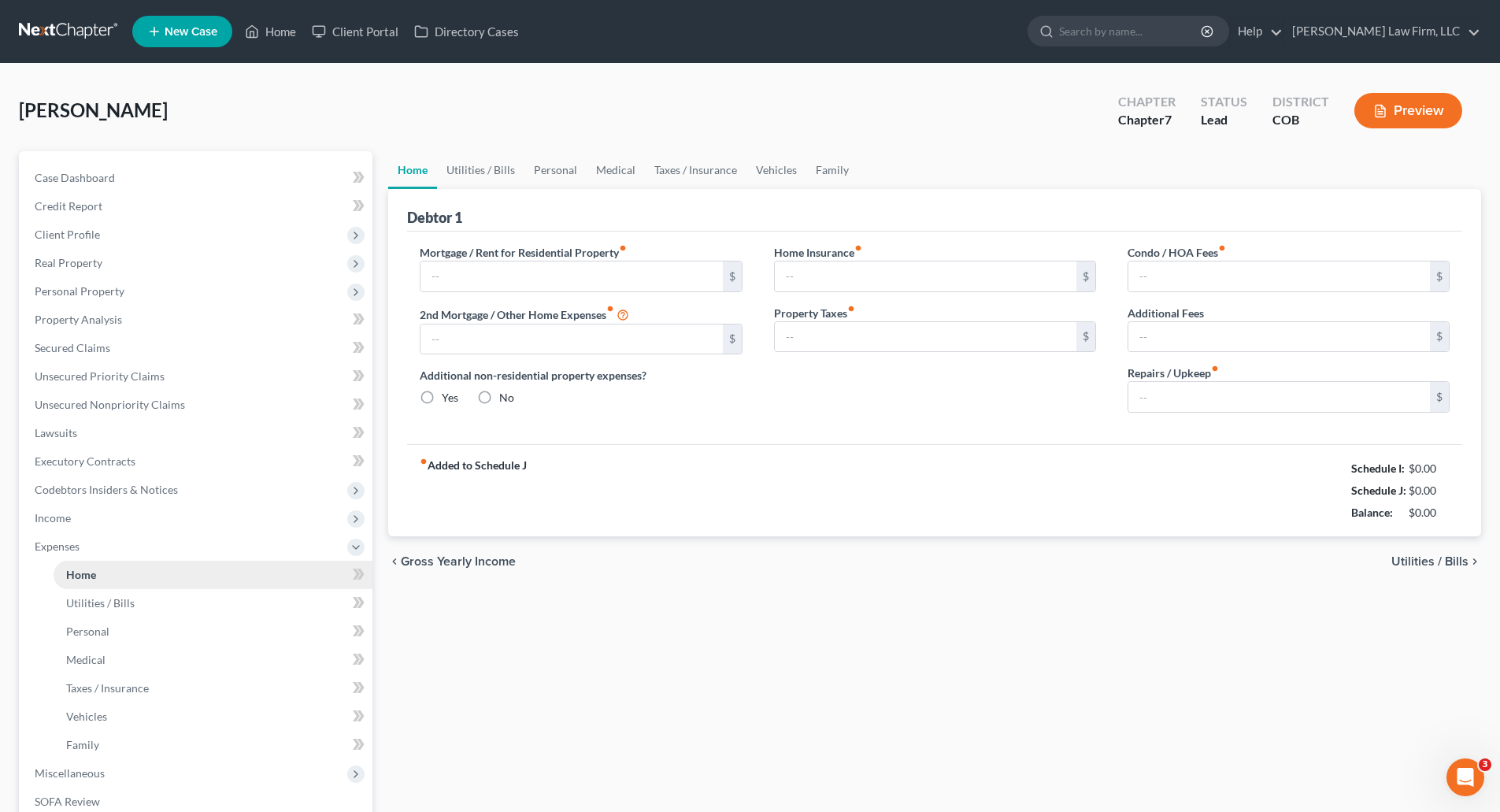
type input "0.00"
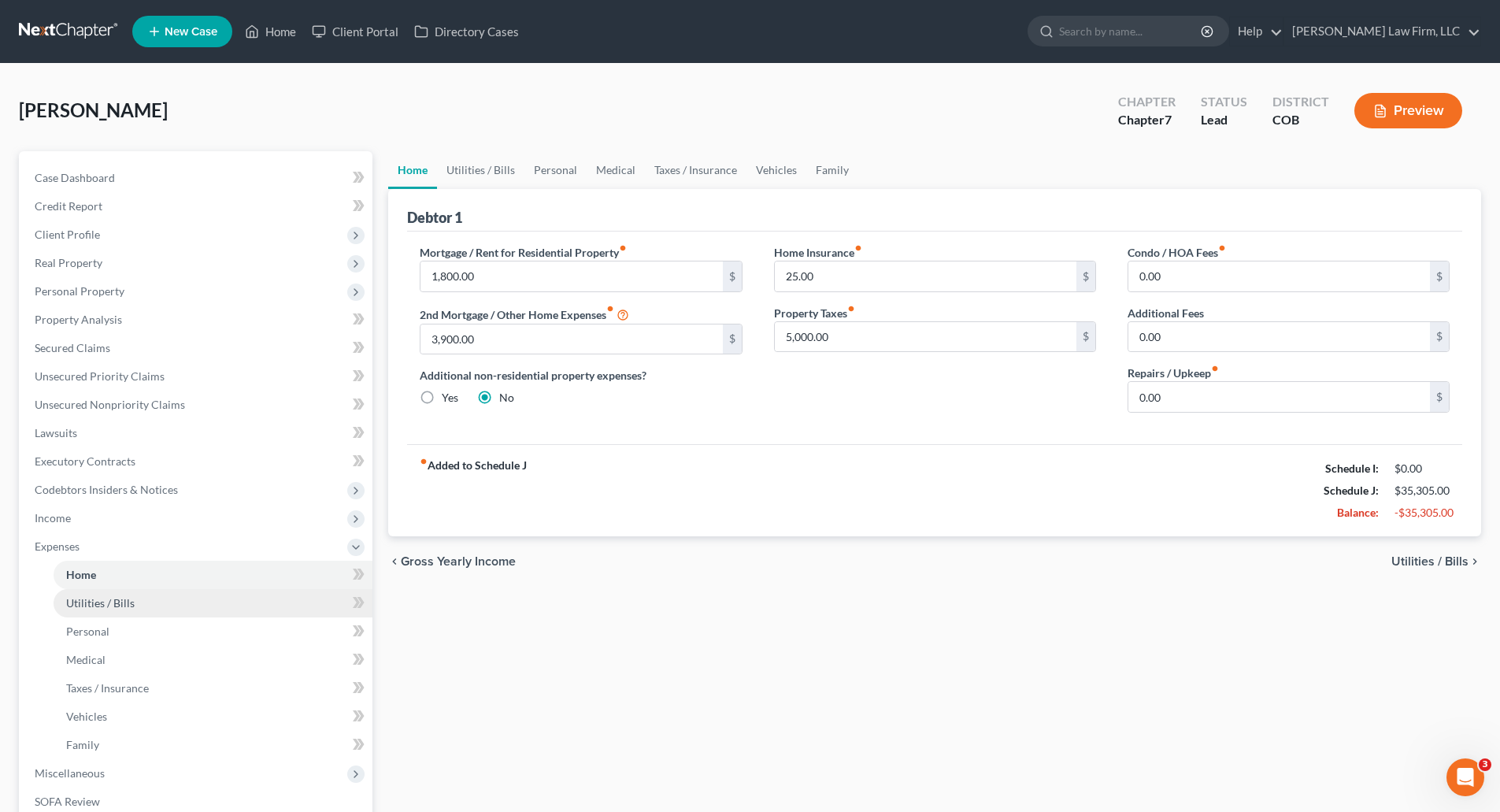
click at [95, 600] on span "Utilities / Bills" at bounding box center [99, 603] width 68 height 13
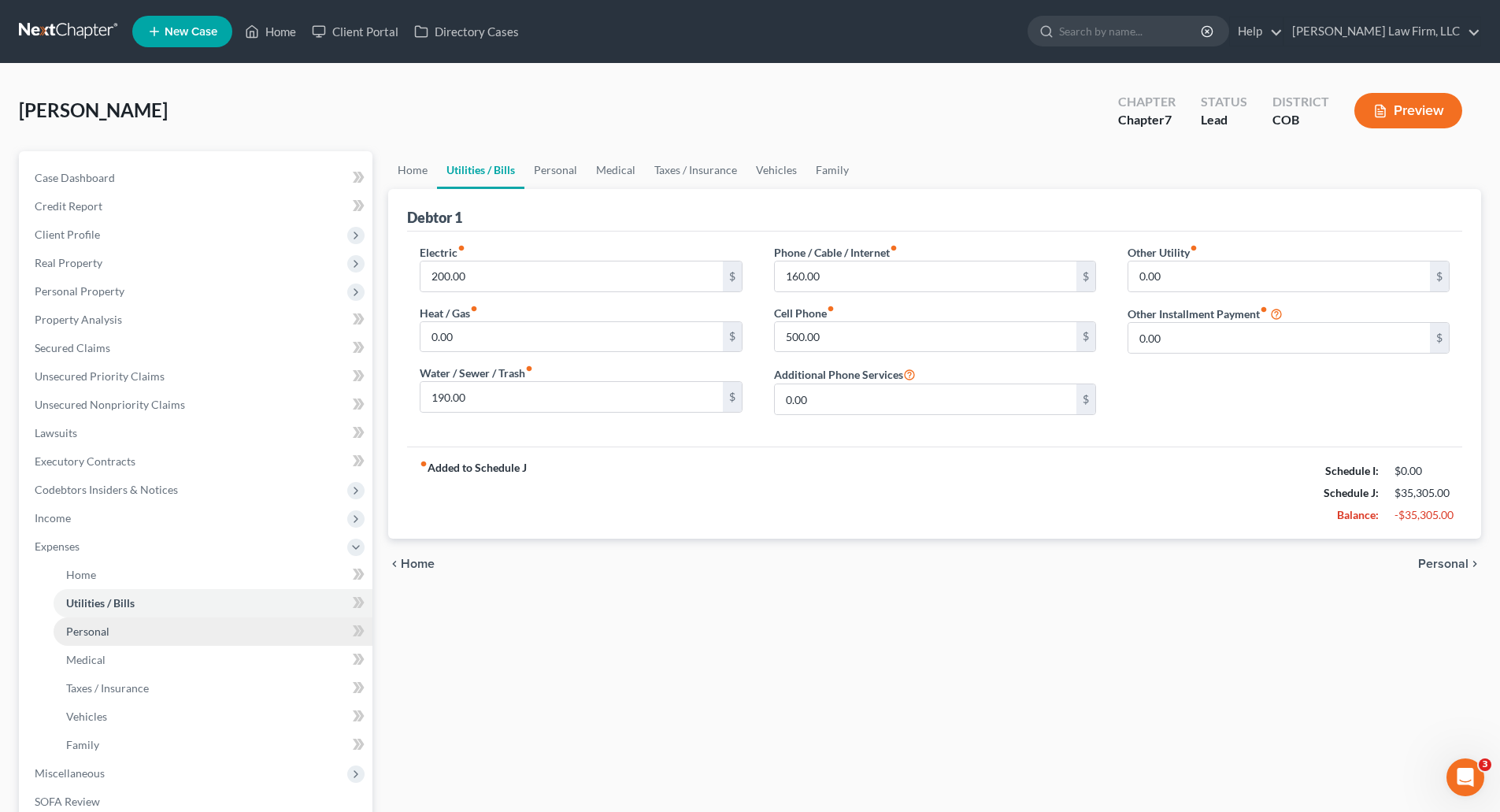
click at [78, 632] on span "Personal" at bounding box center [87, 632] width 43 height 13
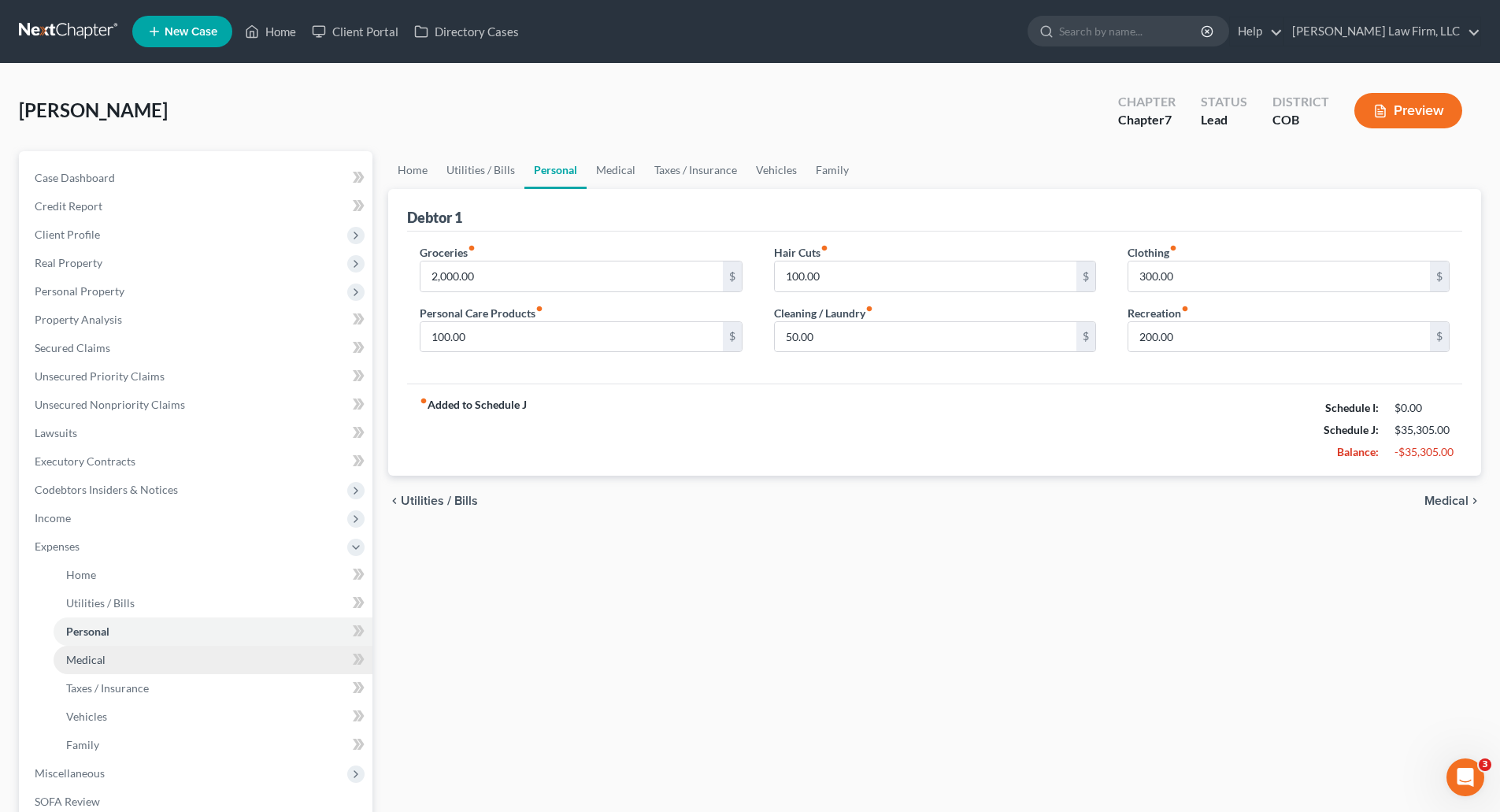
click at [78, 651] on link "Medical" at bounding box center [213, 660] width 319 height 29
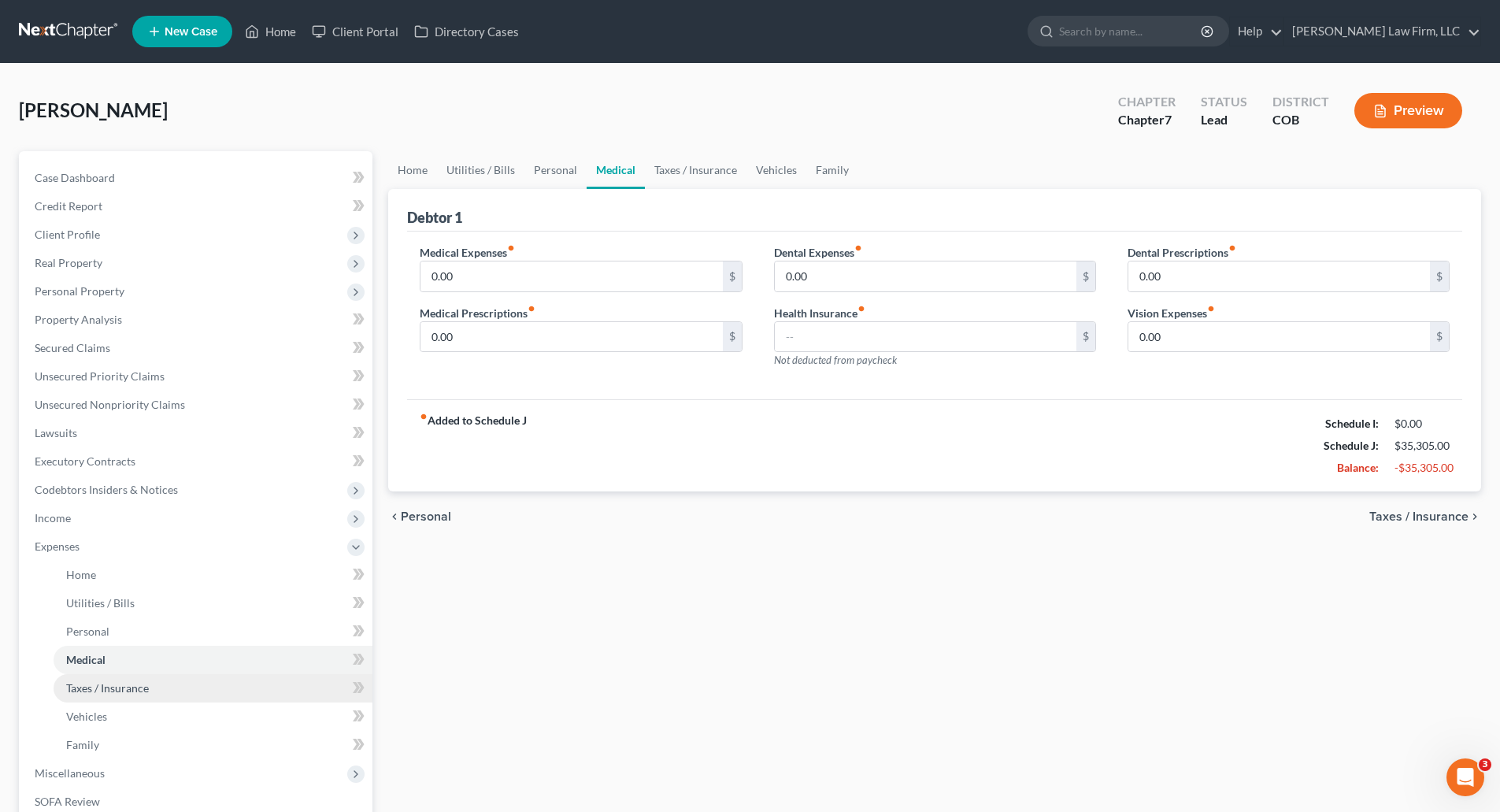
click at [95, 684] on span "Taxes / Insurance" at bounding box center [107, 688] width 83 height 13
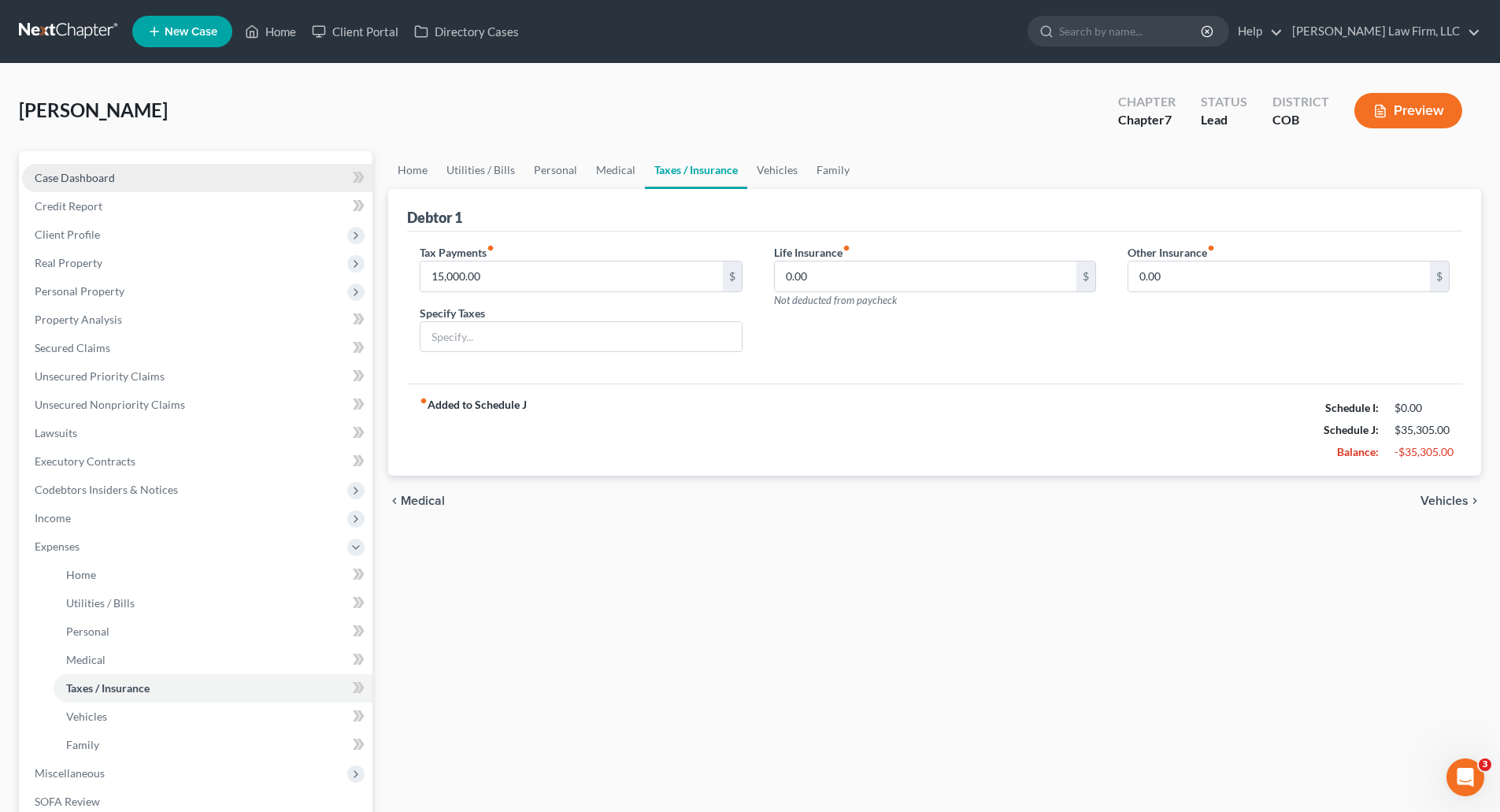
click at [97, 185] on link "Case Dashboard" at bounding box center [197, 178] width 351 height 29
select select "4"
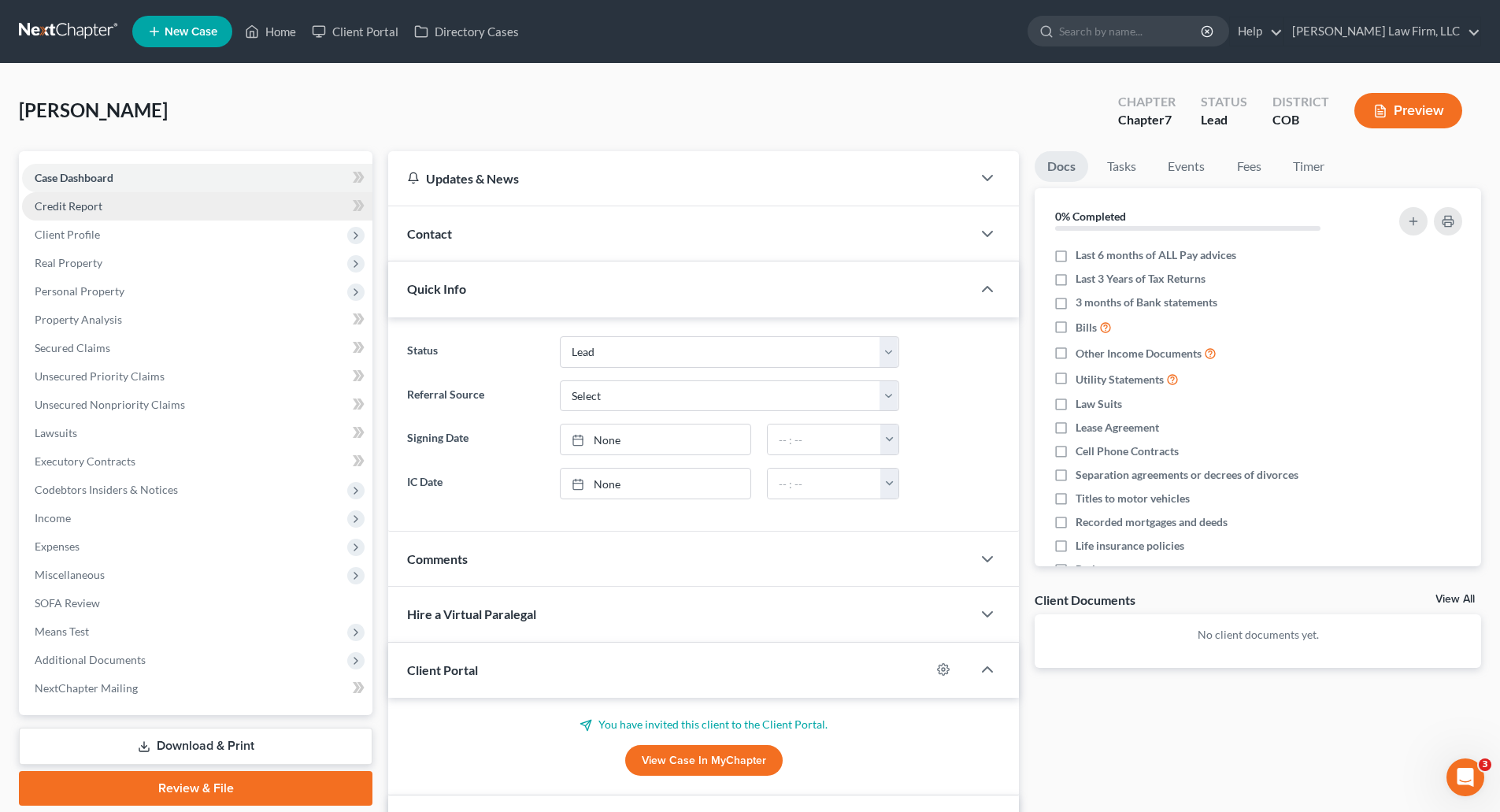
click at [49, 200] on span "Credit Report" at bounding box center [68, 206] width 67 height 13
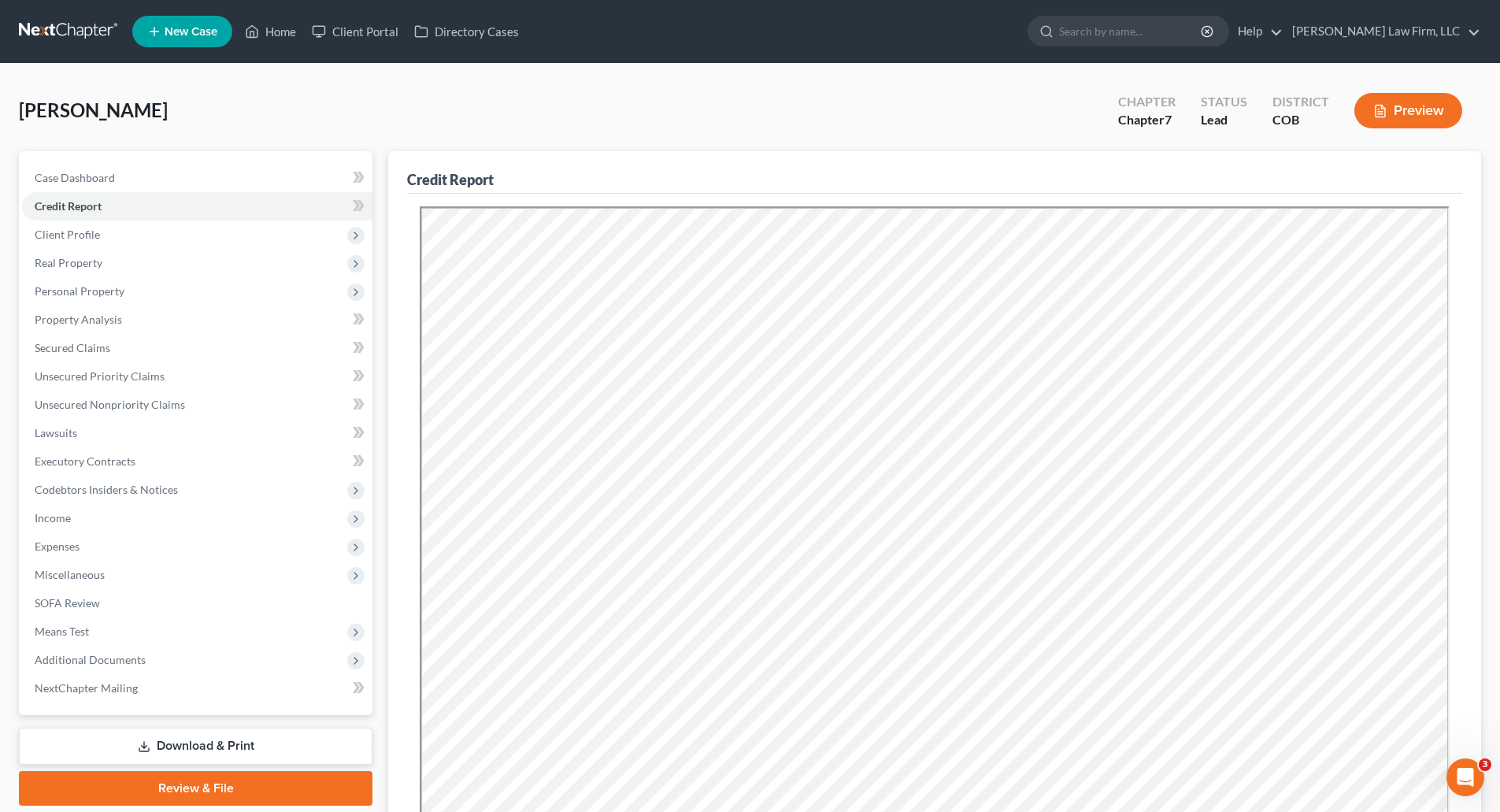
click at [1479, 465] on div "Credit Report Resubmit Download Re-Import Creditors" at bounding box center [934, 537] width 1093 height 773
